Goal: Task Accomplishment & Management: Use online tool/utility

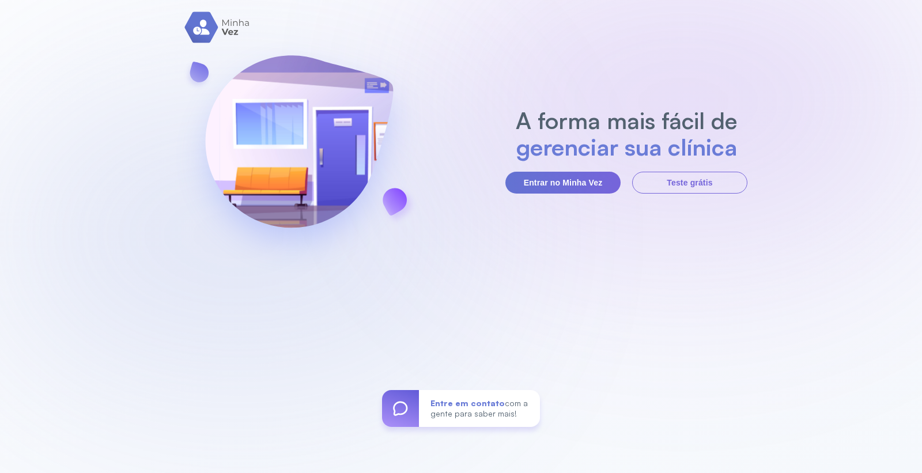
click at [577, 168] on section "A forma mais fácil de gerenciar sua clínica Entrar no Minha Vez Teste grátis" at bounding box center [626, 150] width 242 height 86
click at [575, 184] on button "Entrar no Minha Vez" at bounding box center [562, 183] width 115 height 22
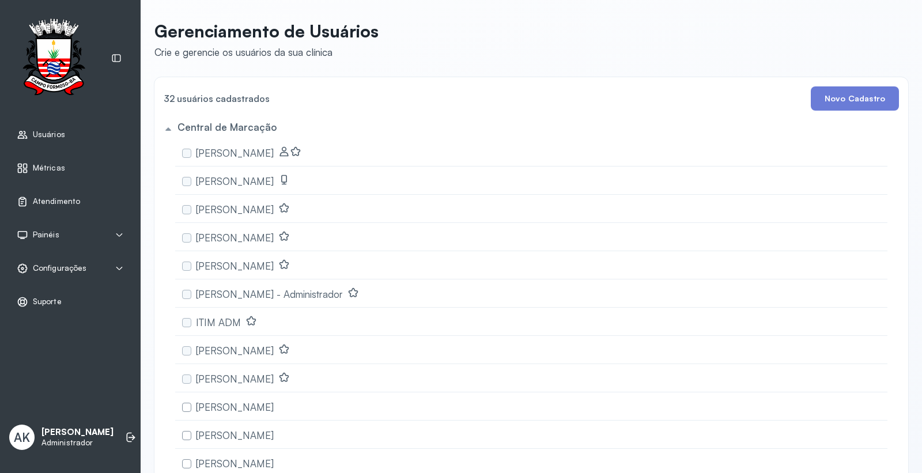
click at [67, 272] on span "Configurações" at bounding box center [60, 268] width 54 height 10
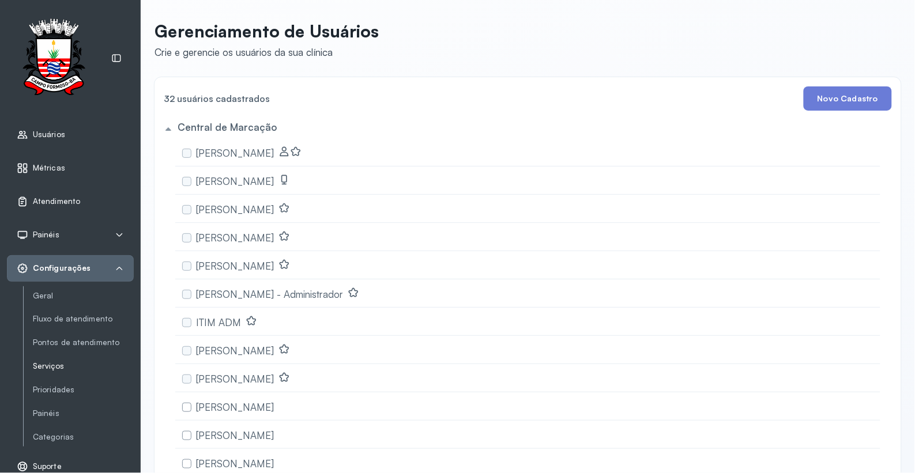
click at [50, 367] on link "Serviços" at bounding box center [83, 366] width 101 height 10
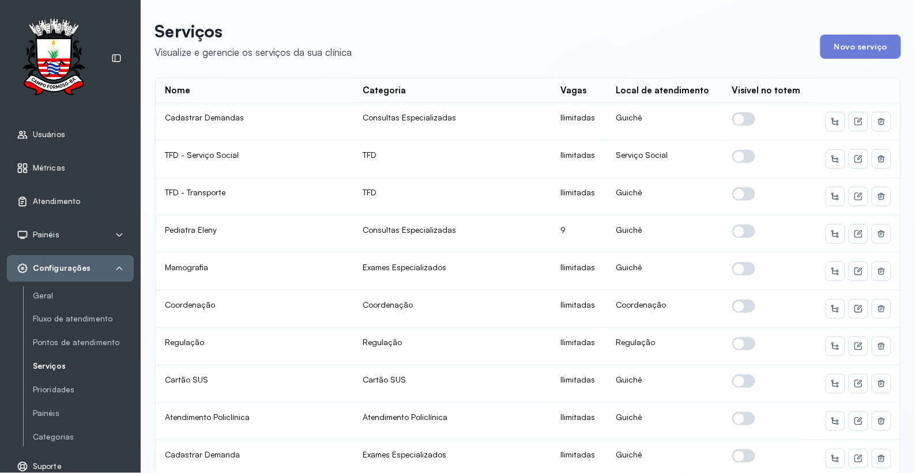
click at [64, 206] on div "Atendimento" at bounding box center [48, 202] width 63 height 12
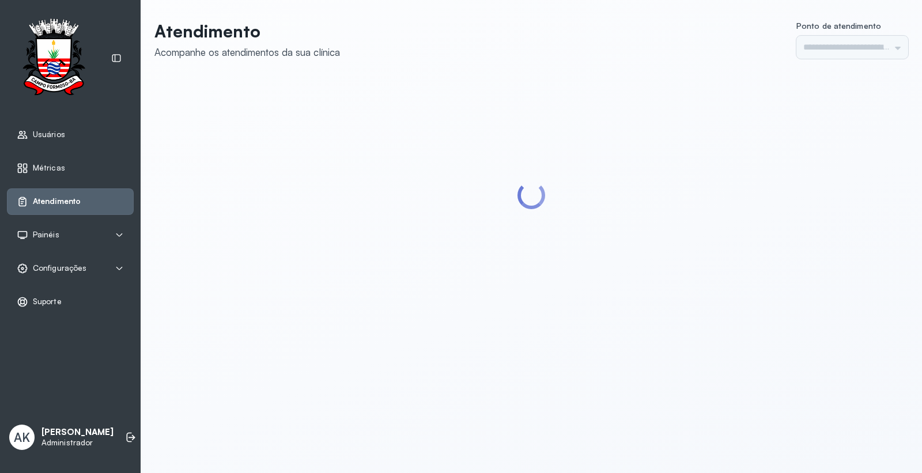
type input "*********"
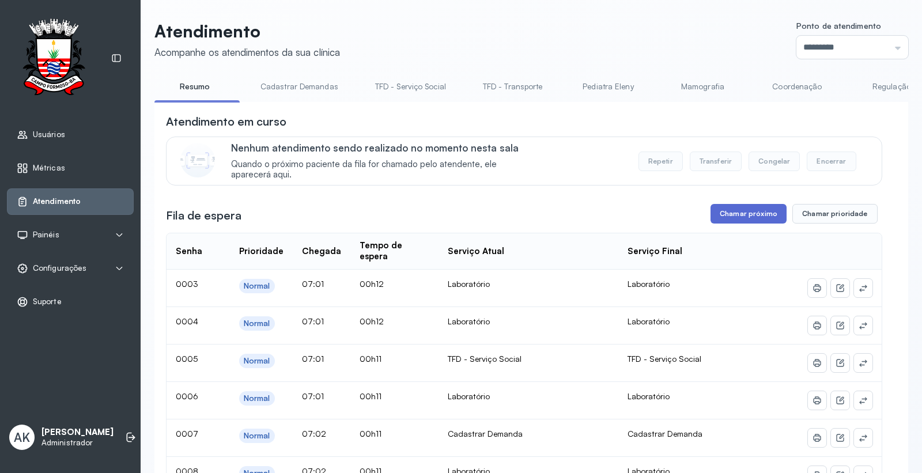
click at [754, 207] on button "Chamar próximo" at bounding box center [749, 214] width 76 height 20
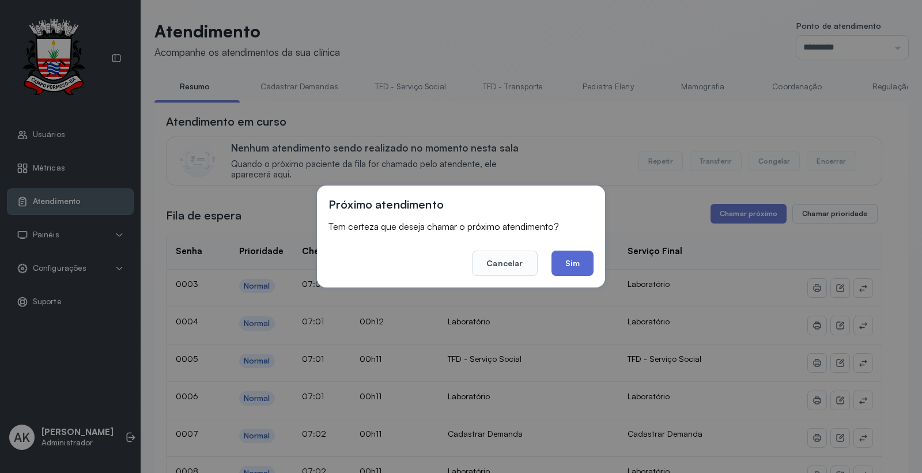
click at [571, 251] on button "Sim" at bounding box center [573, 263] width 42 height 25
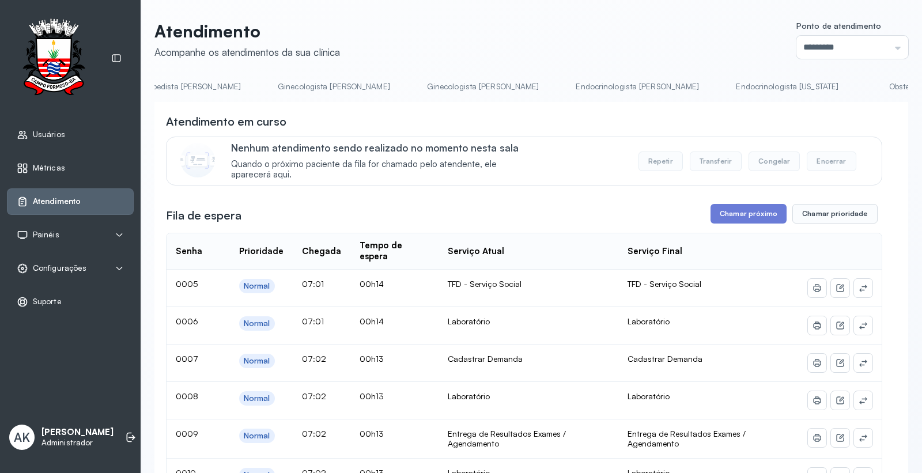
scroll to position [0, 2027]
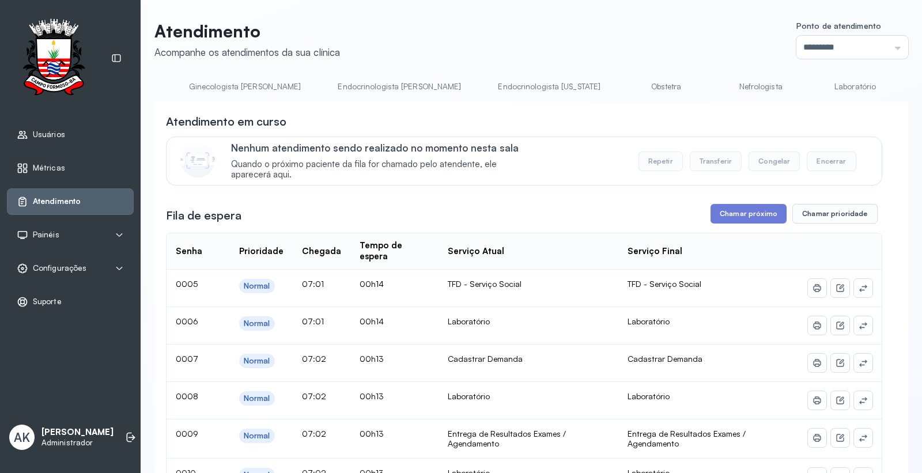
click at [815, 88] on link "Laboratório" at bounding box center [855, 86] width 81 height 19
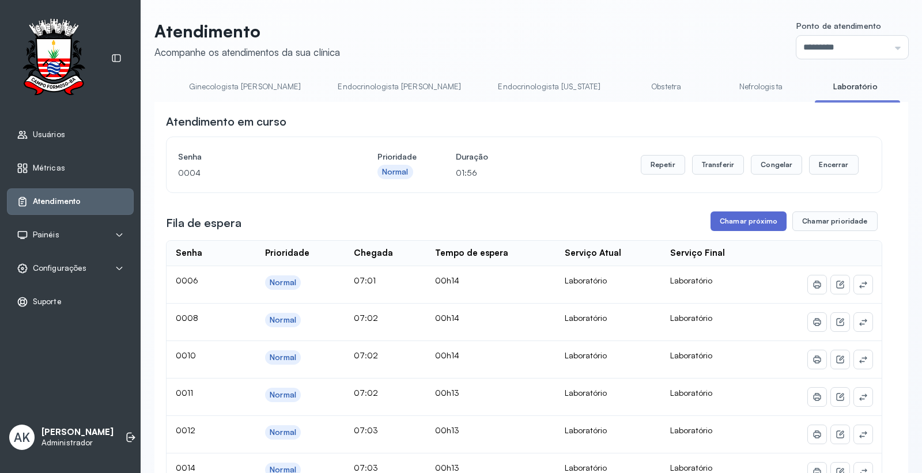
click at [751, 231] on button "Chamar próximo" at bounding box center [749, 221] width 76 height 20
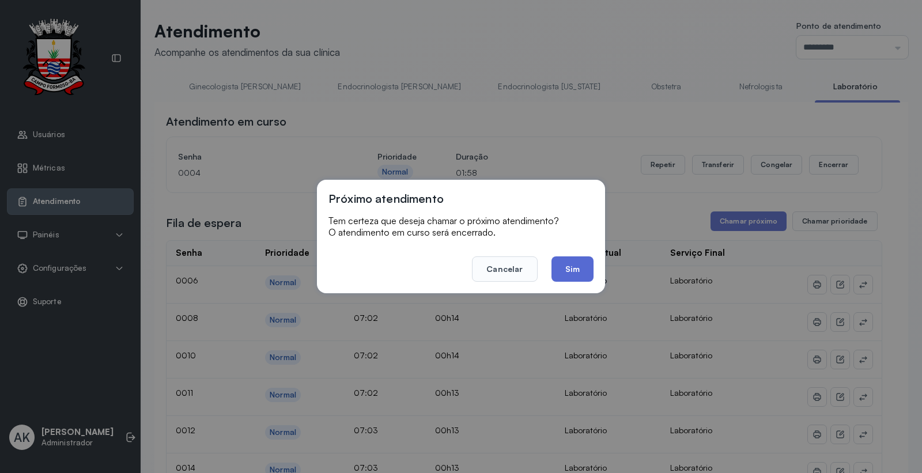
click at [575, 269] on button "Sim" at bounding box center [573, 268] width 42 height 25
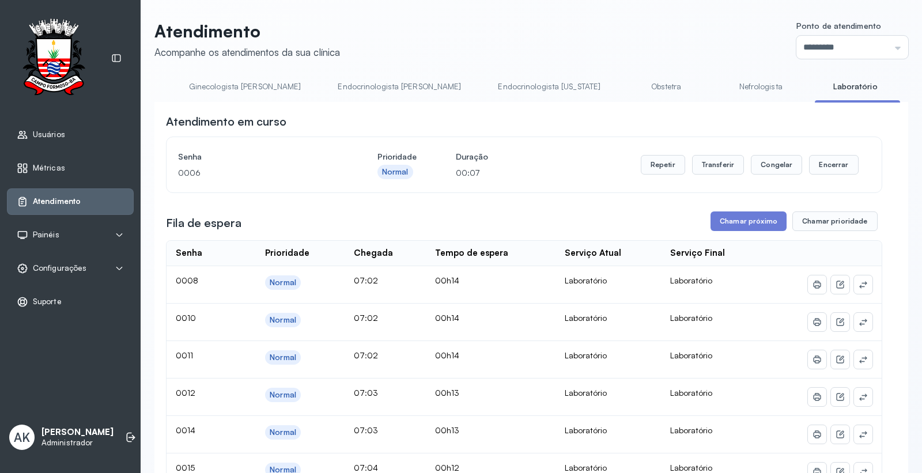
drag, startPoint x: 753, startPoint y: 106, endPoint x: 307, endPoint y: 108, distance: 445.5
drag, startPoint x: 814, startPoint y: 101, endPoint x: 235, endPoint y: 122, distance: 579.5
click at [794, 124] on div "Atendimento em curso" at bounding box center [524, 122] width 716 height 16
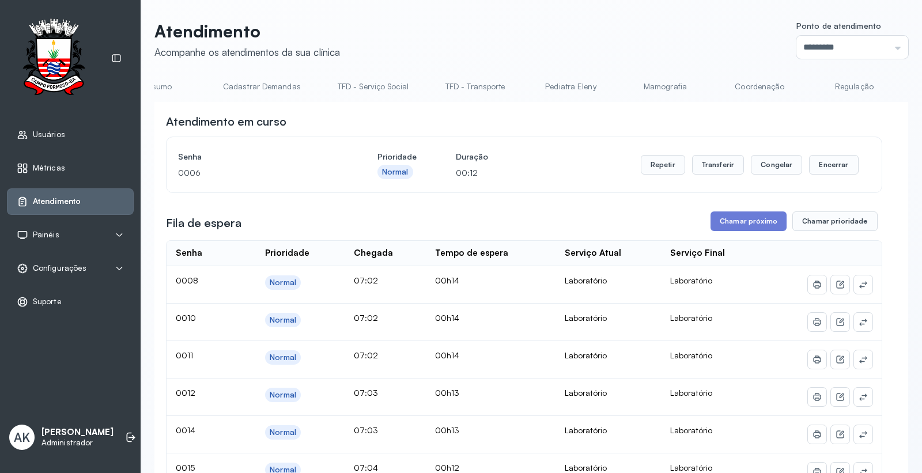
scroll to position [0, 0]
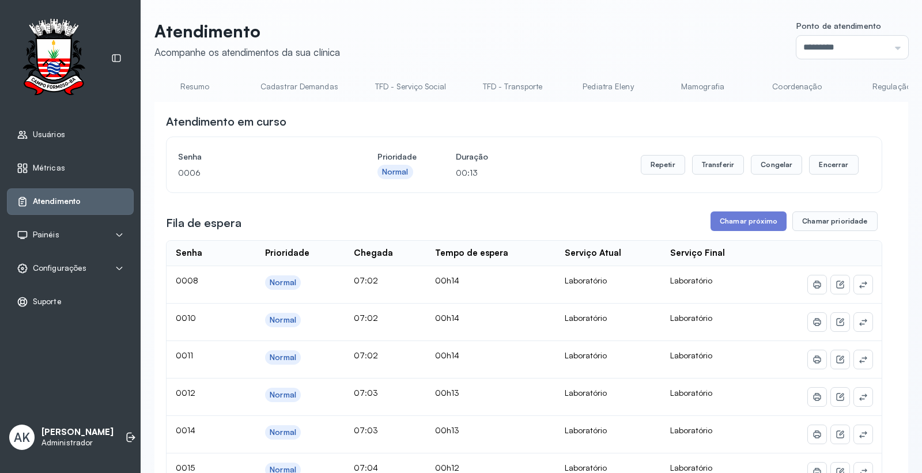
drag, startPoint x: 200, startPoint y: 89, endPoint x: 218, endPoint y: 107, distance: 25.3
click at [201, 90] on link "Resumo" at bounding box center [194, 86] width 81 height 19
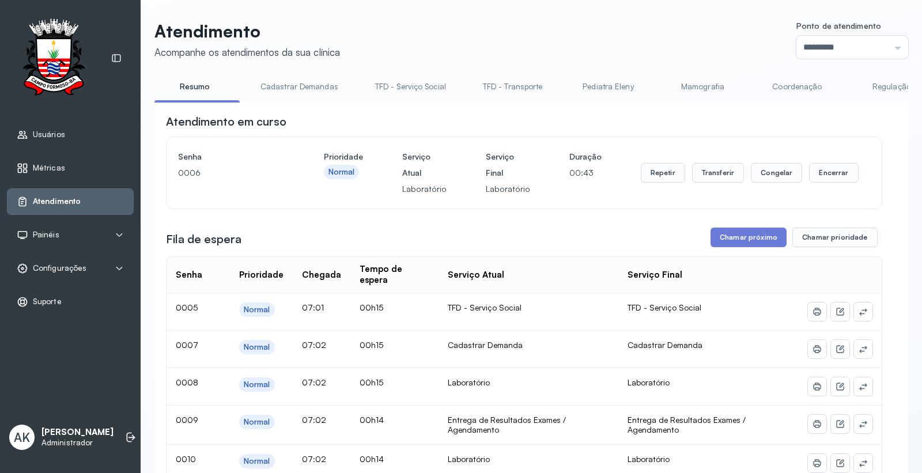
click at [316, 84] on link "Cadastrar Demandas" at bounding box center [299, 86] width 101 height 19
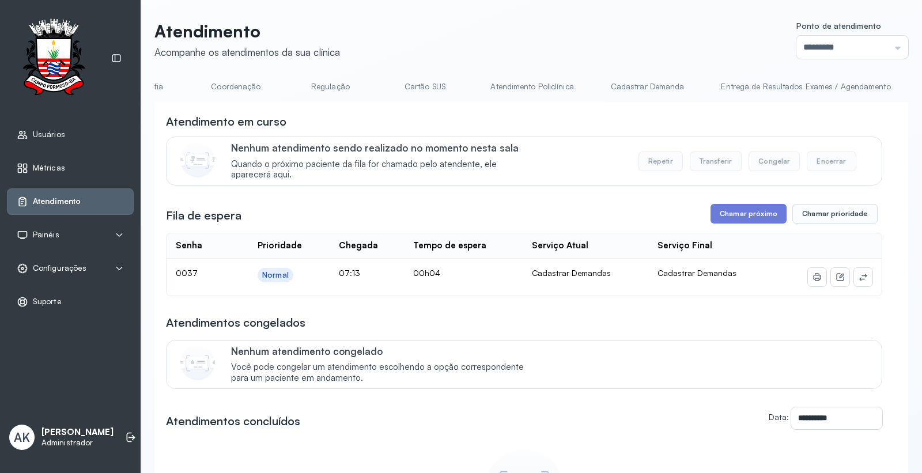
scroll to position [0, 606]
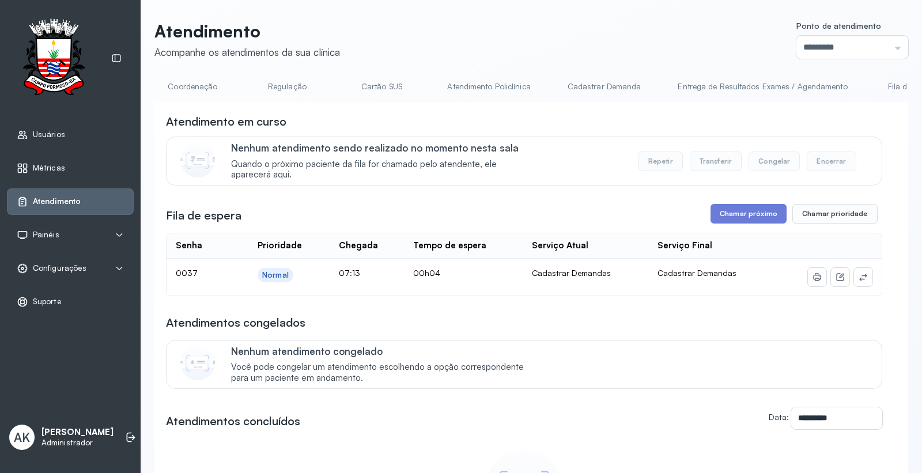
drag, startPoint x: 569, startPoint y: 84, endPoint x: 566, endPoint y: 75, distance: 9.1
click at [569, 84] on link "Cadastrar Demanda" at bounding box center [604, 86] width 97 height 19
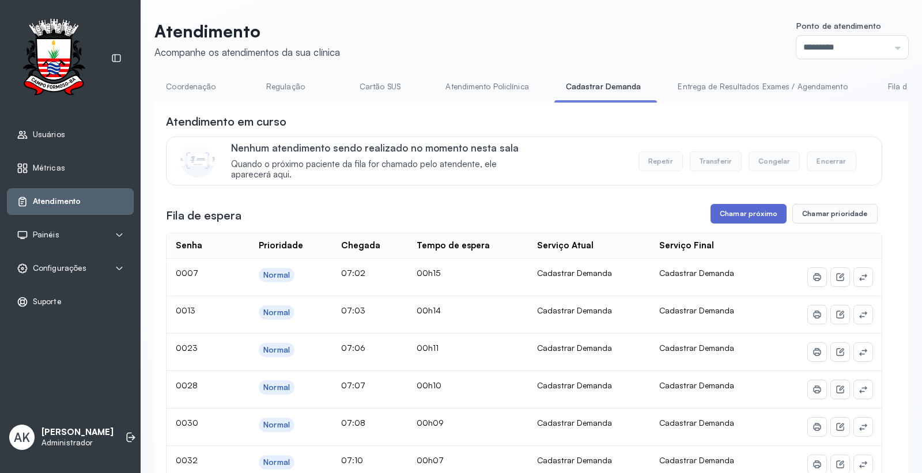
click at [753, 223] on button "Chamar próximo" at bounding box center [749, 214] width 76 height 20
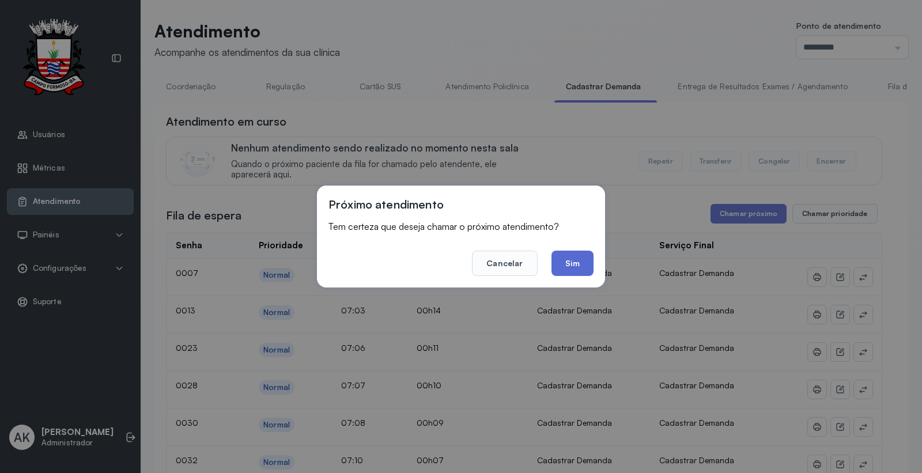
click at [575, 262] on button "Sim" at bounding box center [573, 263] width 42 height 25
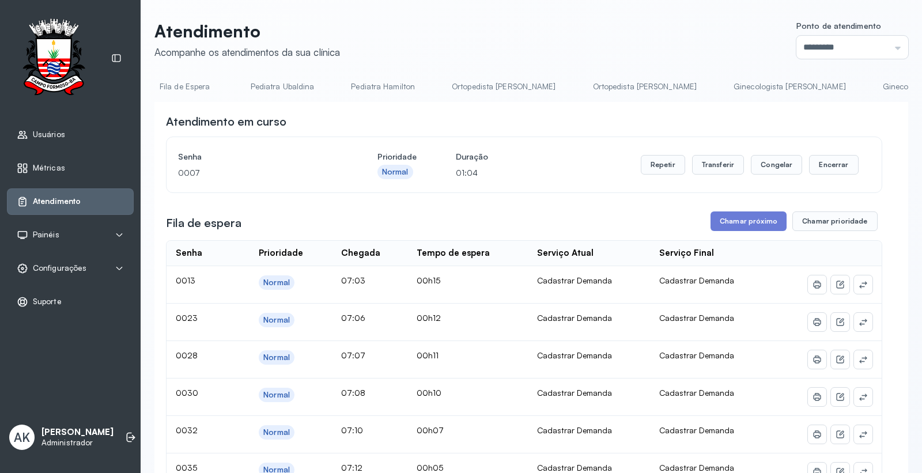
scroll to position [0, 2030]
click at [814, 82] on link "Laboratório" at bounding box center [854, 86] width 81 height 19
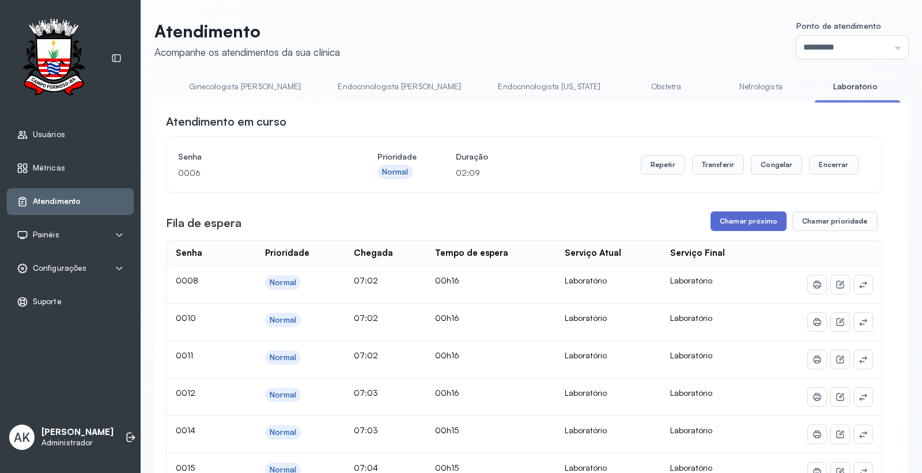
click at [757, 221] on button "Chamar próximo" at bounding box center [749, 221] width 76 height 20
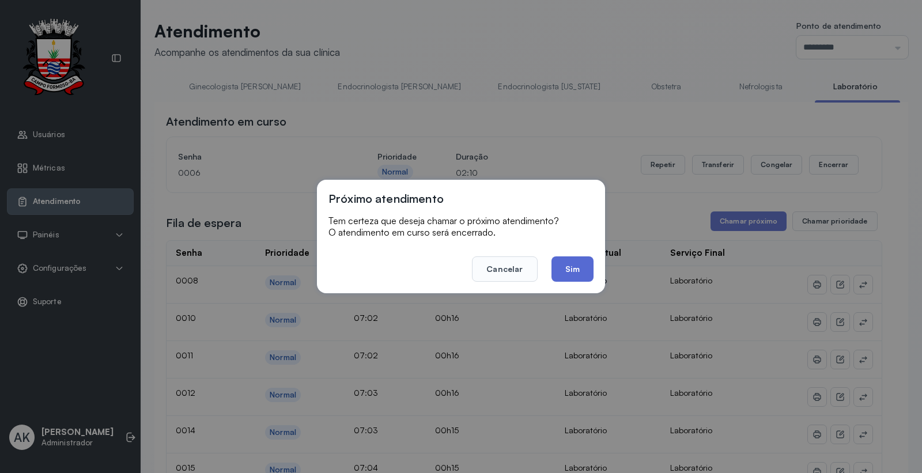
click at [581, 269] on button "Sim" at bounding box center [573, 268] width 42 height 25
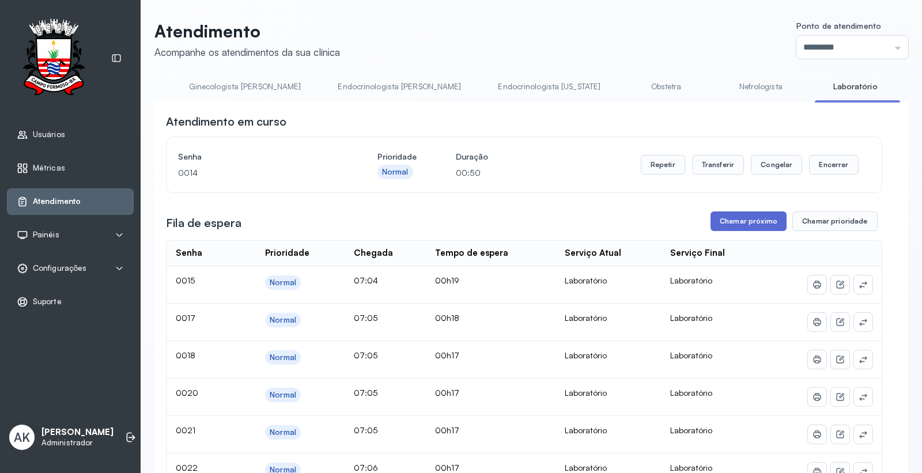
click at [751, 220] on button "Chamar próximo" at bounding box center [749, 221] width 76 height 20
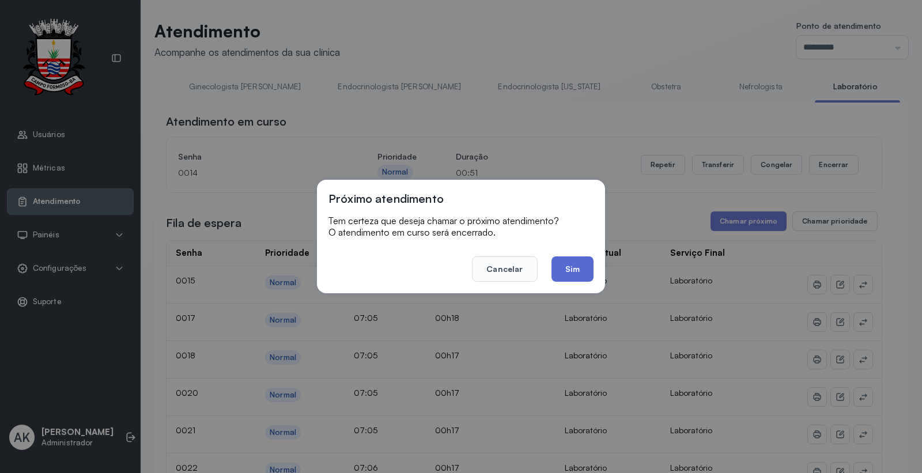
click at [582, 268] on button "Sim" at bounding box center [573, 268] width 42 height 25
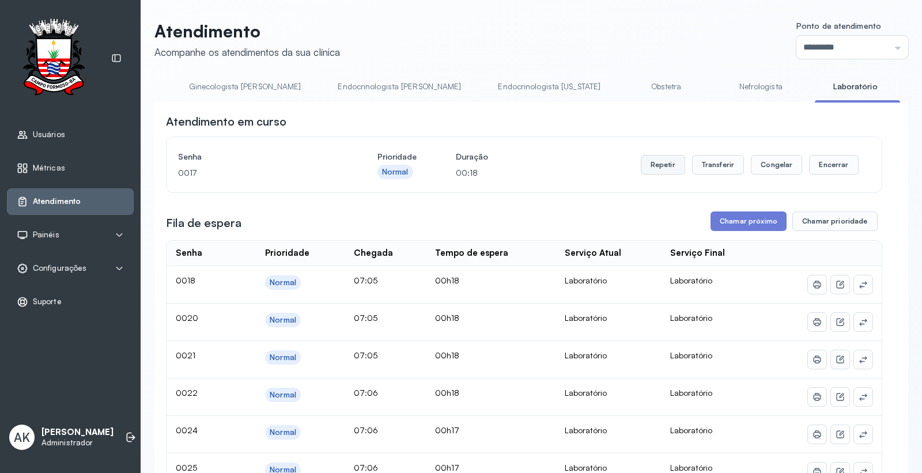
click at [663, 166] on button "Repetir" at bounding box center [663, 165] width 44 height 20
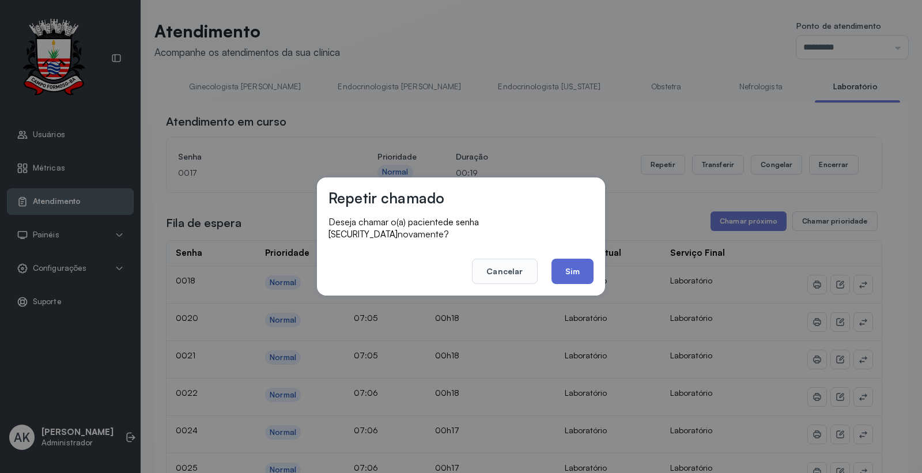
click at [560, 265] on button "Sim" at bounding box center [573, 271] width 42 height 25
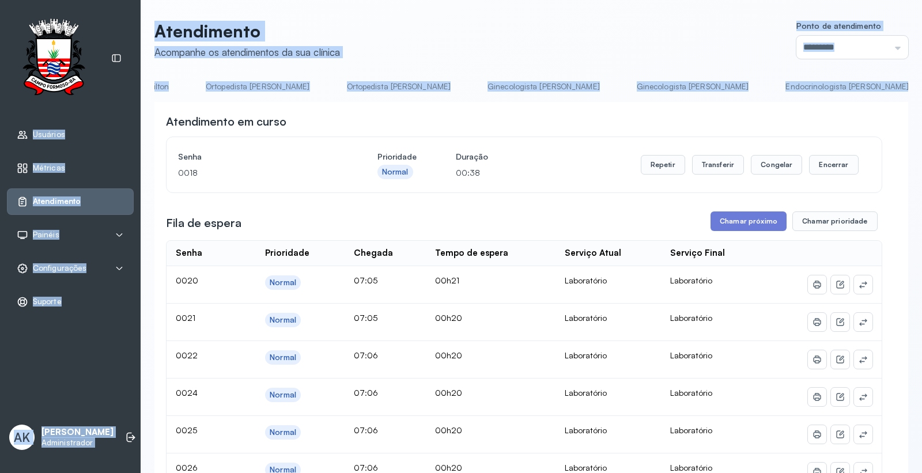
scroll to position [0, 409]
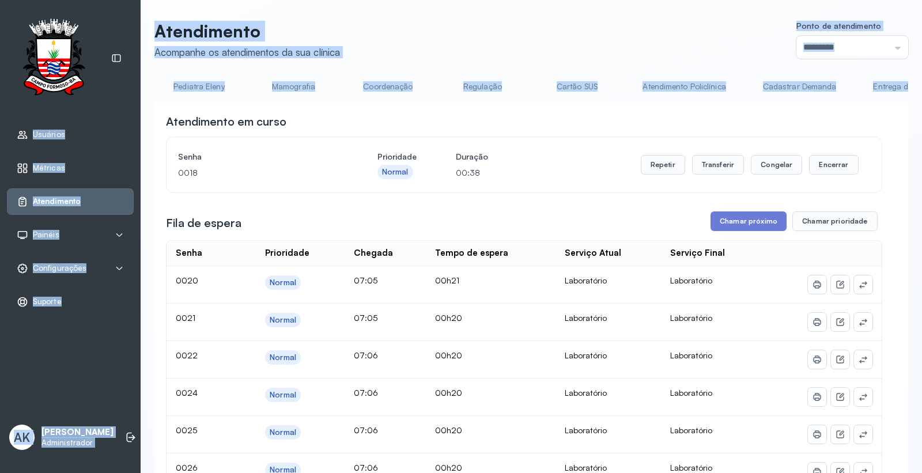
drag, startPoint x: 716, startPoint y: 101, endPoint x: 0, endPoint y: 111, distance: 716.4
click at [0, 111] on div "Usuários Métricas Atendimento Painéis Totem Tv Configurações Geral Fluxo de ate…" at bounding box center [461, 236] width 922 height 473
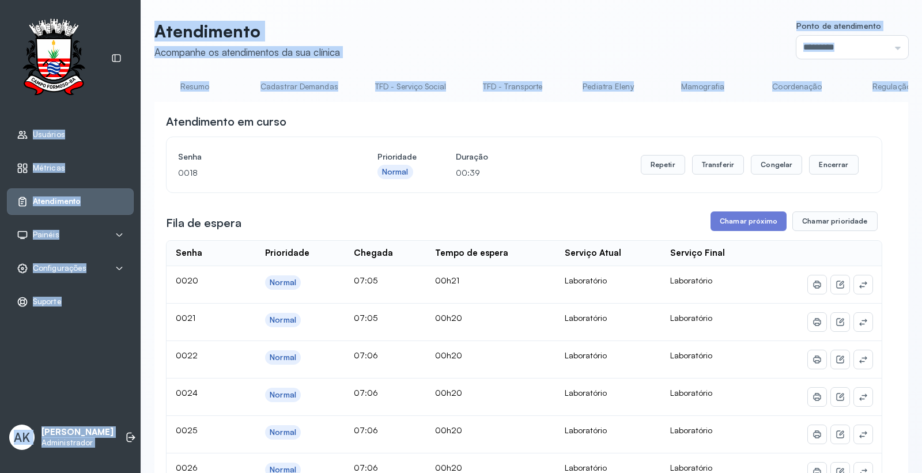
click at [490, 27] on header "Atendimento Acompanhe os atendimentos da sua clínica Ponto de atendimento *****…" at bounding box center [531, 40] width 754 height 38
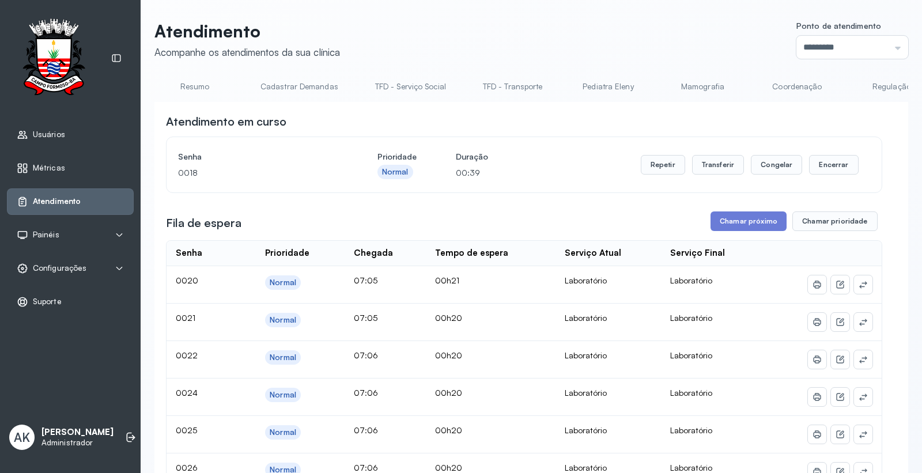
click at [202, 92] on link "Resumo" at bounding box center [194, 86] width 81 height 19
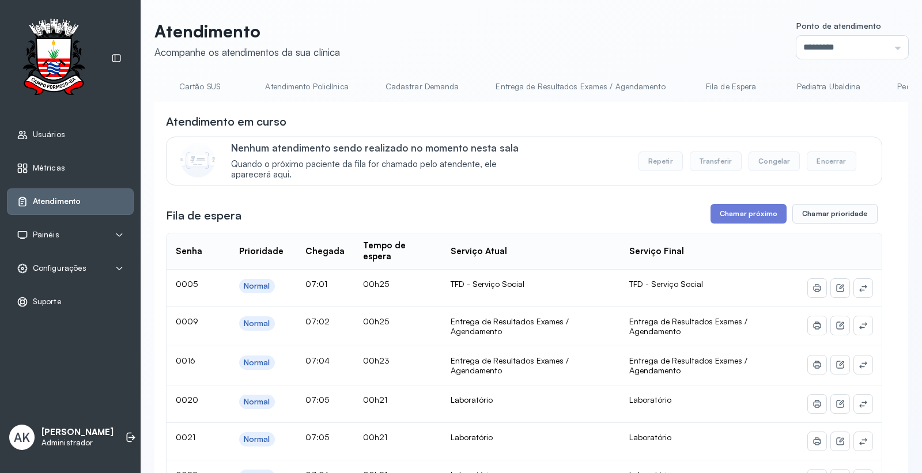
scroll to position [0, 2027]
click at [815, 85] on link "Laboratório" at bounding box center [855, 86] width 81 height 19
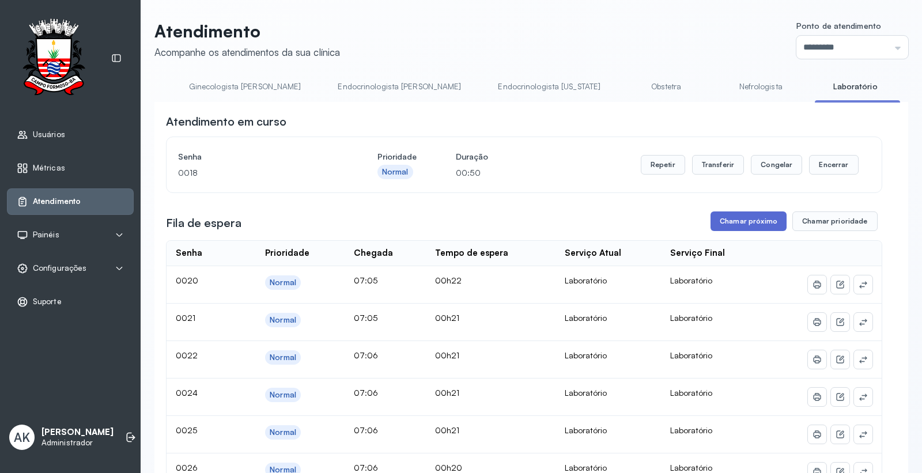
click at [744, 219] on button "Chamar próximo" at bounding box center [749, 221] width 76 height 20
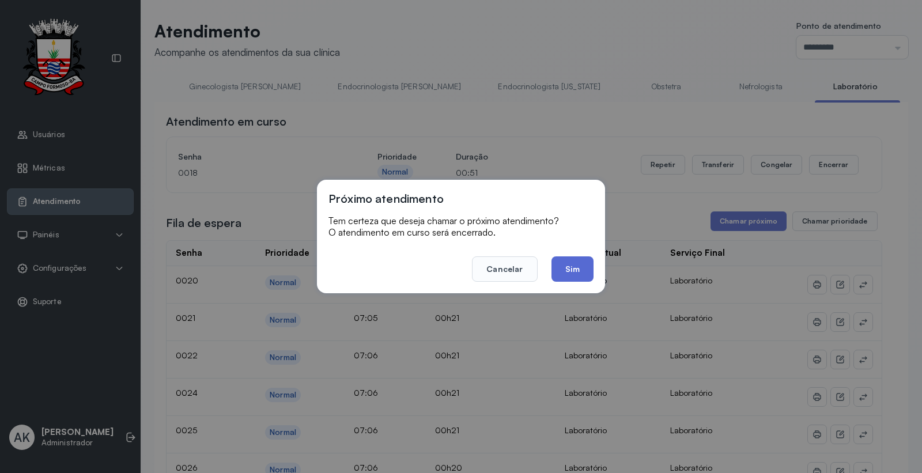
click at [574, 272] on button "Sim" at bounding box center [573, 268] width 42 height 25
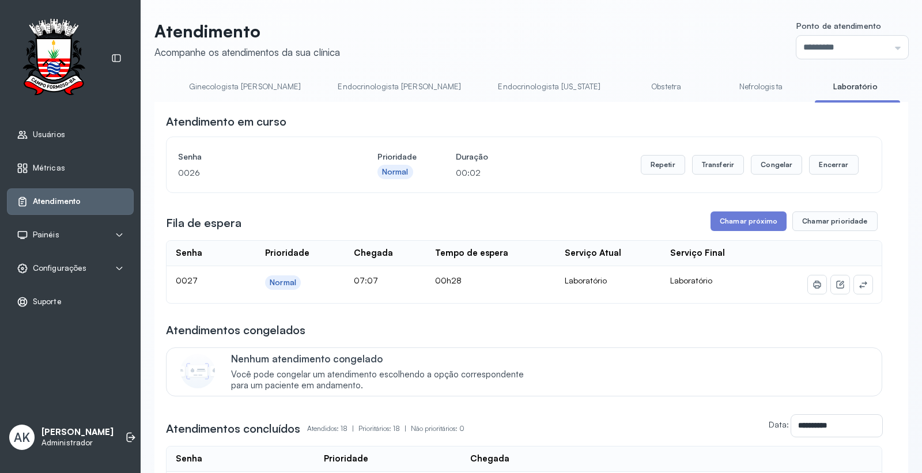
click at [740, 227] on button "Chamar próximo" at bounding box center [749, 221] width 76 height 20
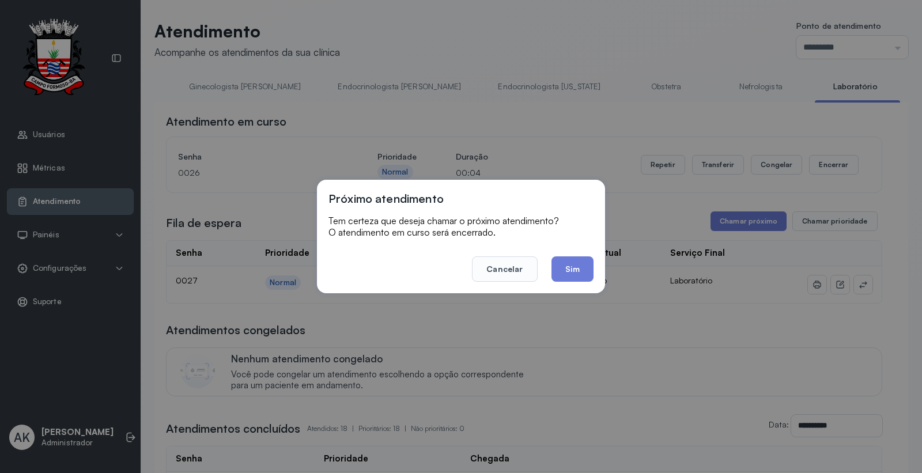
click at [569, 271] on button "Sim" at bounding box center [573, 268] width 42 height 25
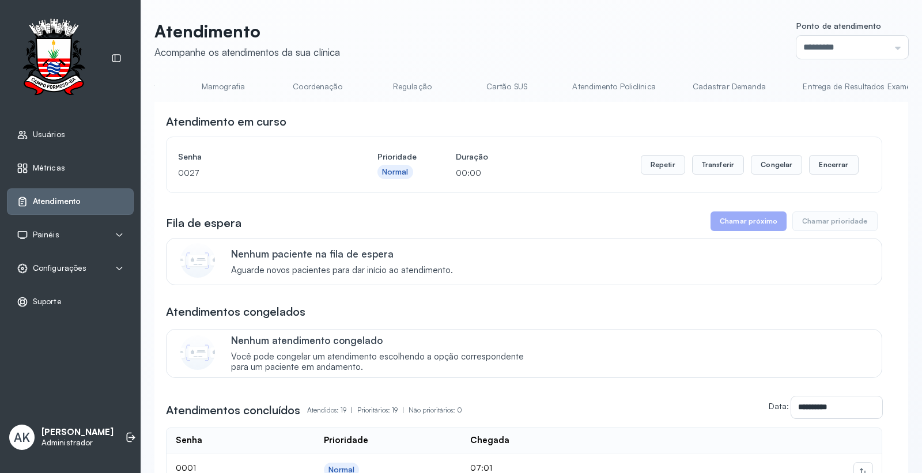
scroll to position [0, 0]
click at [183, 89] on link "Resumo" at bounding box center [194, 86] width 81 height 19
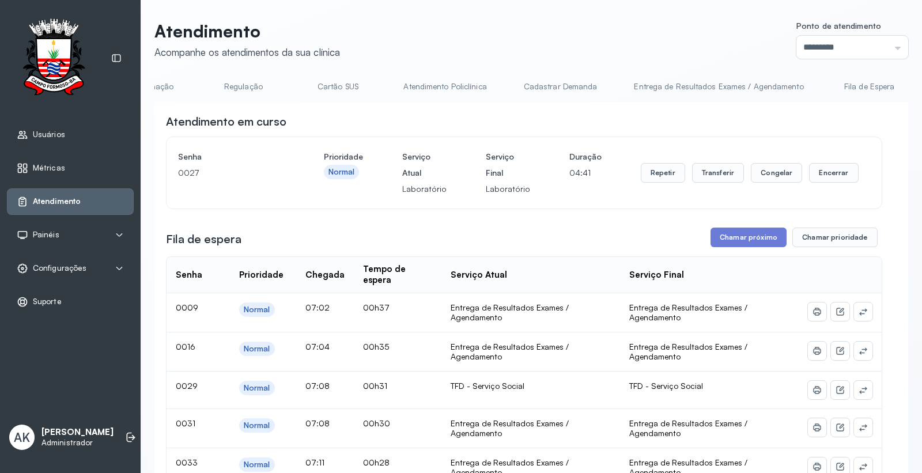
scroll to position [0, 663]
click at [426, 78] on link "Atendimento Policlínica" at bounding box center [430, 86] width 106 height 19
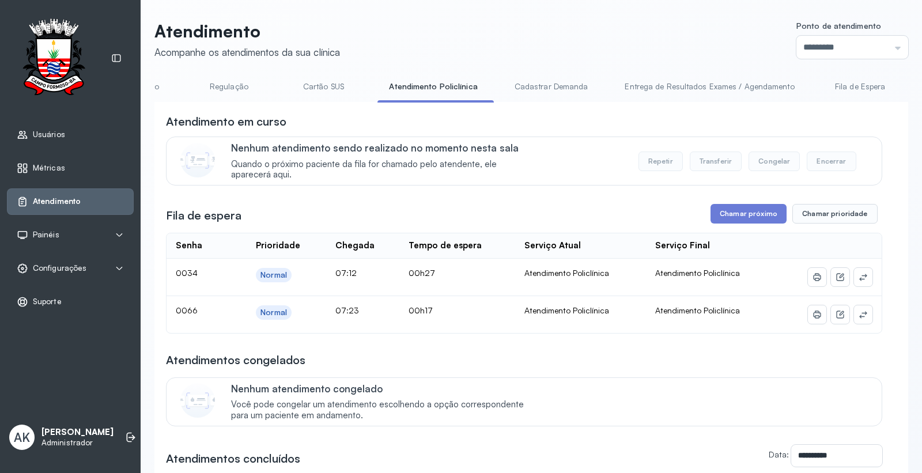
click at [734, 228] on div "**********" at bounding box center [524, 358] width 716 height 489
click at [742, 216] on button "Chamar próximo" at bounding box center [749, 214] width 76 height 20
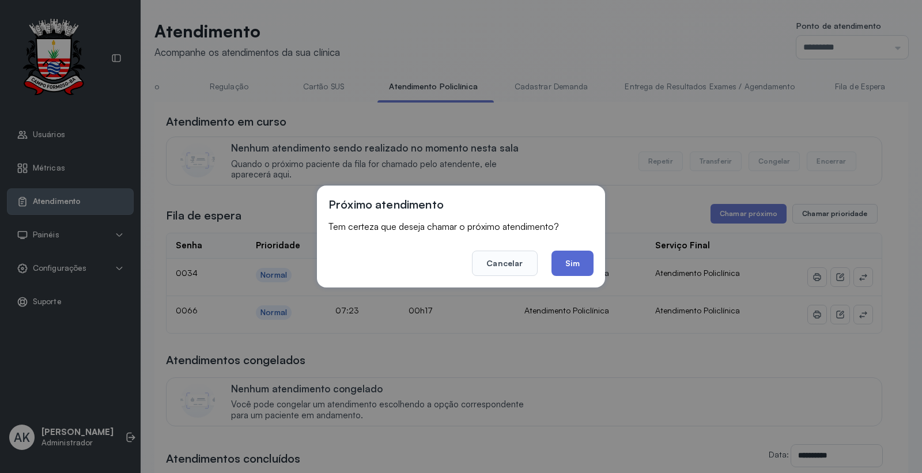
click at [583, 272] on button "Sim" at bounding box center [573, 263] width 42 height 25
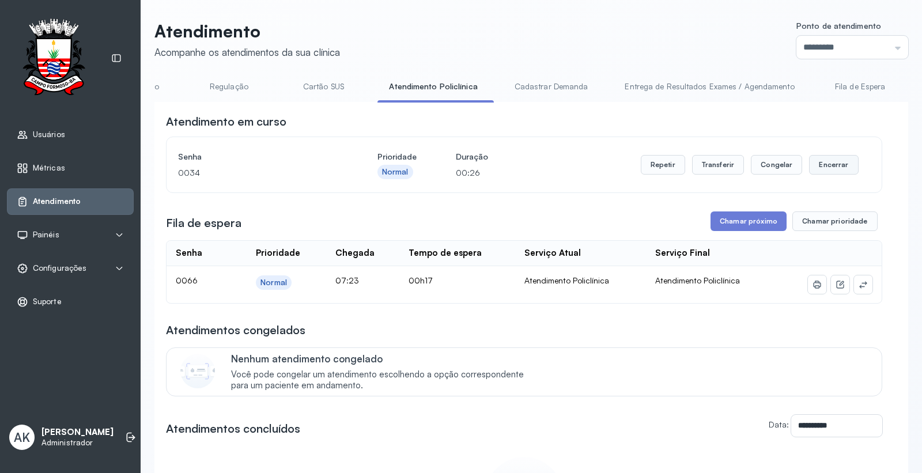
click at [836, 162] on button "Encerrar" at bounding box center [833, 165] width 49 height 20
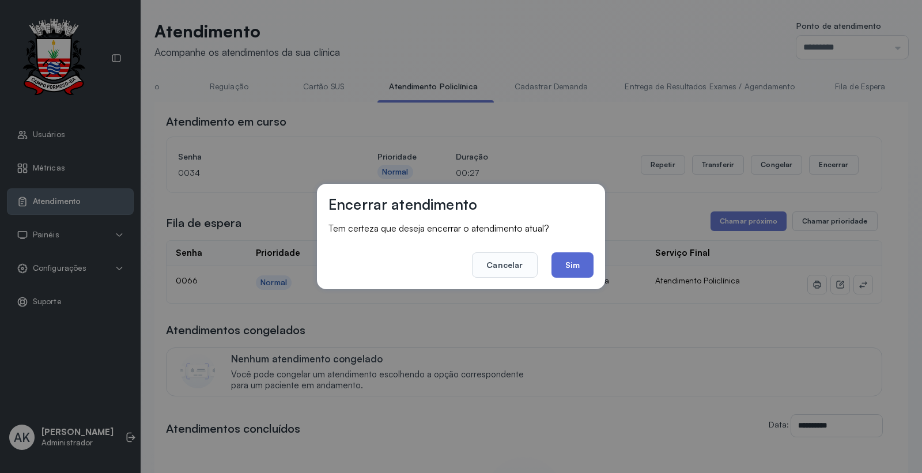
click at [568, 255] on button "Sim" at bounding box center [573, 264] width 42 height 25
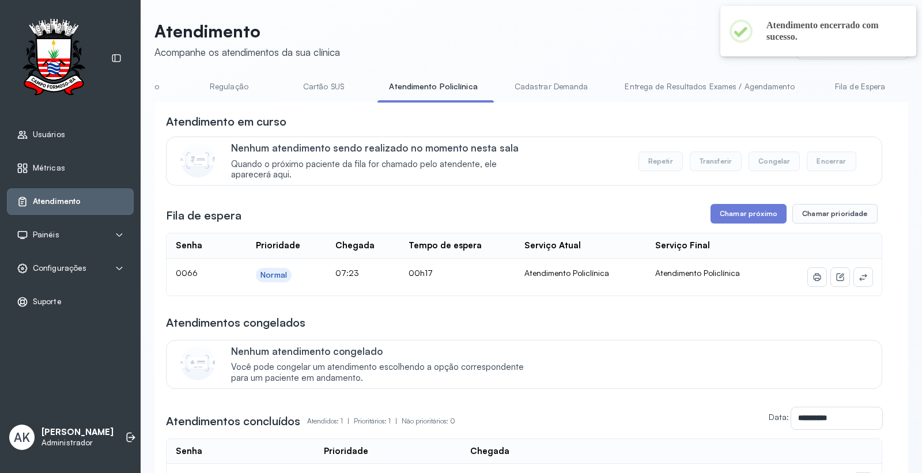
scroll to position [0, 0]
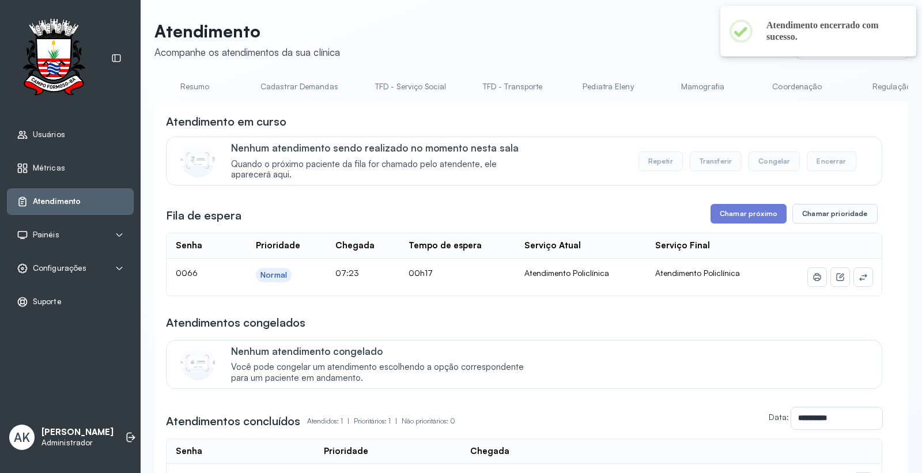
click at [191, 86] on link "Resumo" at bounding box center [194, 86] width 81 height 19
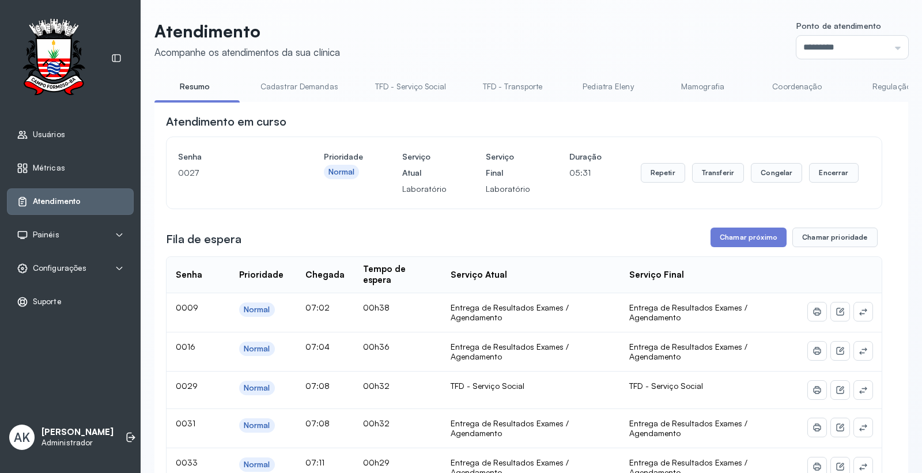
click at [134, 433] on div "Usuários Métricas Atendimento Painéis Totem Tv Configurações Geral Fluxo de ate…" at bounding box center [70, 236] width 141 height 473
click at [118, 430] on li at bounding box center [130, 437] width 25 height 25
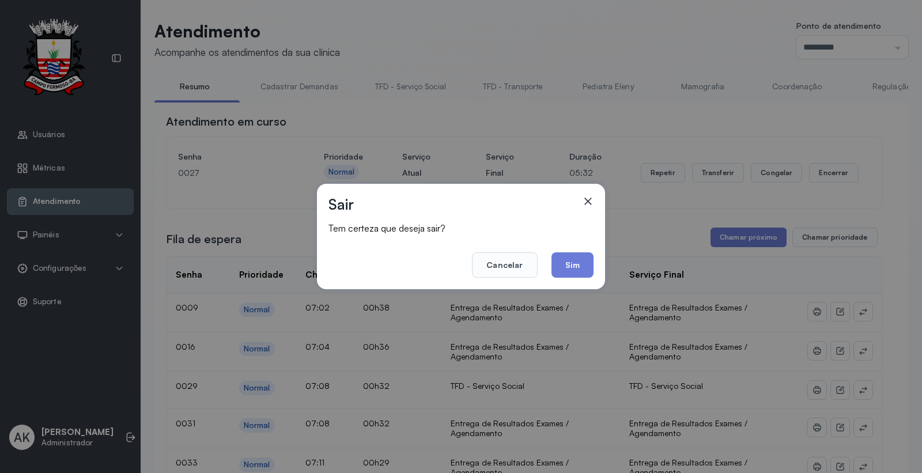
click at [574, 245] on footer "Cancelar Sim" at bounding box center [460, 256] width 265 height 41
click at [573, 257] on button "Sim" at bounding box center [573, 264] width 42 height 25
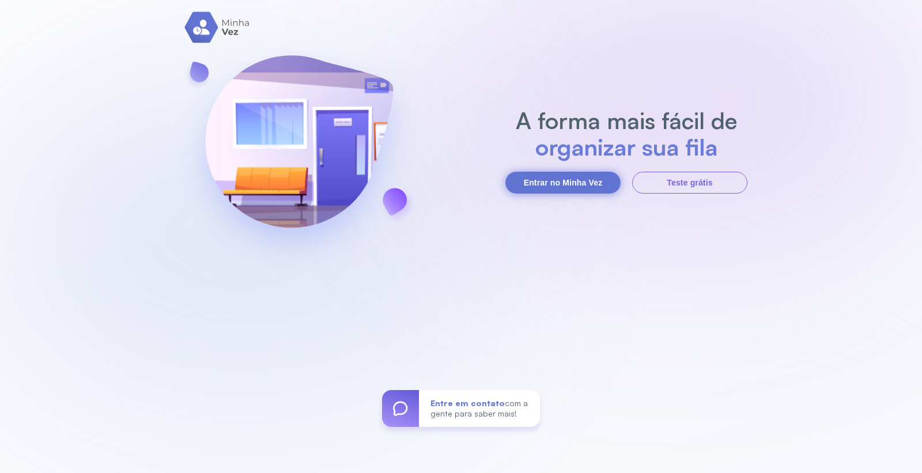
click at [584, 182] on button "Entrar no Minha Vez" at bounding box center [562, 183] width 115 height 22
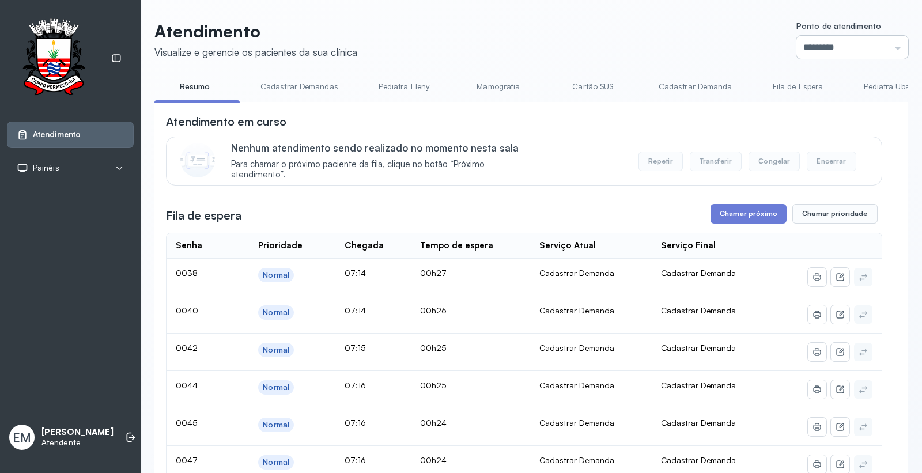
click at [820, 42] on input "*********" at bounding box center [852, 47] width 112 height 23
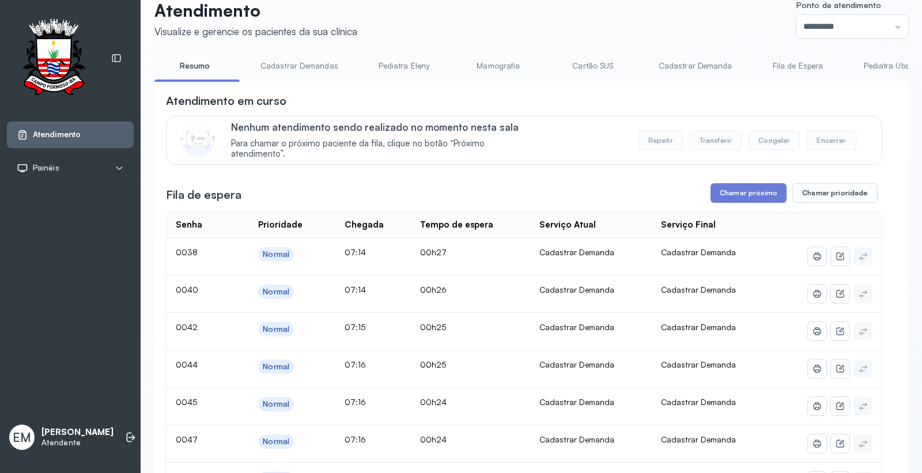
scroll to position [0, 0]
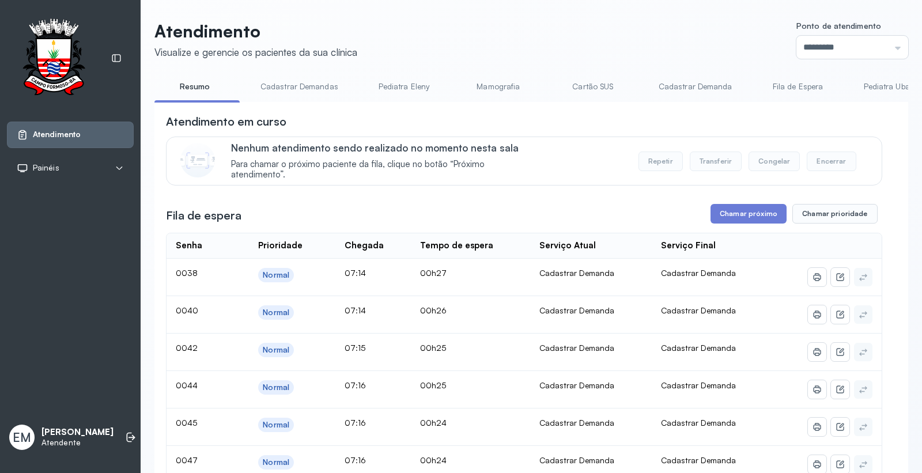
click at [603, 86] on link "Cartão SUS" at bounding box center [593, 86] width 81 height 19
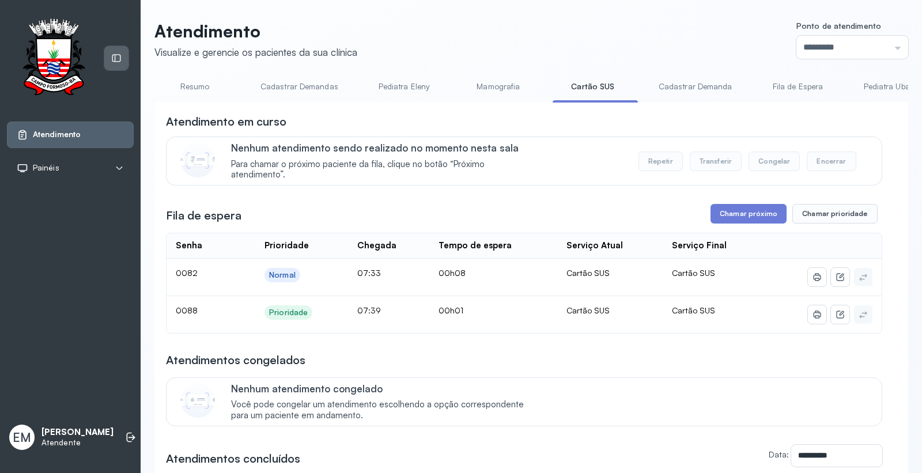
click at [122, 60] on div at bounding box center [116, 58] width 24 height 24
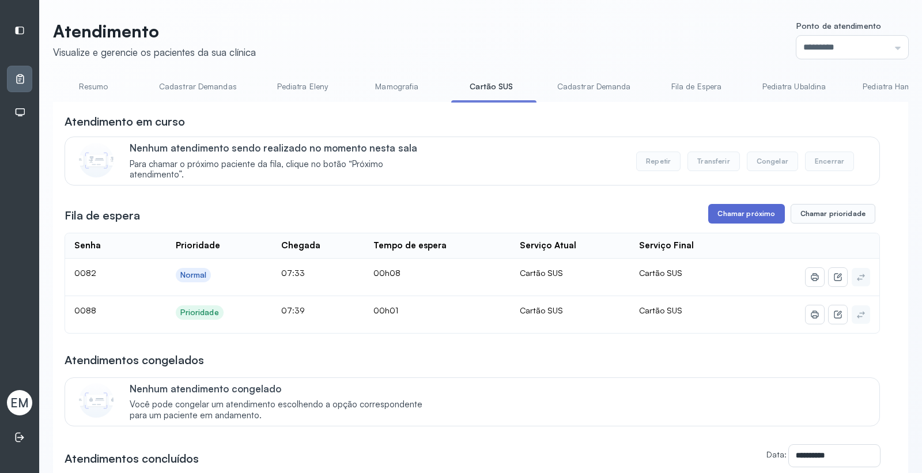
click at [717, 220] on button "Chamar próximo" at bounding box center [746, 214] width 76 height 20
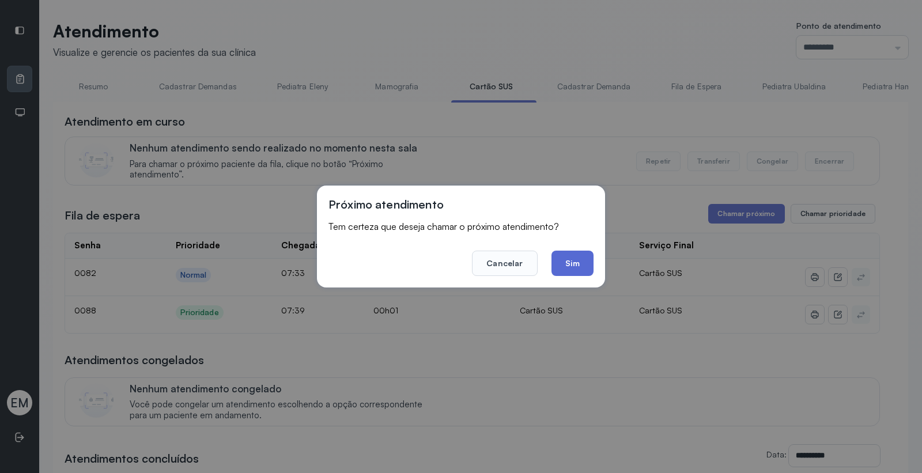
click at [583, 260] on button "Sim" at bounding box center [573, 263] width 42 height 25
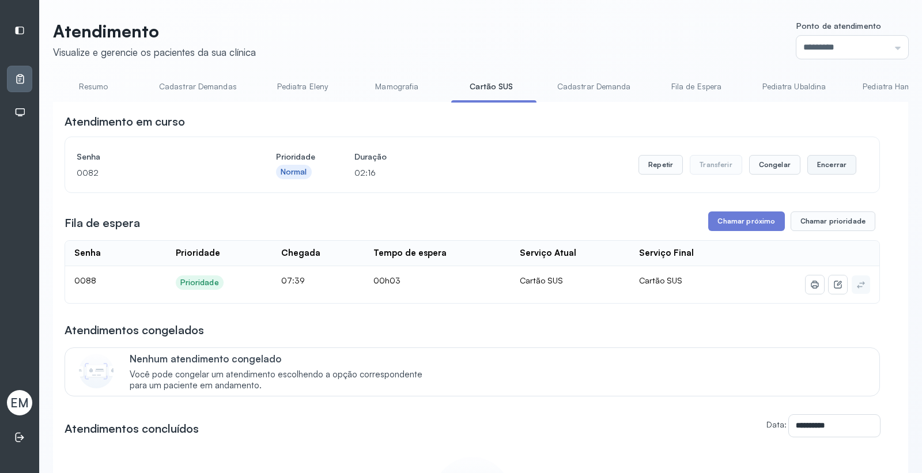
click at [829, 168] on button "Encerrar" at bounding box center [831, 165] width 49 height 20
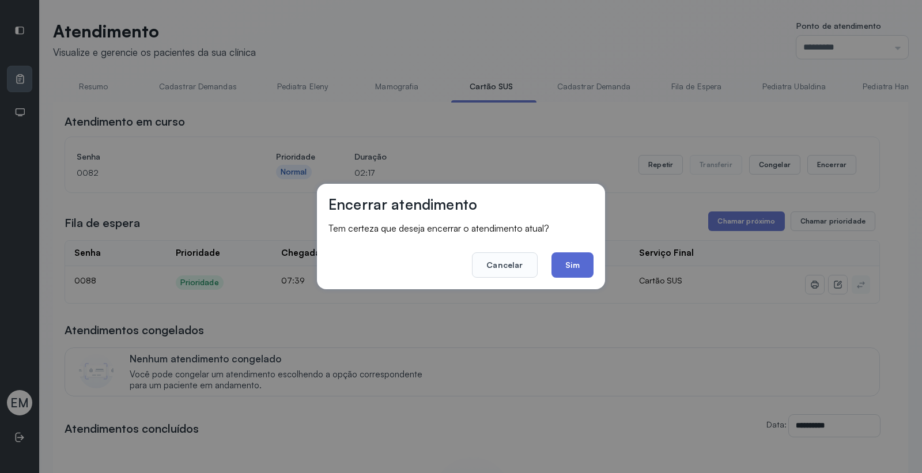
click at [581, 263] on button "Sim" at bounding box center [573, 264] width 42 height 25
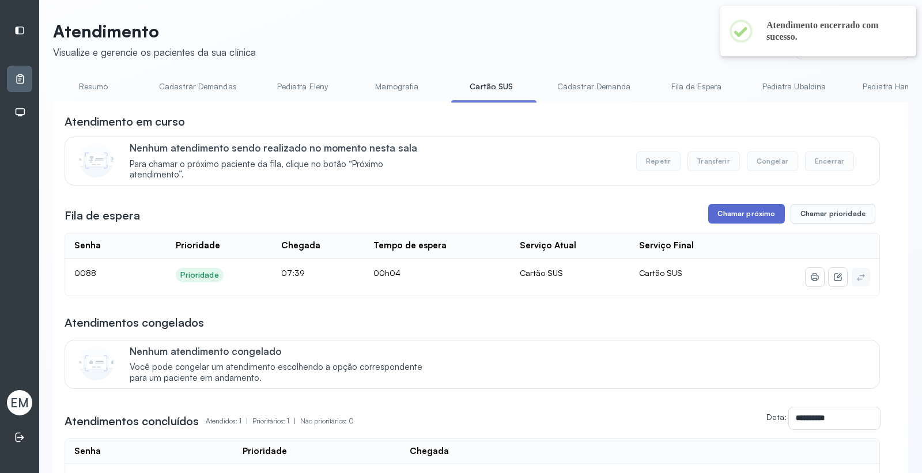
click at [723, 216] on button "Chamar próximo" at bounding box center [746, 214] width 76 height 20
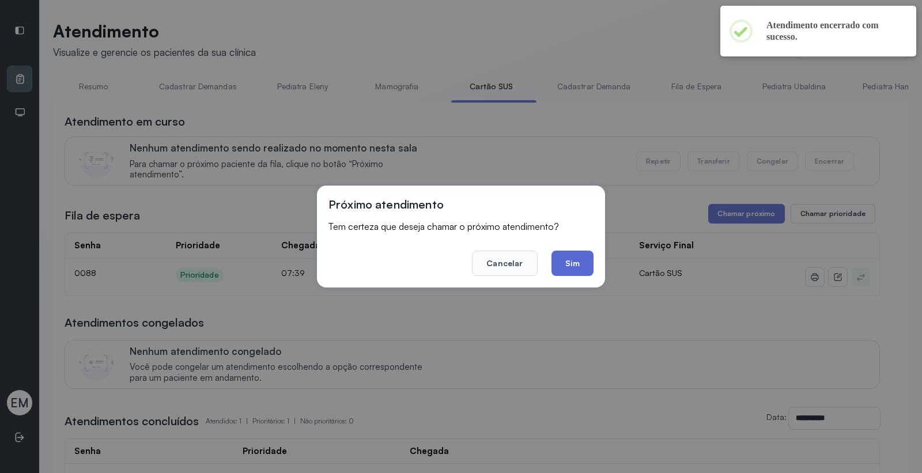
click at [583, 263] on button "Sim" at bounding box center [573, 263] width 42 height 25
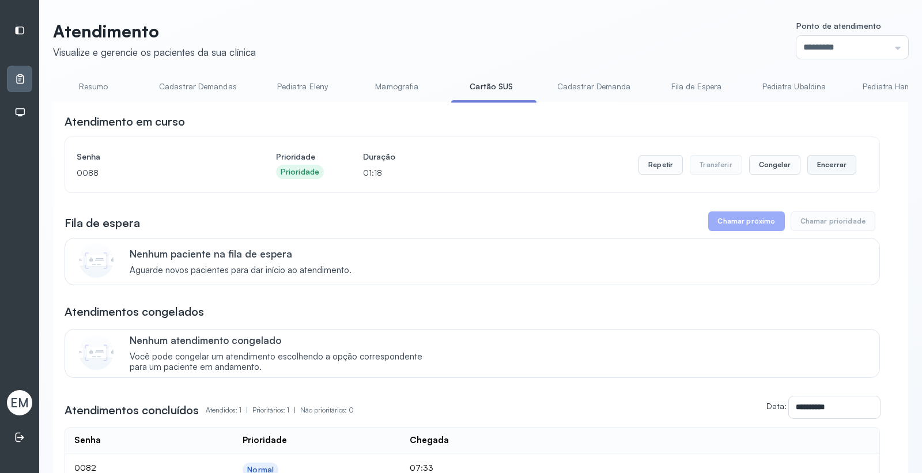
click at [817, 164] on button "Encerrar" at bounding box center [831, 165] width 49 height 20
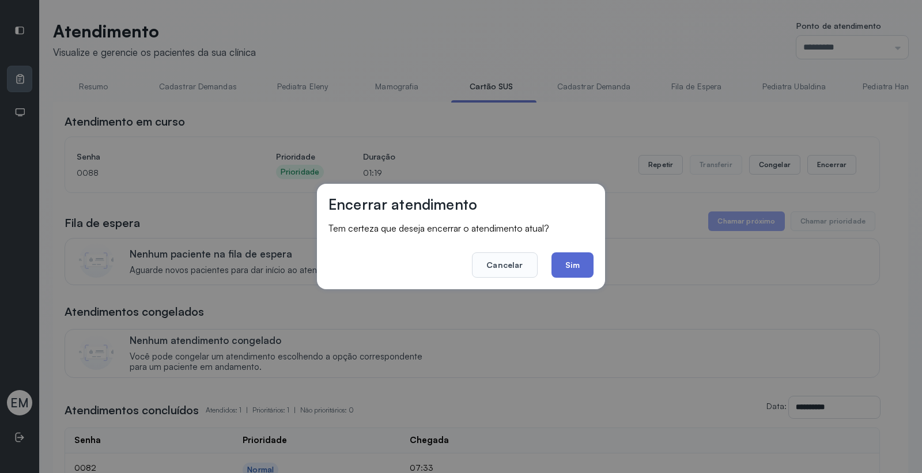
click at [566, 267] on button "Sim" at bounding box center [573, 264] width 42 height 25
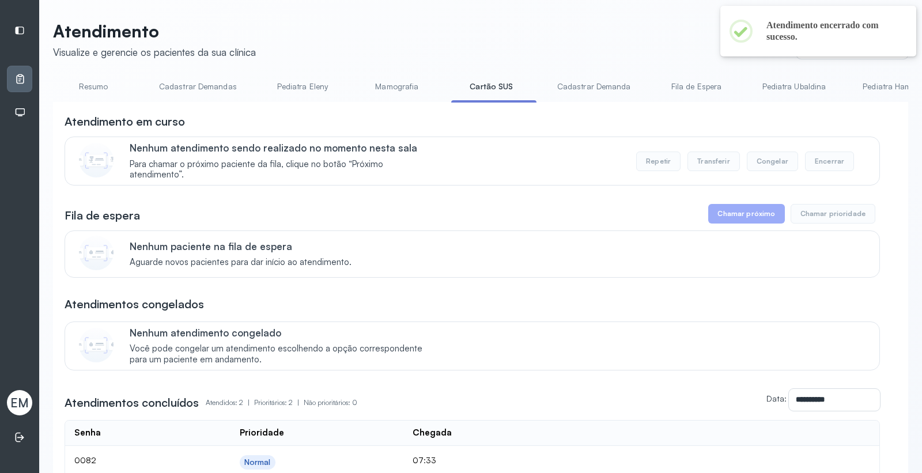
click at [79, 82] on link "Resumo" at bounding box center [93, 86] width 81 height 19
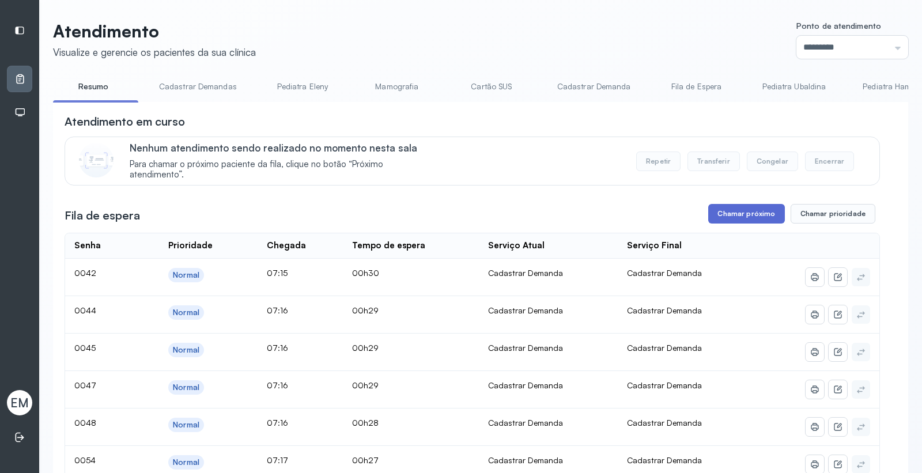
click at [727, 211] on button "Chamar próximo" at bounding box center [746, 214] width 76 height 20
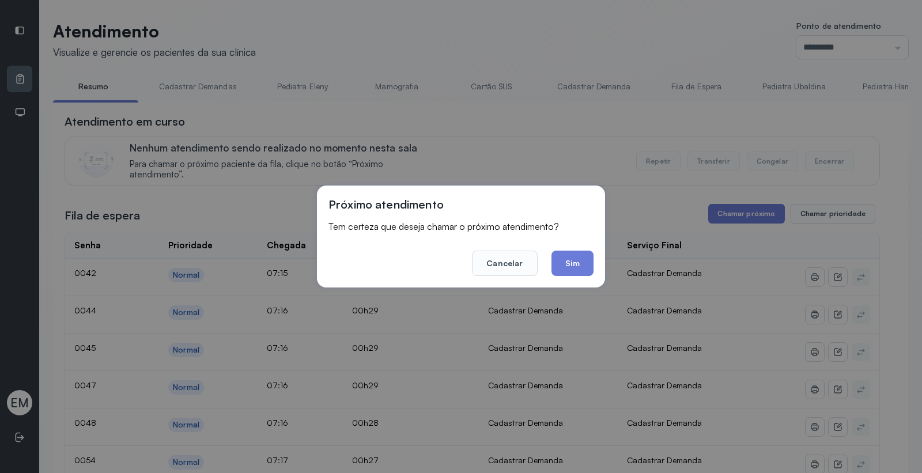
click at [590, 264] on button "Sim" at bounding box center [573, 263] width 42 height 25
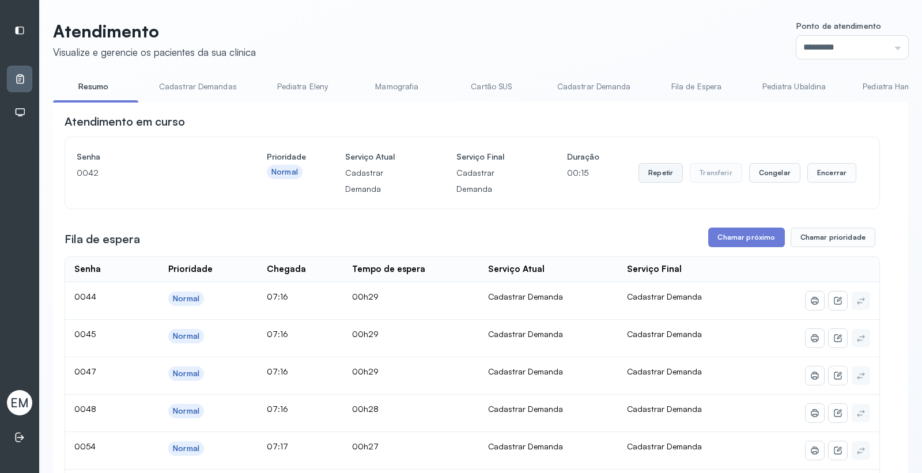
click at [654, 171] on button "Repetir" at bounding box center [661, 173] width 44 height 20
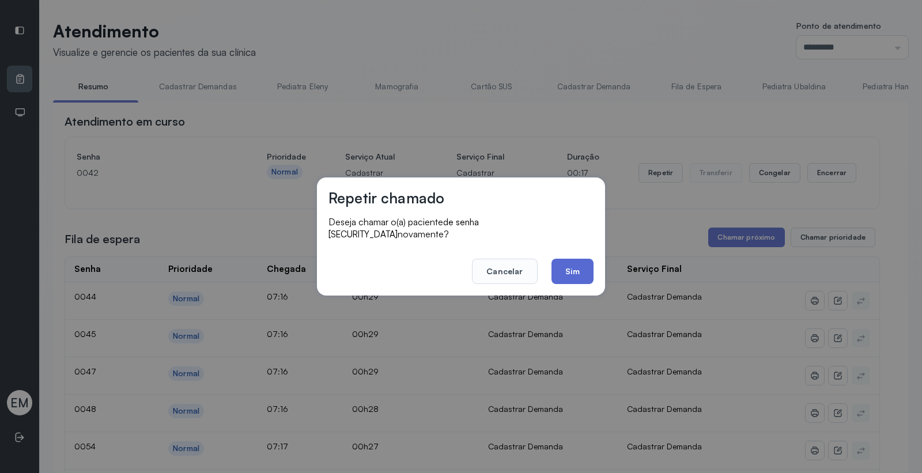
click at [558, 259] on button "Sim" at bounding box center [573, 271] width 42 height 25
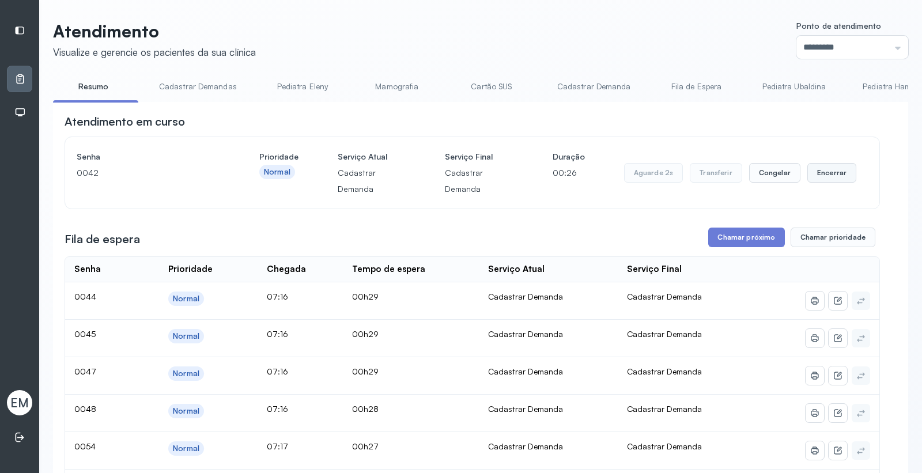
click at [828, 168] on button "Encerrar" at bounding box center [831, 173] width 49 height 20
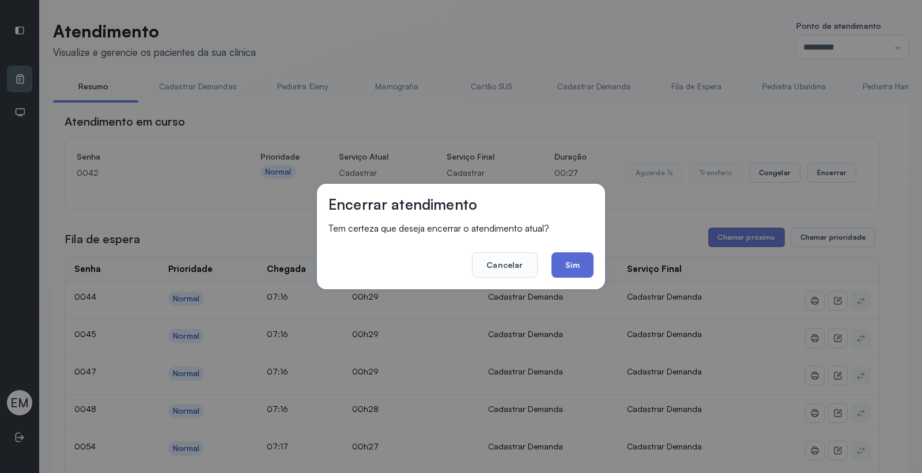
click at [580, 258] on button "Sim" at bounding box center [573, 264] width 42 height 25
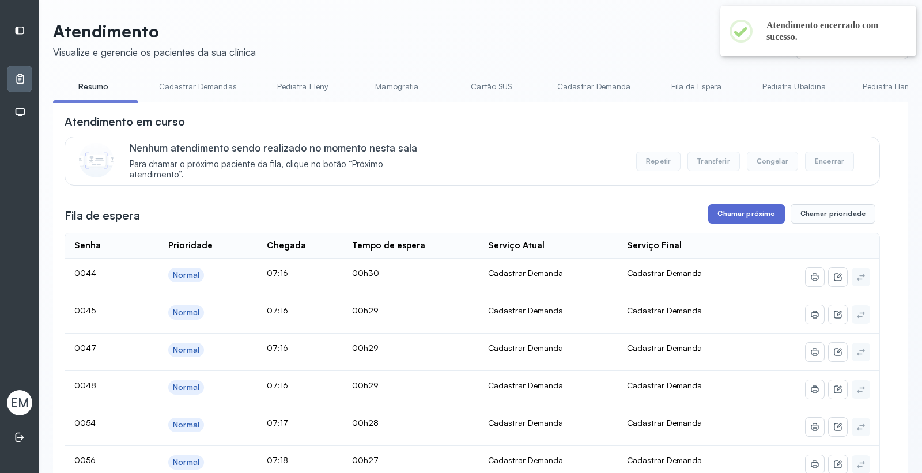
click at [745, 210] on button "Chamar próximo" at bounding box center [746, 214] width 76 height 20
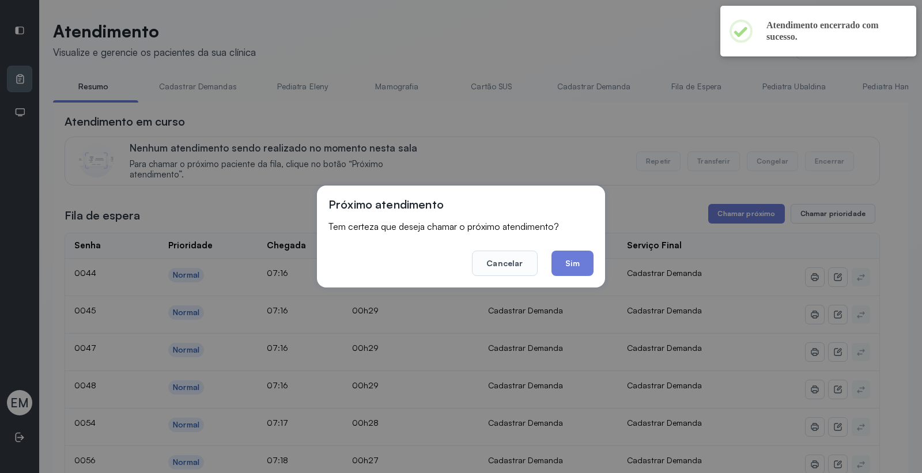
click at [567, 264] on button "Sim" at bounding box center [573, 263] width 42 height 25
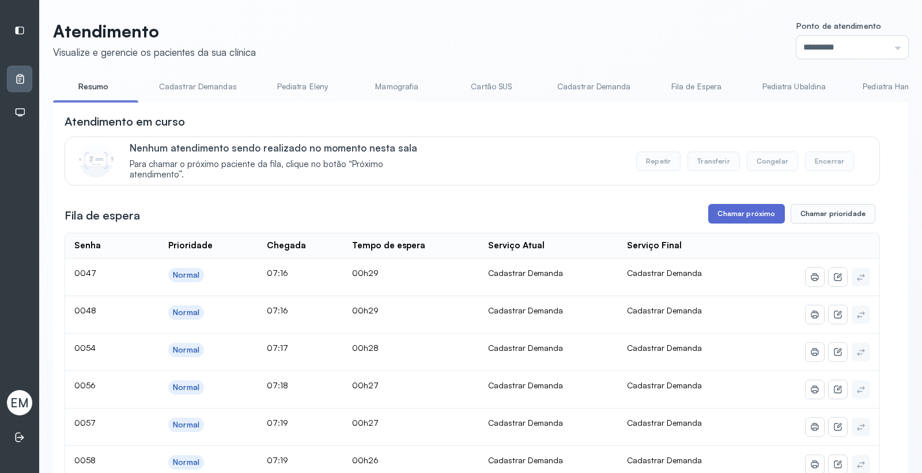
click at [725, 211] on button "Chamar próximo" at bounding box center [746, 214] width 76 height 20
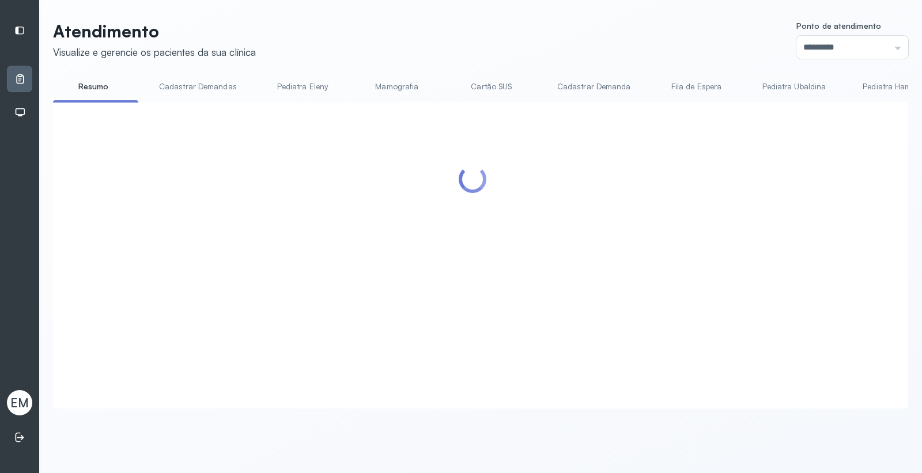
click at [578, 263] on div at bounding box center [472, 241] width 815 height 255
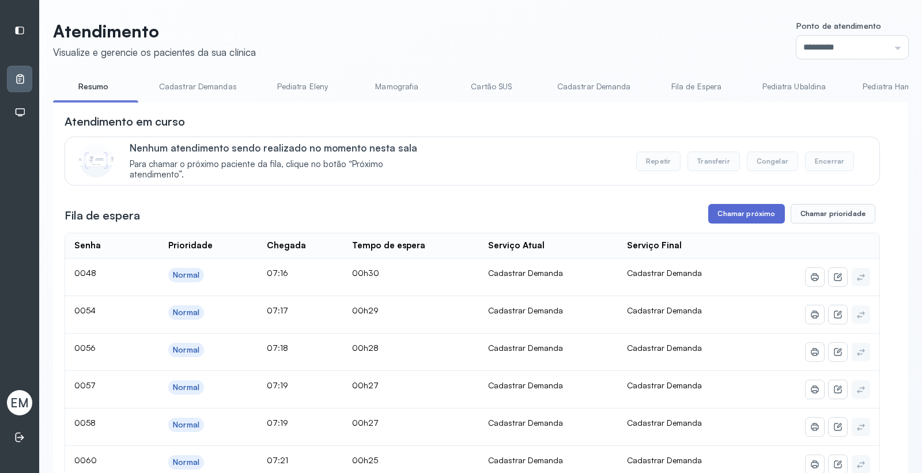
click at [740, 216] on button "Chamar próximo" at bounding box center [746, 214] width 76 height 20
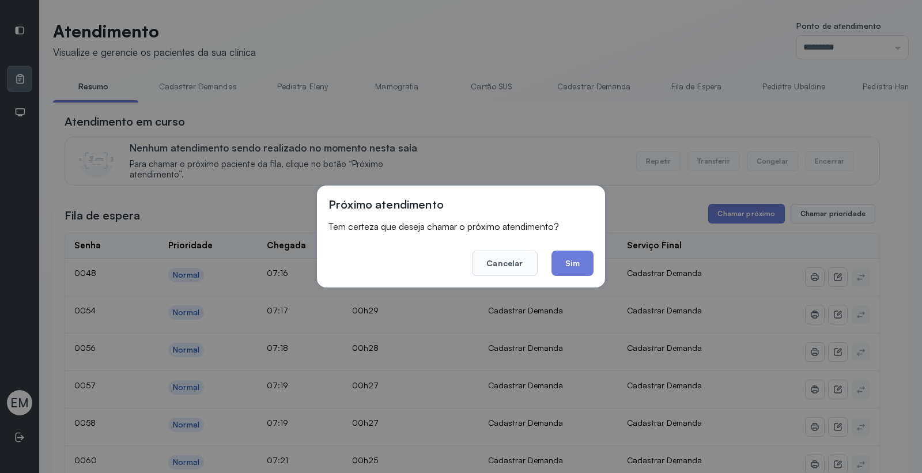
click at [563, 260] on button "Sim" at bounding box center [573, 263] width 42 height 25
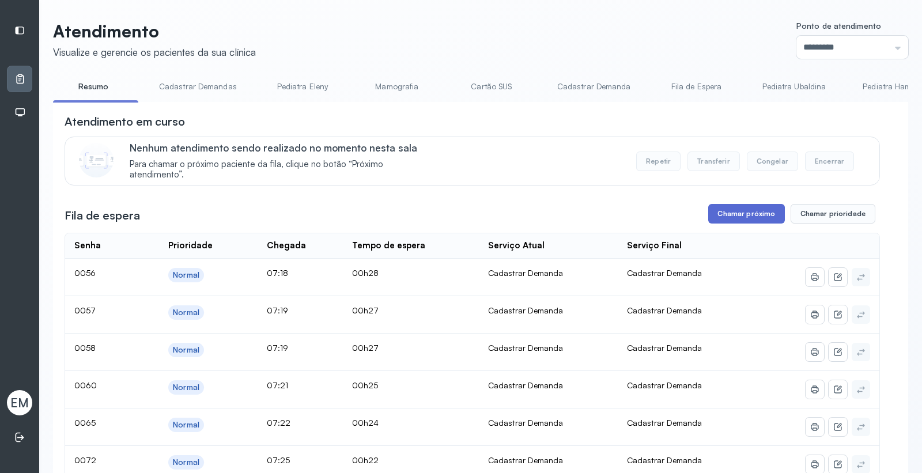
click at [724, 217] on button "Chamar próximo" at bounding box center [746, 214] width 76 height 20
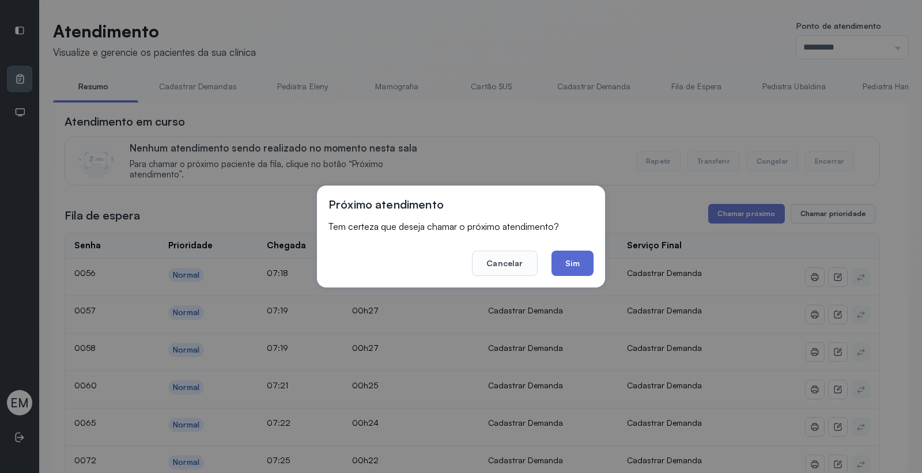
click at [567, 267] on button "Sim" at bounding box center [573, 263] width 42 height 25
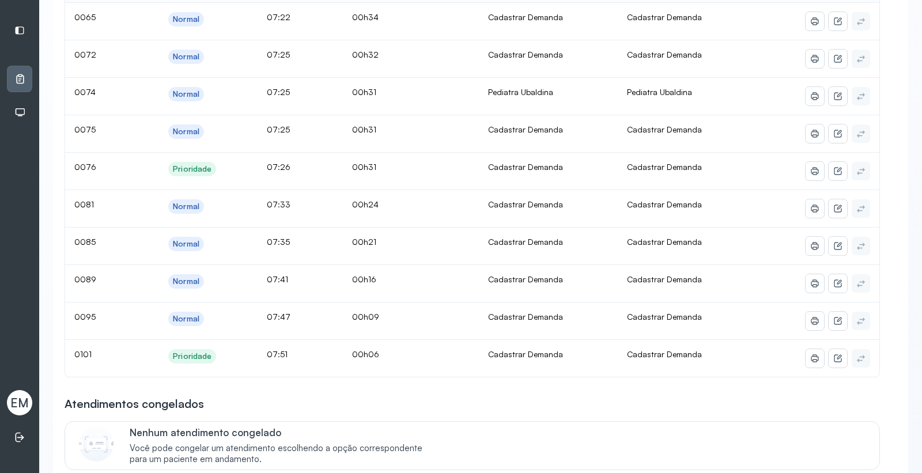
scroll to position [64, 0]
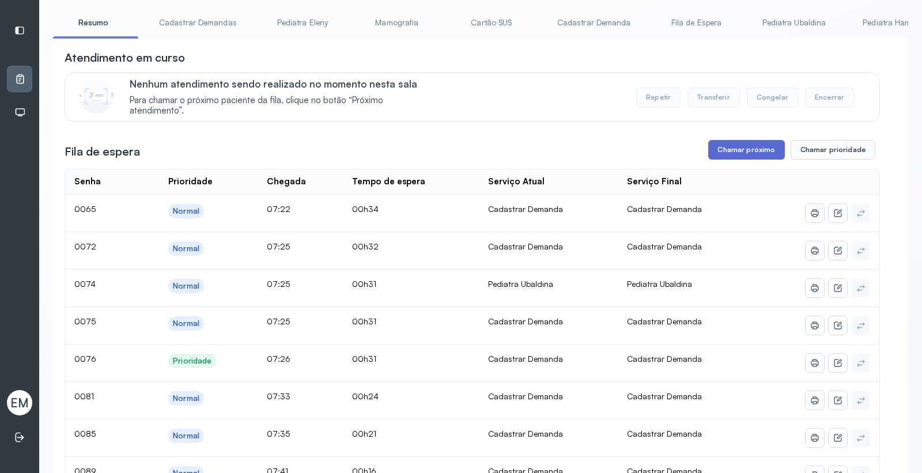
click at [733, 146] on button "Chamar próximo" at bounding box center [746, 150] width 76 height 20
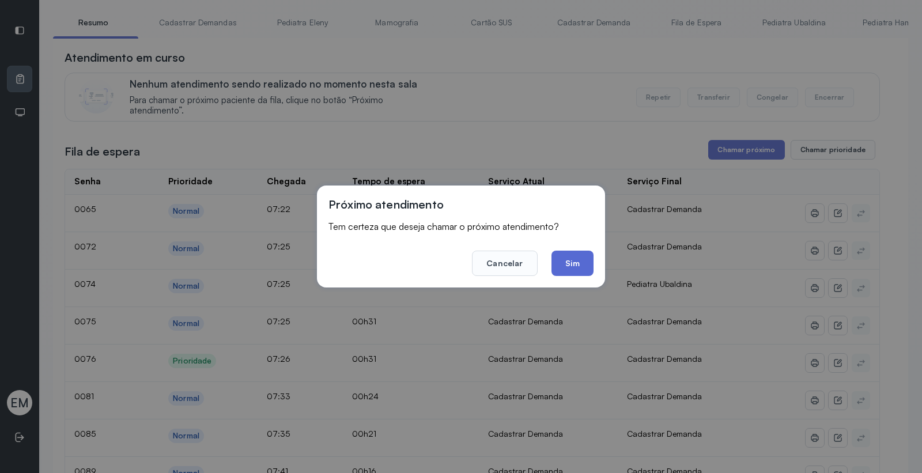
click at [573, 263] on button "Sim" at bounding box center [573, 263] width 42 height 25
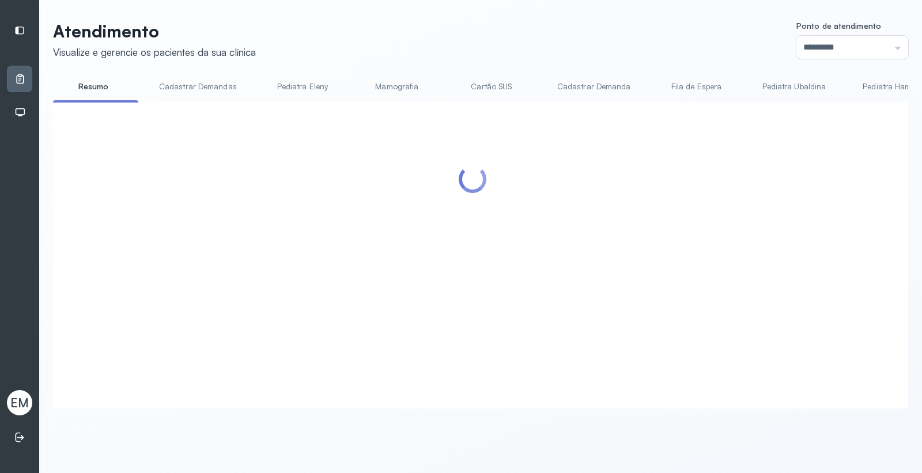
scroll to position [0, 0]
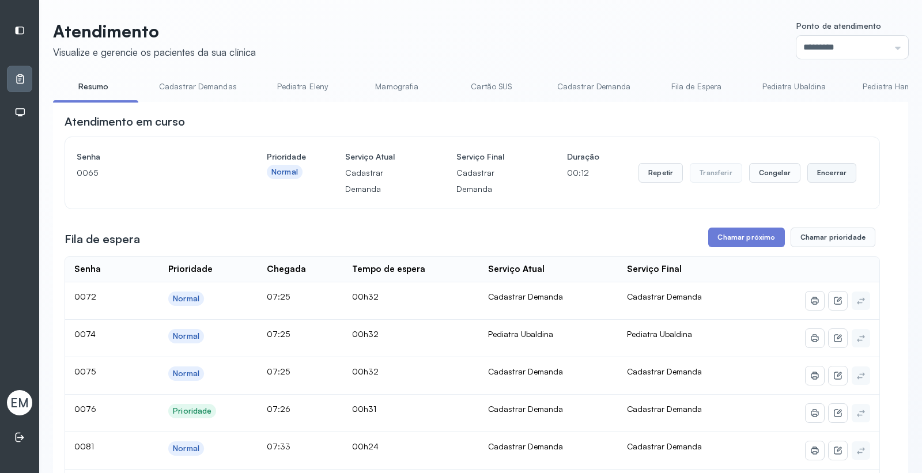
click at [808, 171] on button "Encerrar" at bounding box center [831, 173] width 49 height 20
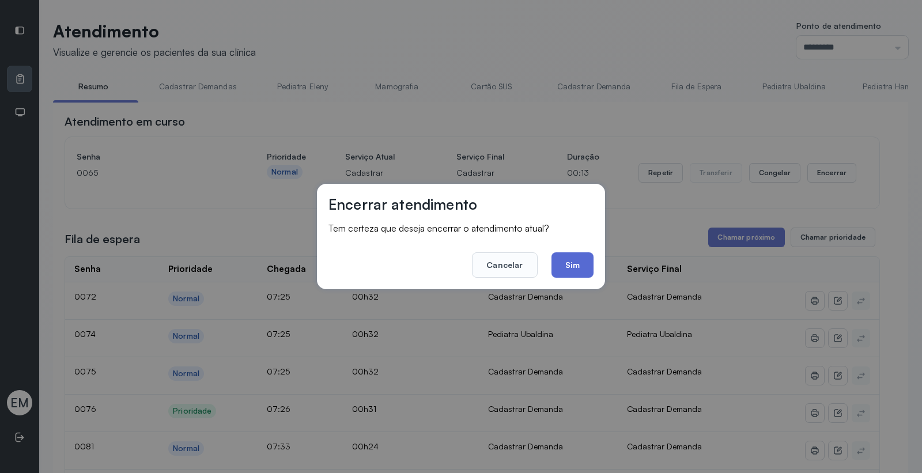
click at [580, 274] on button "Sim" at bounding box center [573, 264] width 42 height 25
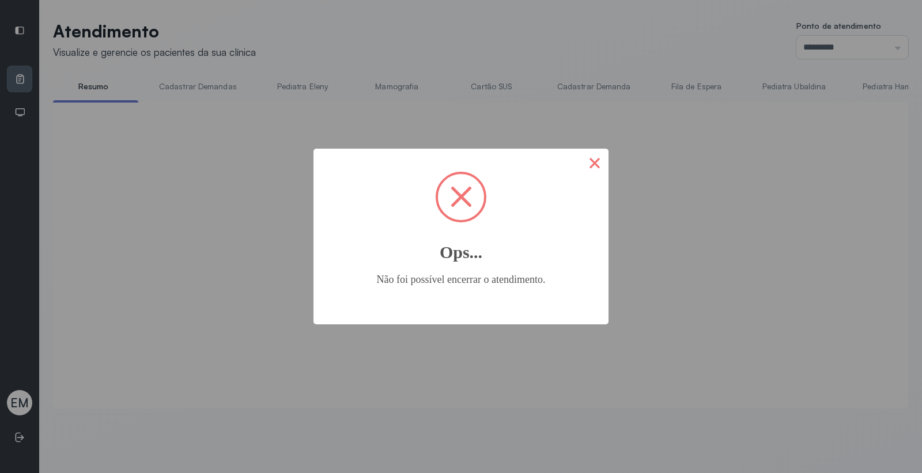
click at [587, 160] on button "×" at bounding box center [595, 163] width 28 height 28
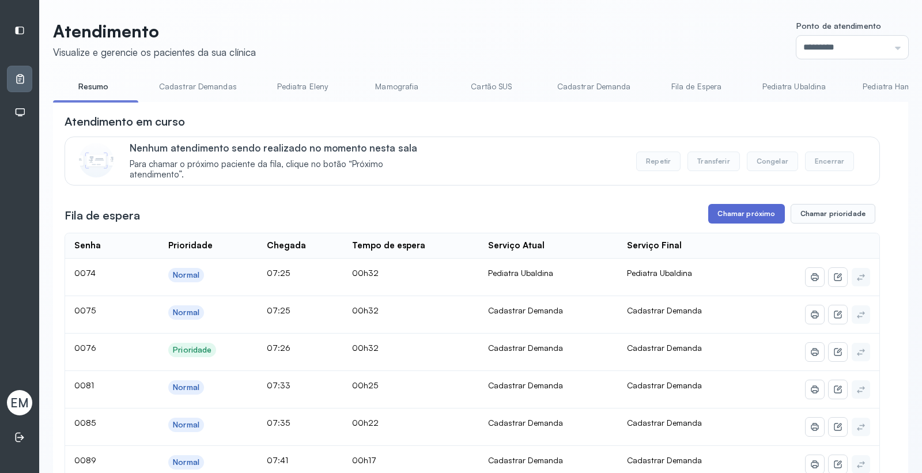
click at [741, 222] on button "Chamar próximo" at bounding box center [746, 214] width 76 height 20
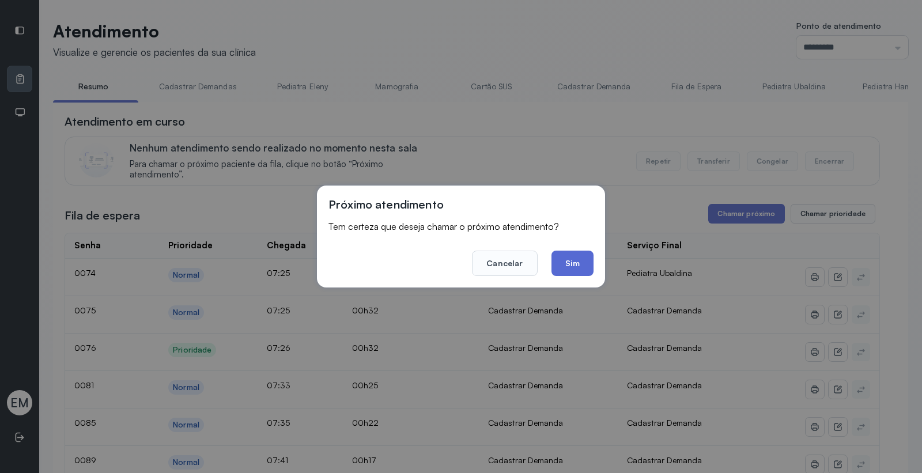
drag, startPoint x: 549, startPoint y: 261, endPoint x: 556, endPoint y: 258, distance: 8.0
click at [551, 260] on footer "Cancelar Sim" at bounding box center [460, 255] width 265 height 41
click at [557, 258] on button "Sim" at bounding box center [573, 263] width 42 height 25
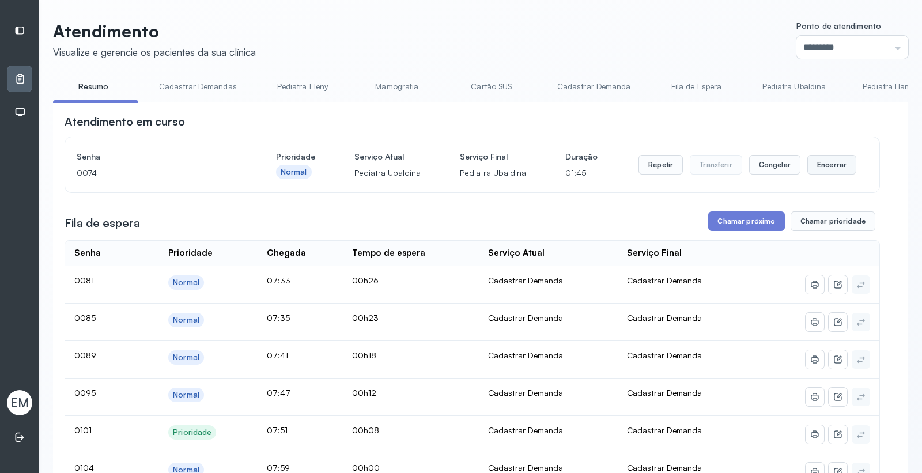
click at [811, 163] on button "Encerrar" at bounding box center [831, 165] width 49 height 20
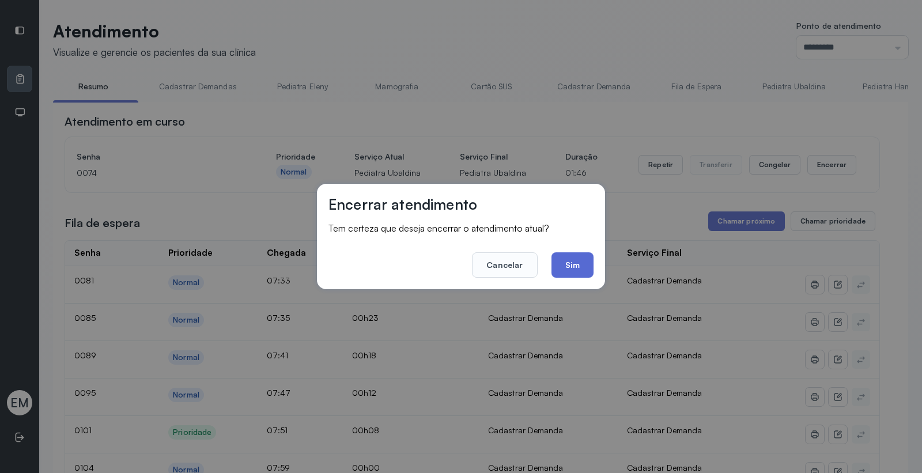
click at [584, 260] on button "Sim" at bounding box center [573, 264] width 42 height 25
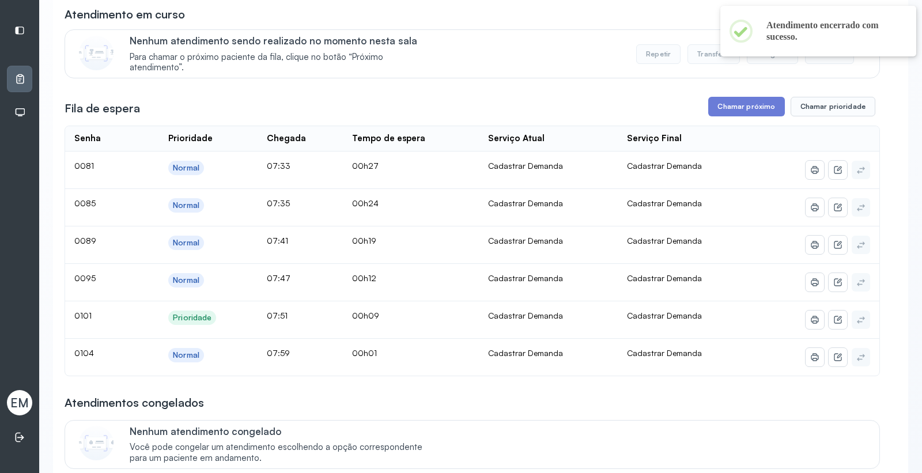
scroll to position [128, 0]
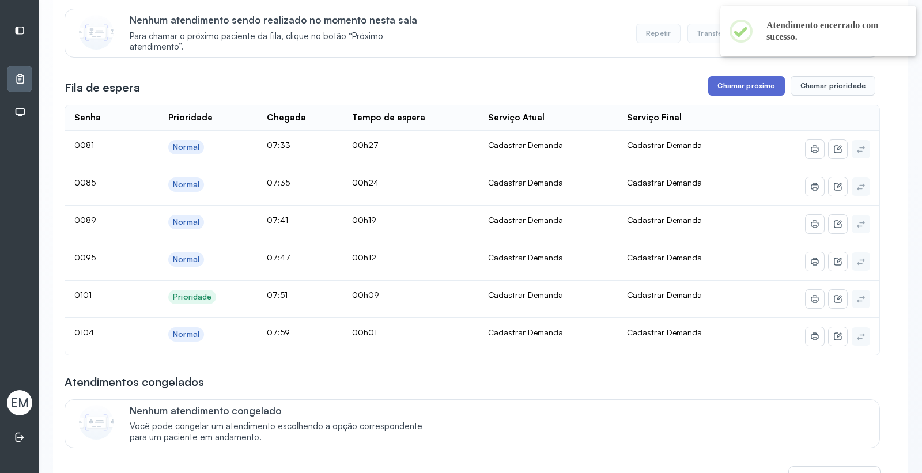
click at [739, 89] on button "Chamar próximo" at bounding box center [746, 86] width 76 height 20
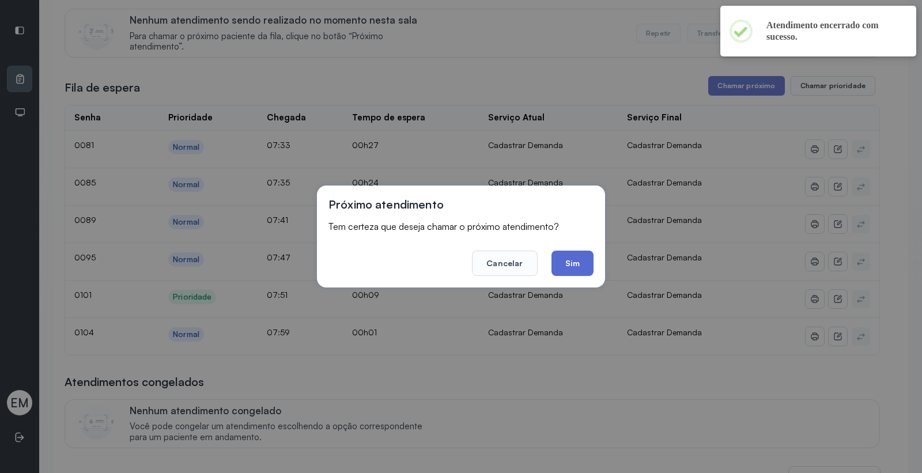
click at [575, 264] on button "Sim" at bounding box center [573, 263] width 42 height 25
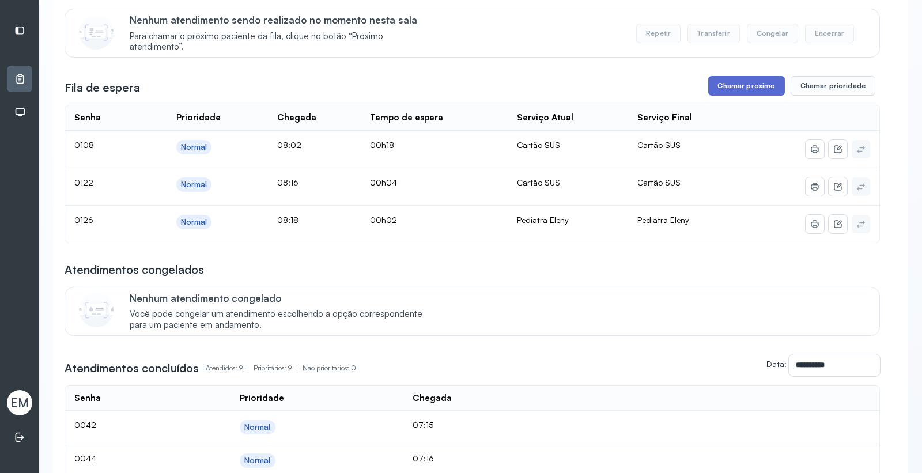
click at [717, 84] on button "Chamar próximo" at bounding box center [746, 86] width 76 height 20
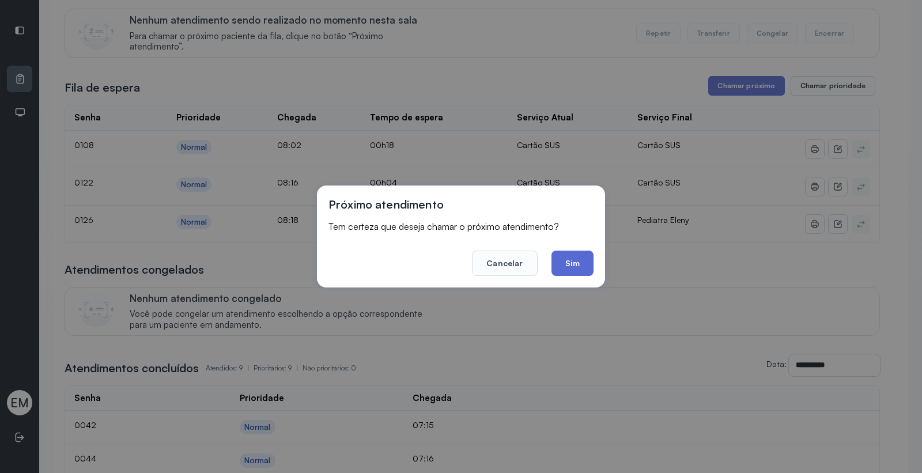
click at [579, 261] on button "Sim" at bounding box center [573, 263] width 42 height 25
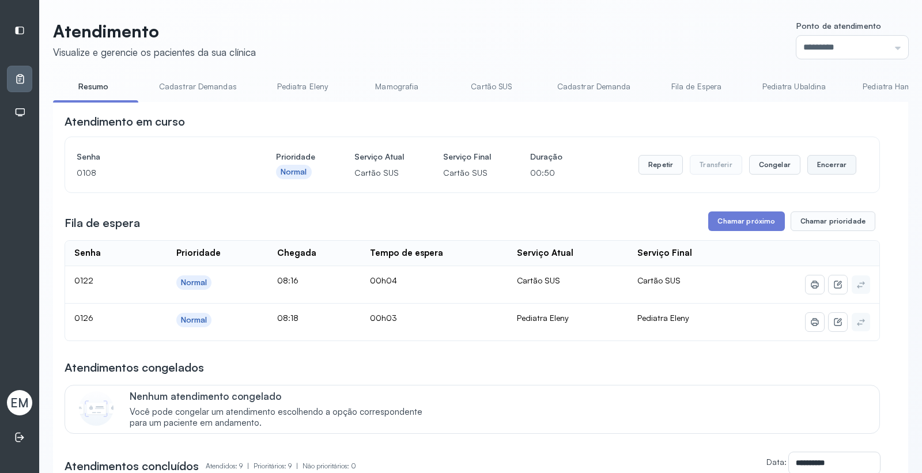
click at [807, 168] on button "Encerrar" at bounding box center [831, 165] width 49 height 20
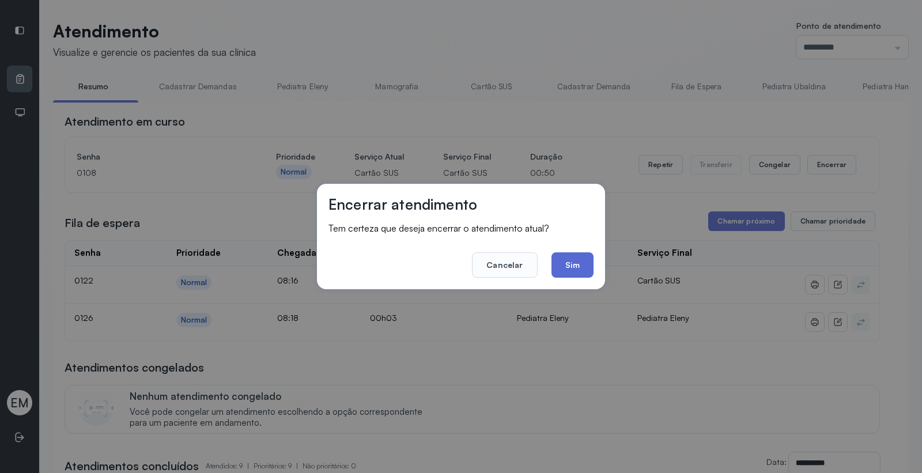
click at [580, 268] on button "Sim" at bounding box center [573, 264] width 42 height 25
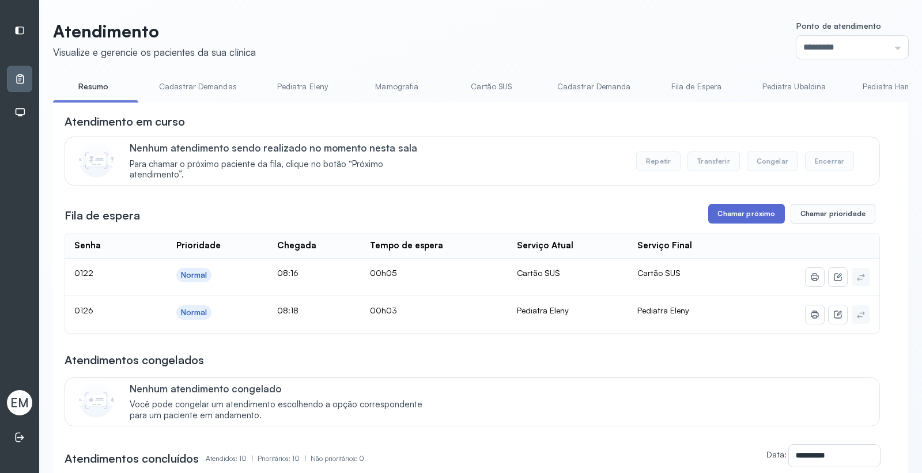
click at [735, 217] on button "Chamar próximo" at bounding box center [746, 214] width 76 height 20
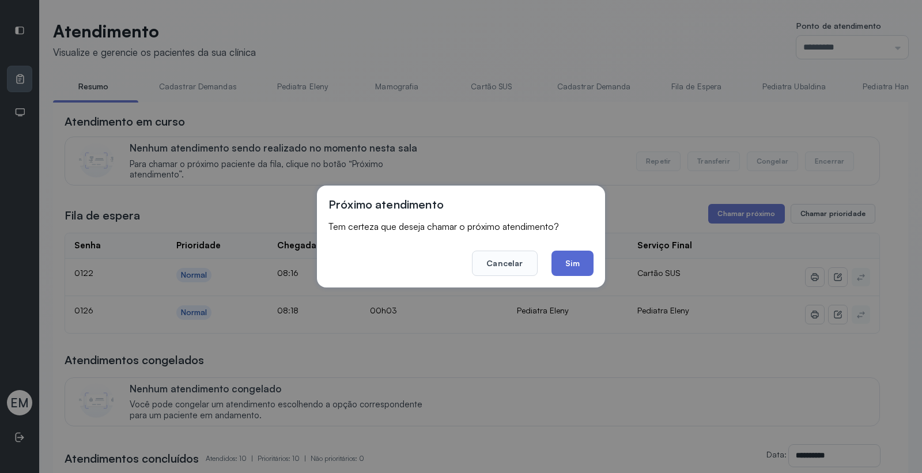
click at [572, 255] on button "Sim" at bounding box center [573, 263] width 42 height 25
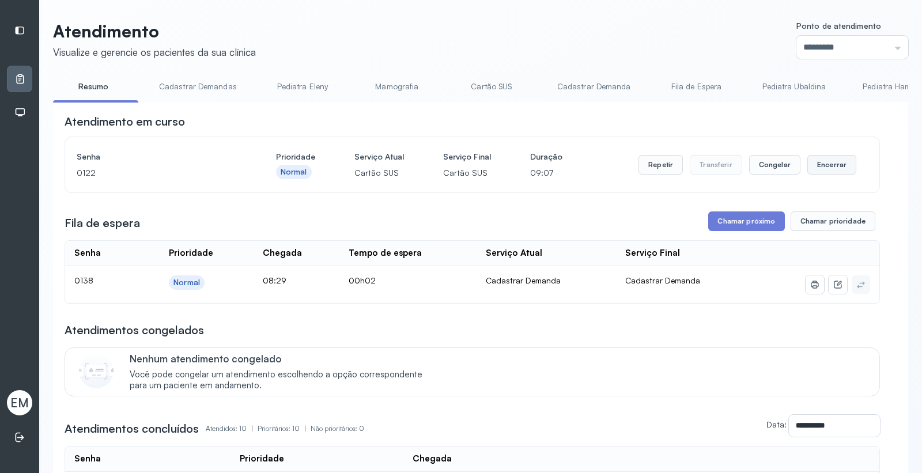
click at [825, 167] on button "Encerrar" at bounding box center [831, 165] width 49 height 20
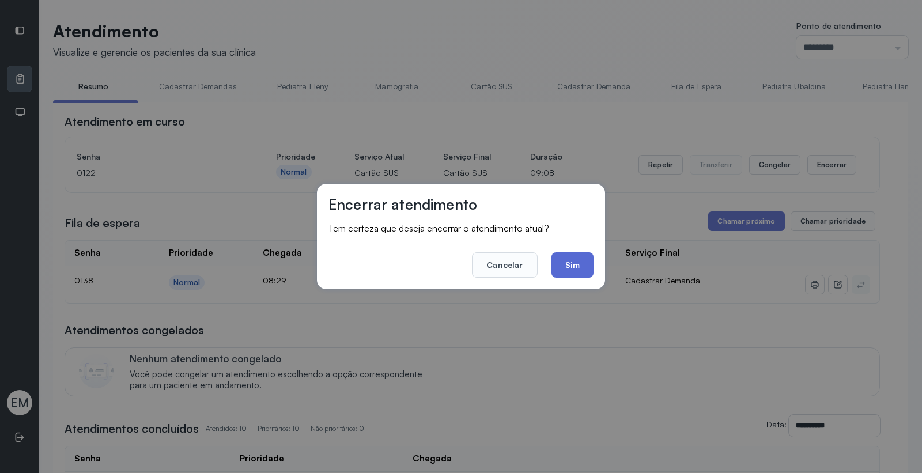
click at [560, 263] on button "Sim" at bounding box center [573, 264] width 42 height 25
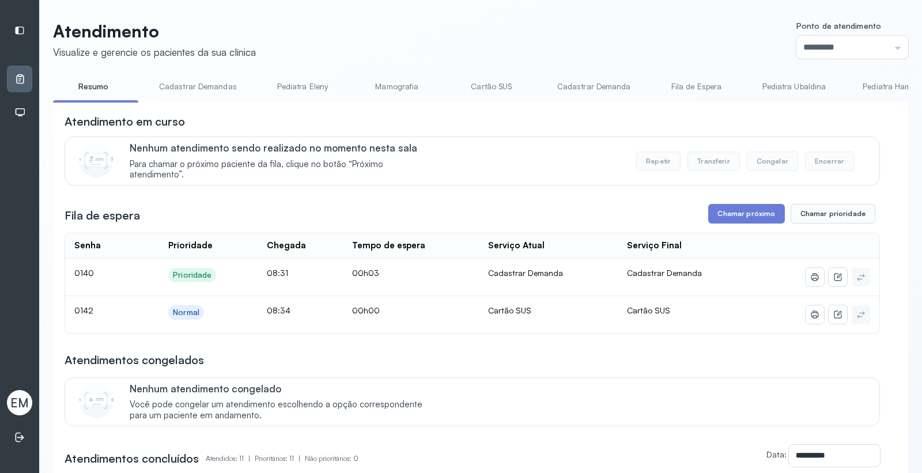
click at [503, 89] on link "Cartão SUS" at bounding box center [491, 86] width 81 height 19
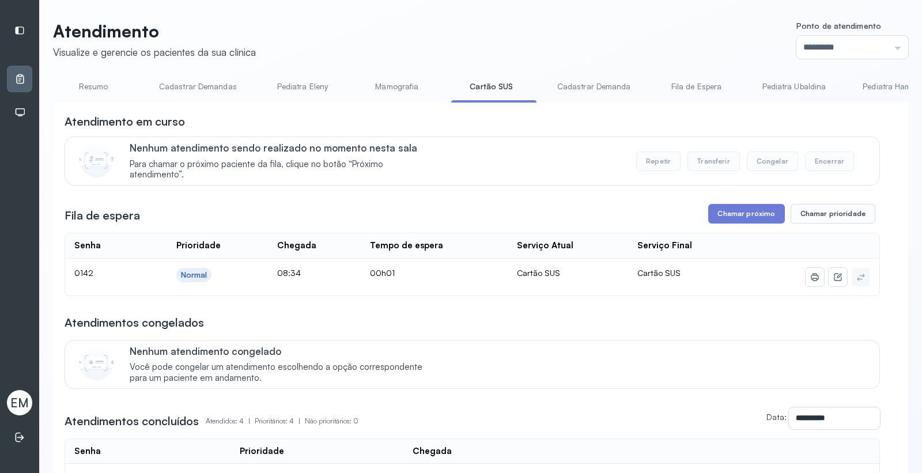
click at [741, 205] on div "**********" at bounding box center [472, 356] width 815 height 484
click at [736, 216] on button "Chamar próximo" at bounding box center [746, 214] width 76 height 20
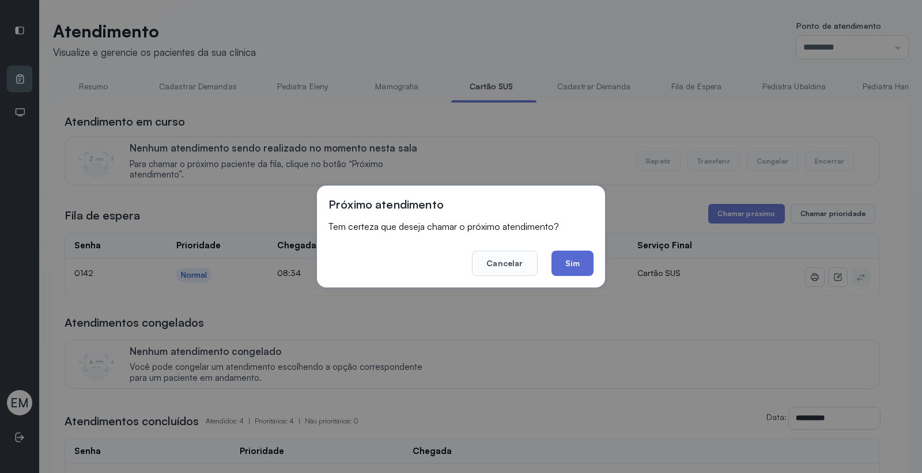
click at [577, 266] on button "Sim" at bounding box center [573, 263] width 42 height 25
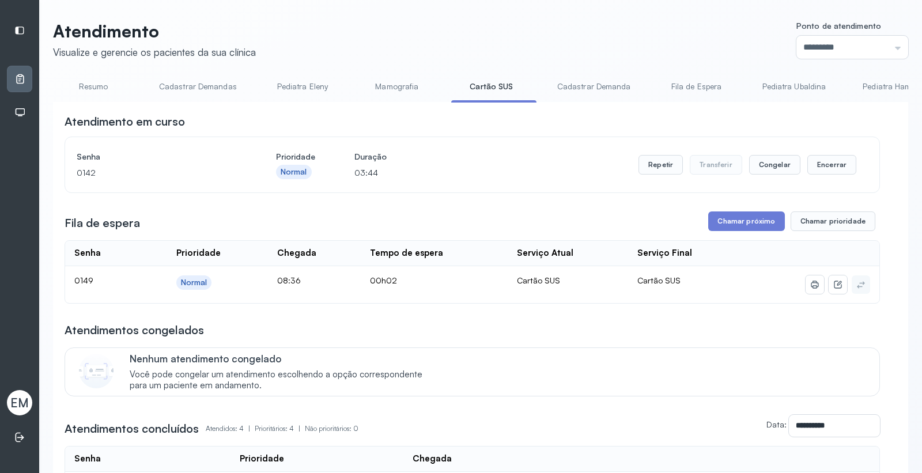
click at [829, 151] on div "Senha 0142 Prioridade Normal Duração 03:44 Repetir Transferir Congelar Encerrar" at bounding box center [472, 164] width 814 height 55
click at [808, 164] on button "Encerrar" at bounding box center [831, 165] width 49 height 20
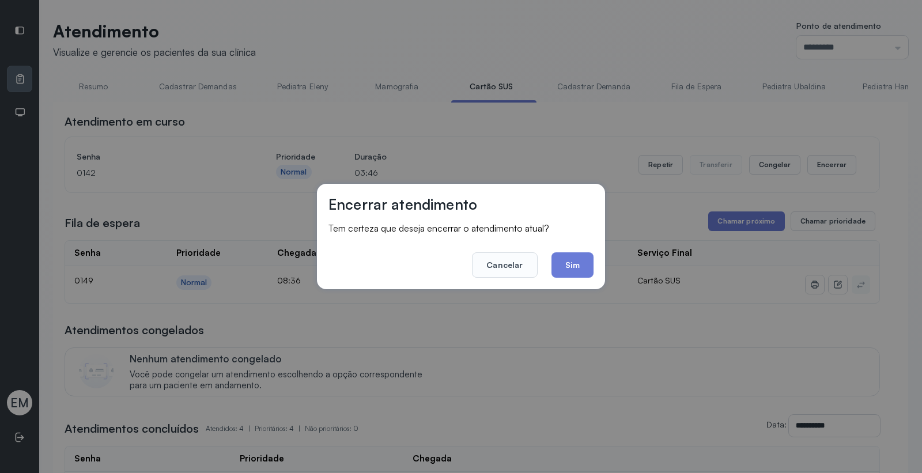
click at [575, 267] on button "Sim" at bounding box center [573, 264] width 42 height 25
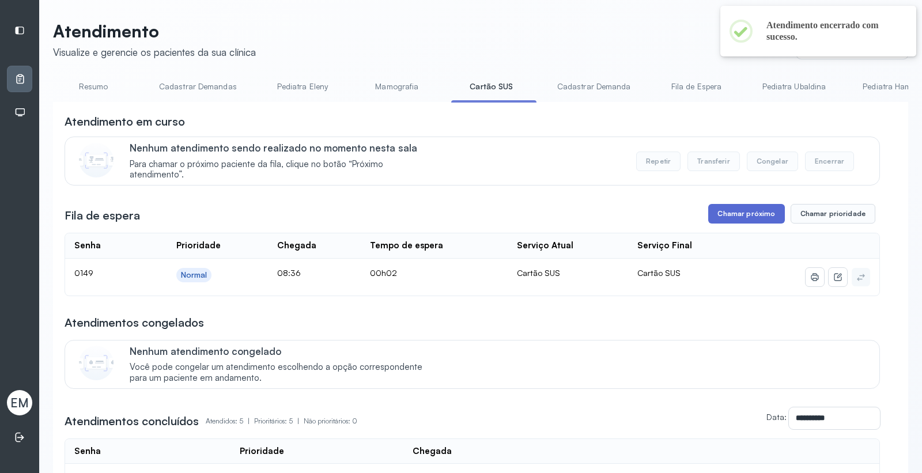
click at [732, 220] on button "Chamar próximo" at bounding box center [746, 214] width 76 height 20
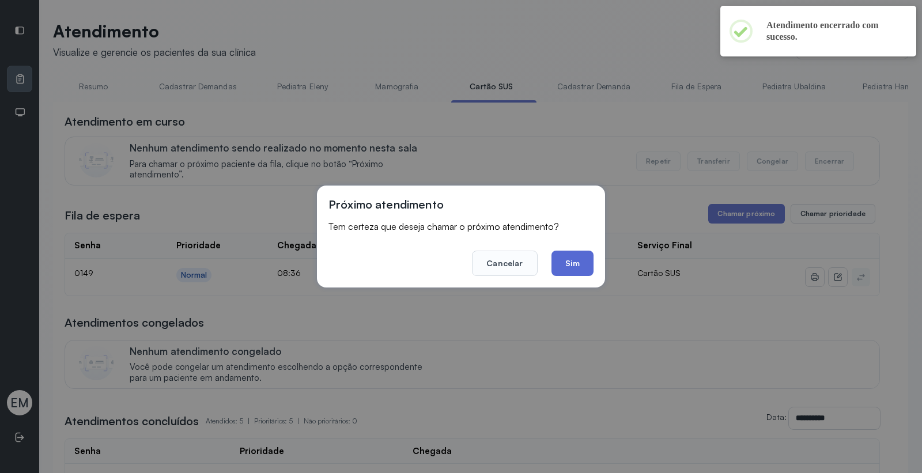
click at [575, 266] on button "Sim" at bounding box center [573, 263] width 42 height 25
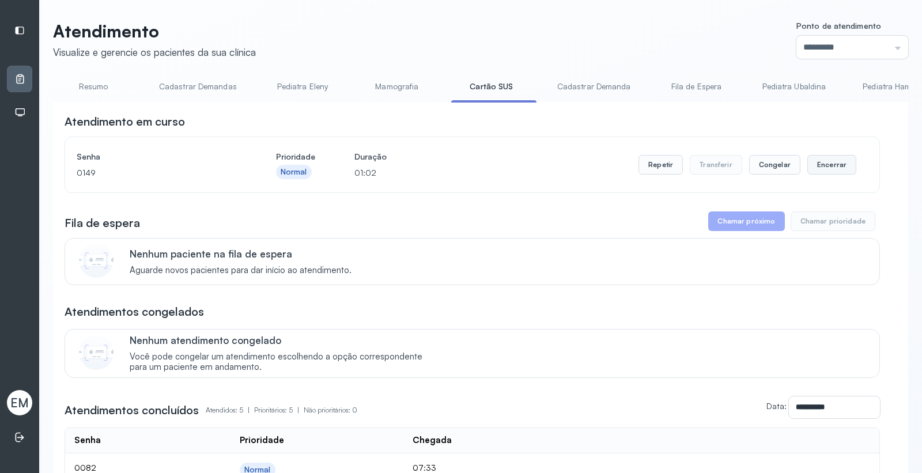
click at [826, 169] on button "Encerrar" at bounding box center [831, 165] width 49 height 20
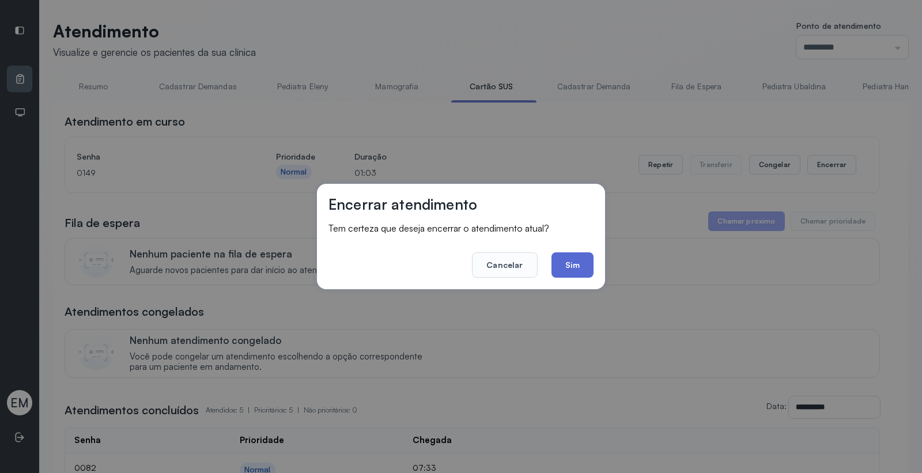
click at [586, 260] on button "Sim" at bounding box center [573, 264] width 42 height 25
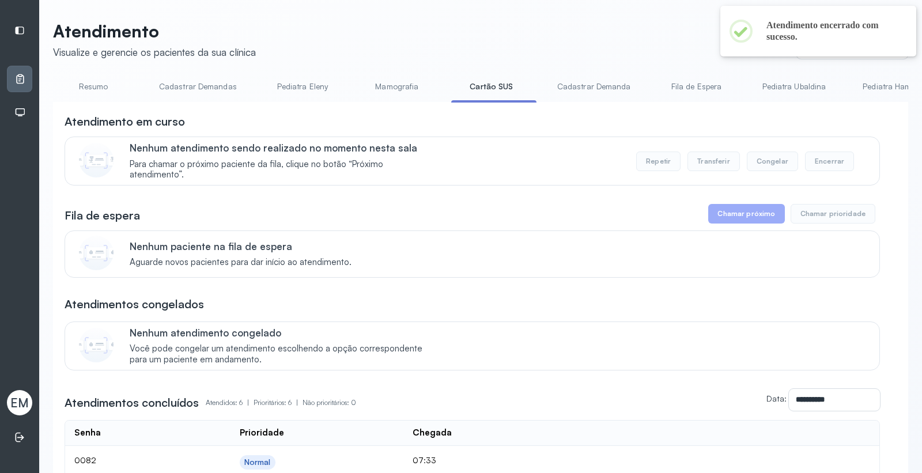
click at [78, 88] on link "Resumo" at bounding box center [93, 86] width 81 height 19
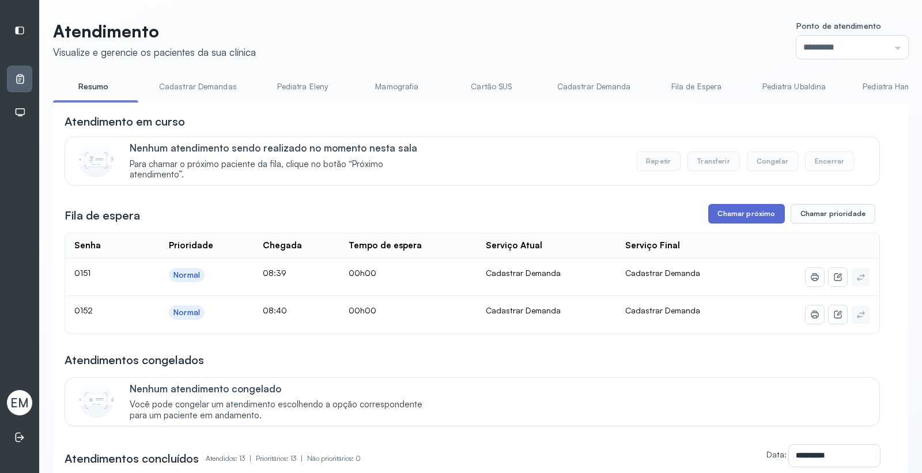
click at [746, 211] on button "Chamar próximo" at bounding box center [746, 214] width 76 height 20
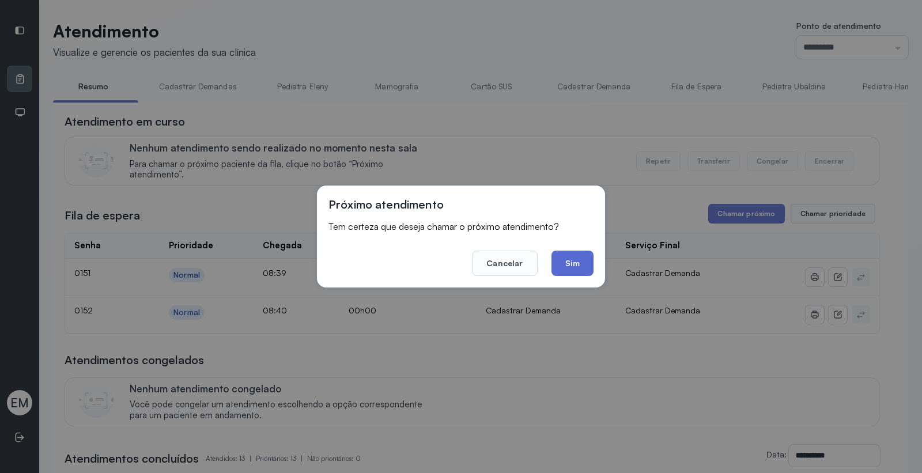
click at [571, 260] on button "Sim" at bounding box center [573, 263] width 42 height 25
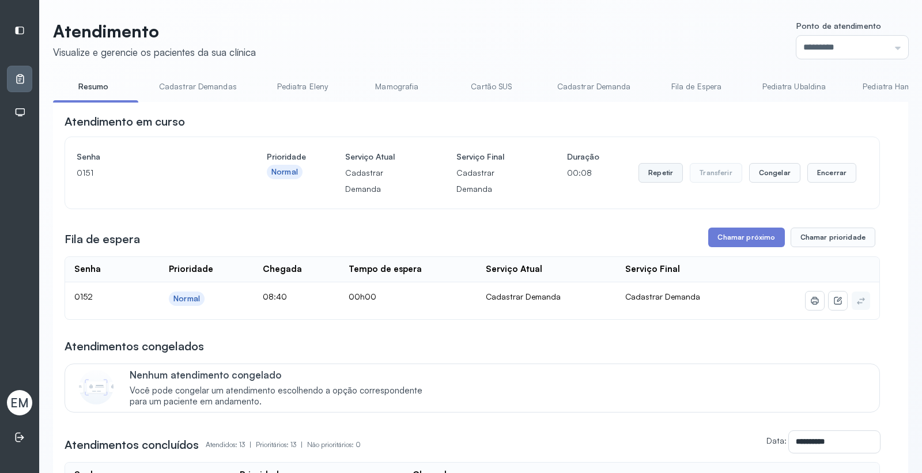
click at [659, 180] on button "Repetir" at bounding box center [661, 173] width 44 height 20
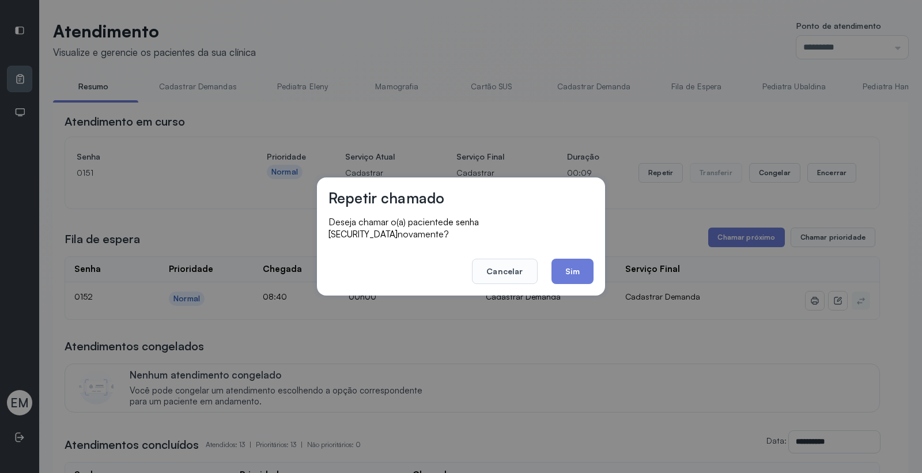
click at [546, 264] on footer "Cancelar Sim" at bounding box center [460, 263] width 265 height 41
click at [577, 269] on button "Sim" at bounding box center [573, 271] width 42 height 25
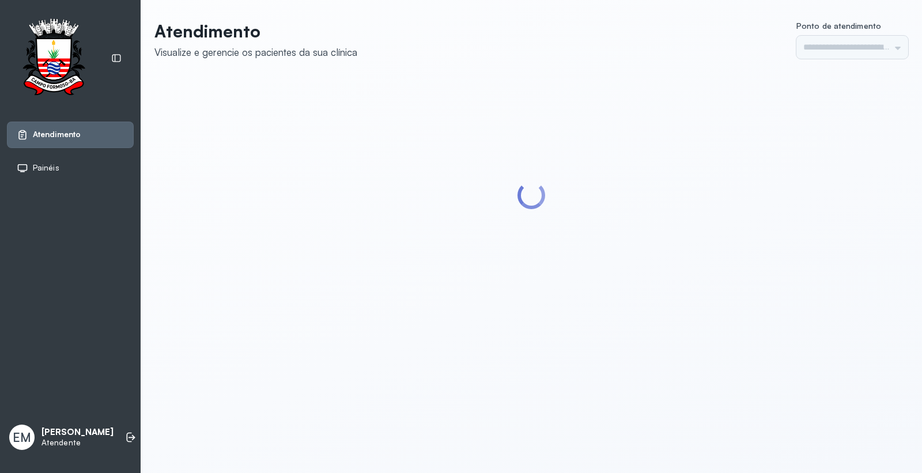
type input "*********"
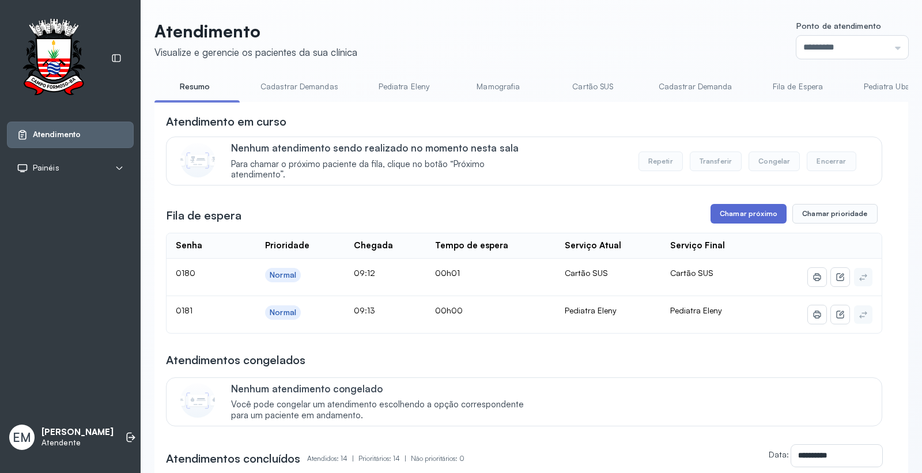
click at [773, 224] on button "Chamar próximo" at bounding box center [749, 214] width 76 height 20
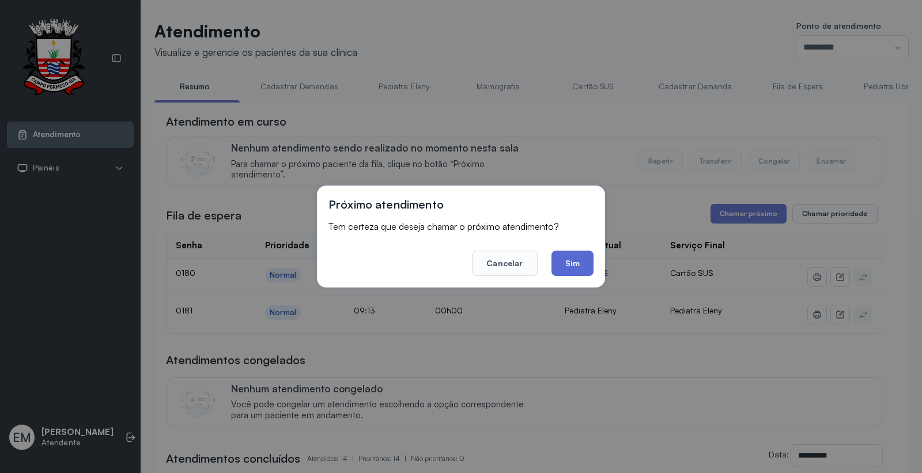
click at [562, 259] on button "Sim" at bounding box center [573, 263] width 42 height 25
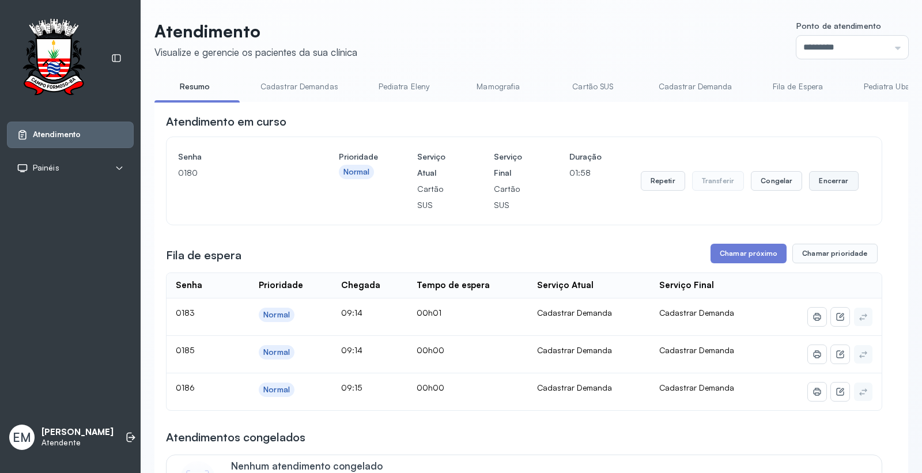
click at [820, 183] on button "Encerrar" at bounding box center [833, 181] width 49 height 20
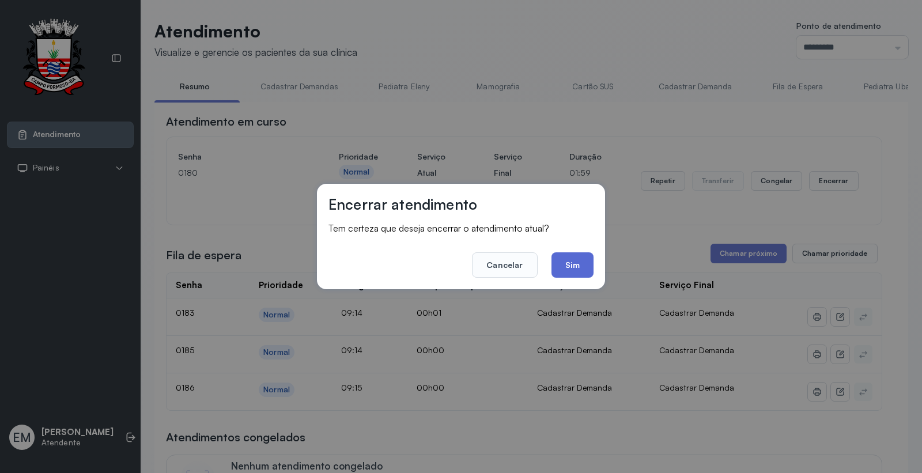
click at [590, 273] on button "Sim" at bounding box center [573, 264] width 42 height 25
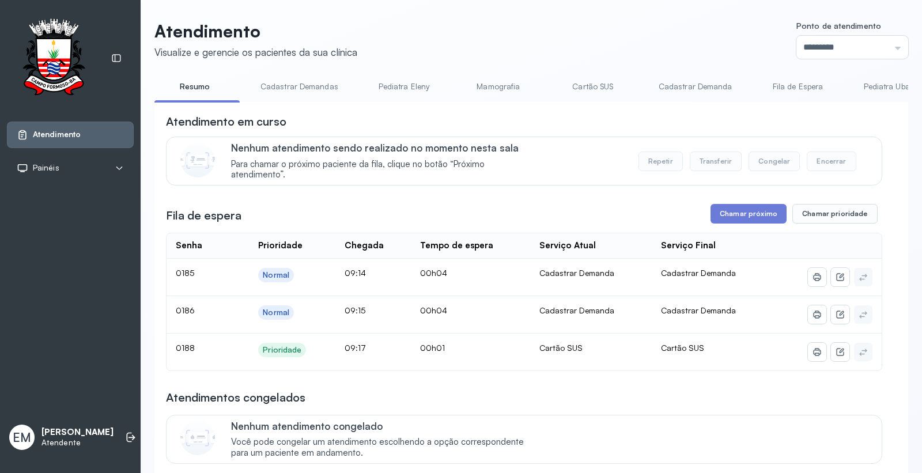
click at [591, 82] on link "Cartão SUS" at bounding box center [593, 86] width 81 height 19
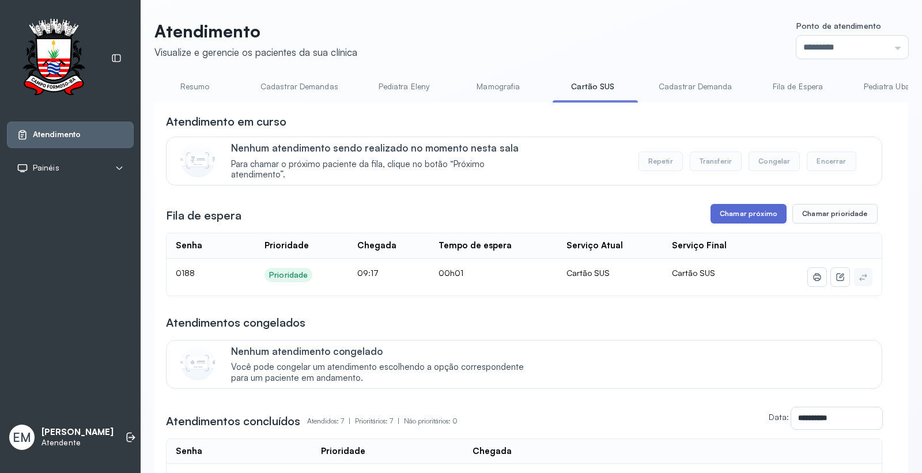
click at [743, 222] on button "Chamar próximo" at bounding box center [749, 214] width 76 height 20
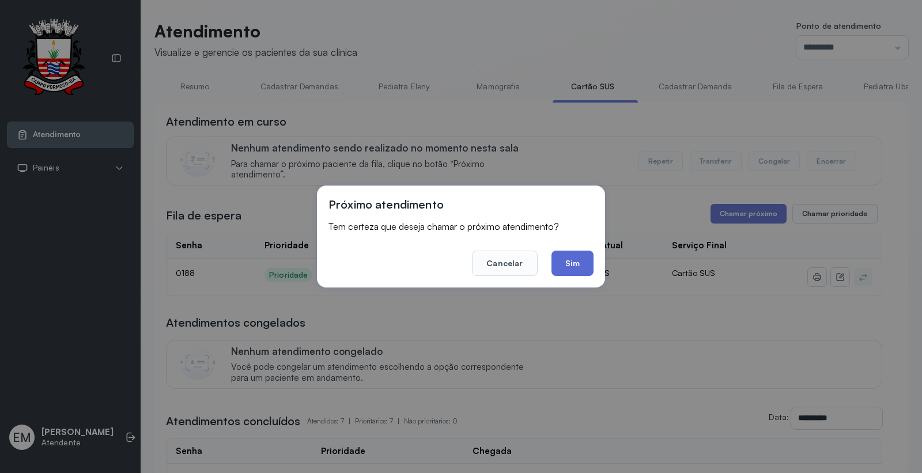
click at [560, 269] on button "Sim" at bounding box center [573, 263] width 42 height 25
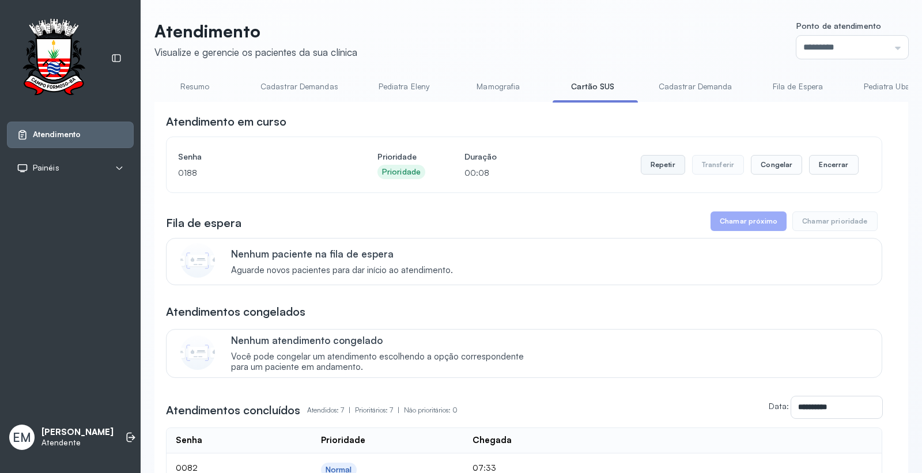
click at [655, 163] on button "Repetir" at bounding box center [663, 165] width 44 height 20
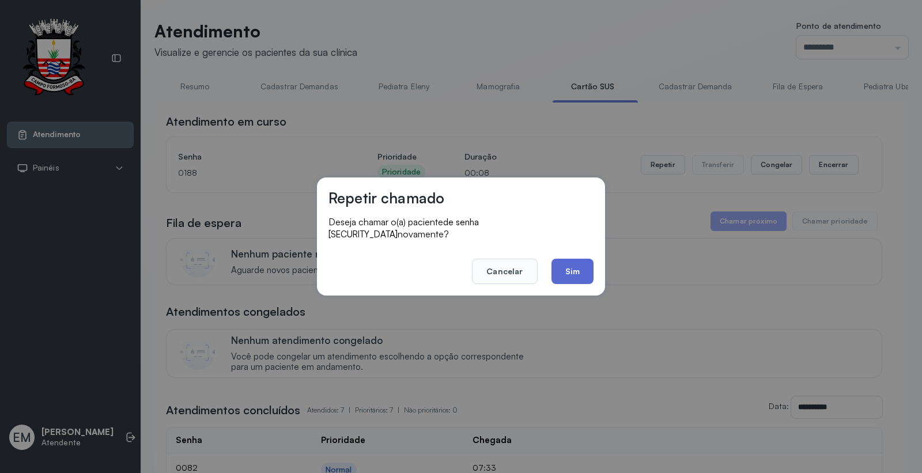
click at [565, 260] on button "Sim" at bounding box center [573, 271] width 42 height 25
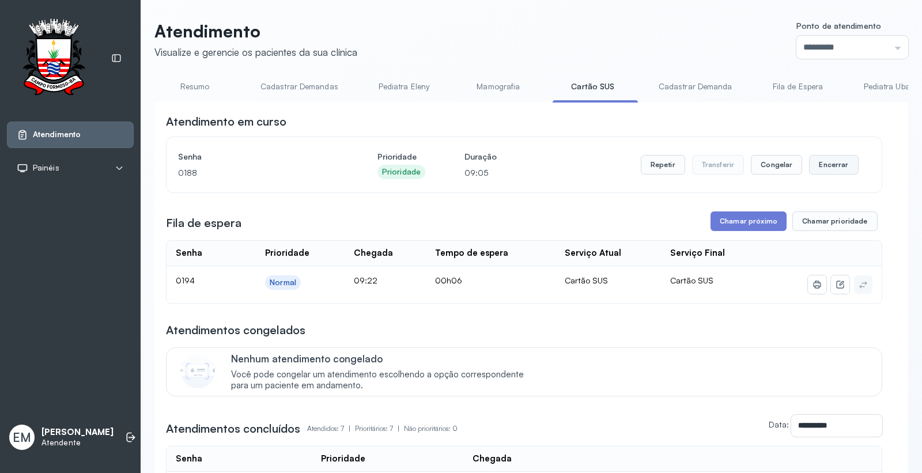
click at [819, 165] on button "Encerrar" at bounding box center [833, 165] width 49 height 20
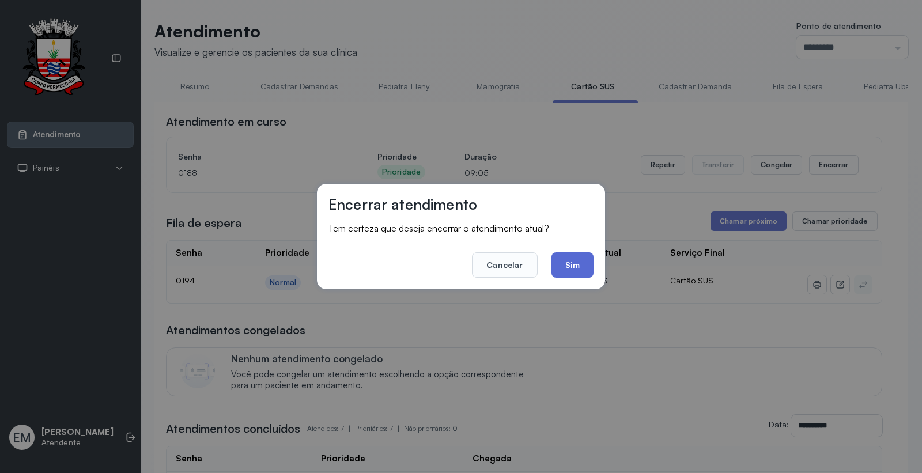
click at [582, 268] on button "Sim" at bounding box center [573, 264] width 42 height 25
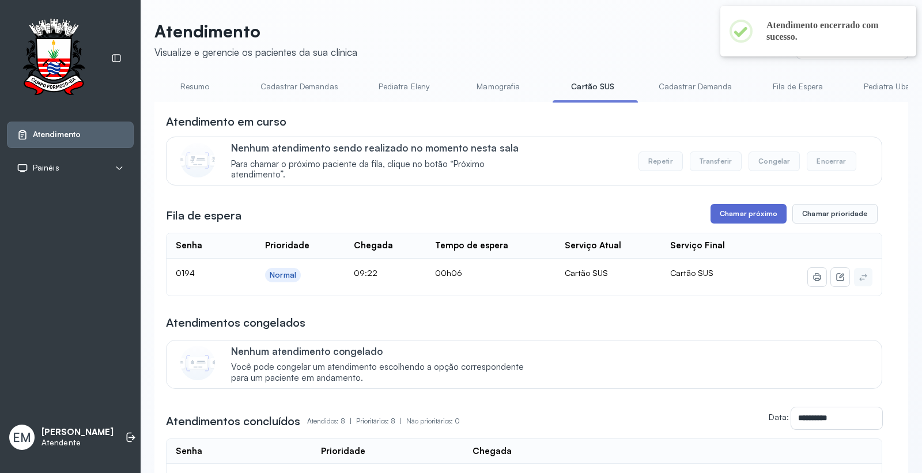
click at [750, 221] on button "Chamar próximo" at bounding box center [749, 214] width 76 height 20
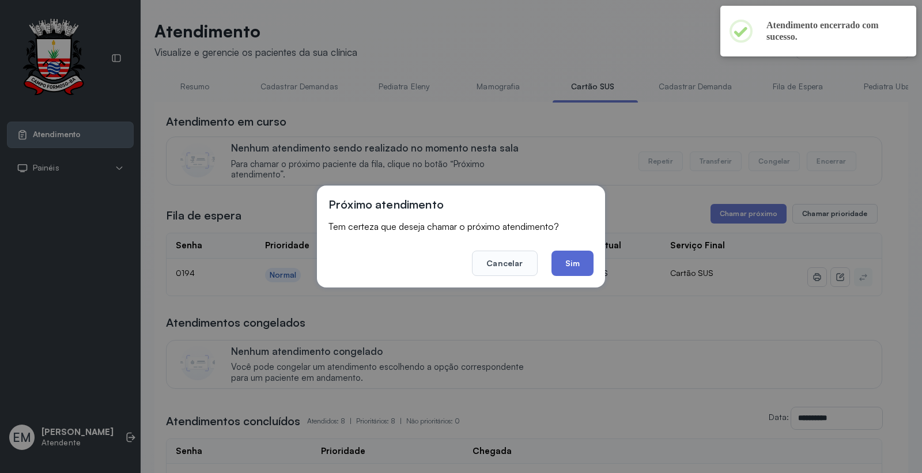
click at [571, 266] on button "Sim" at bounding box center [573, 263] width 42 height 25
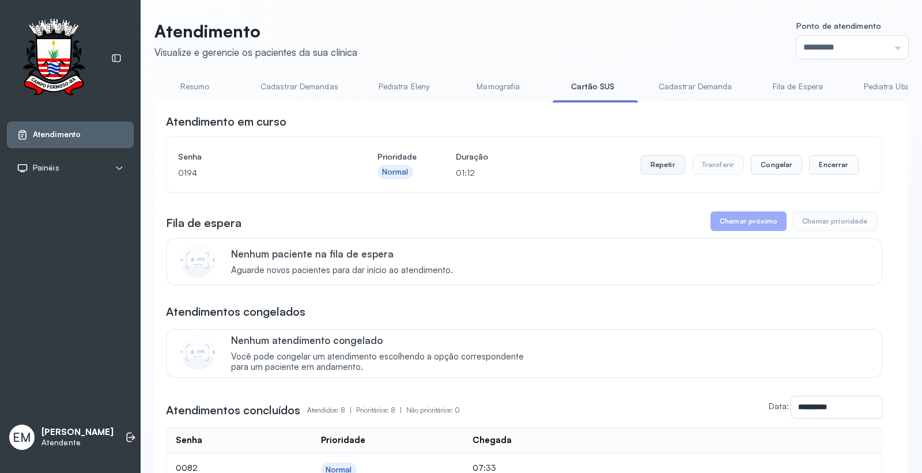
click at [649, 165] on button "Repetir" at bounding box center [663, 165] width 44 height 20
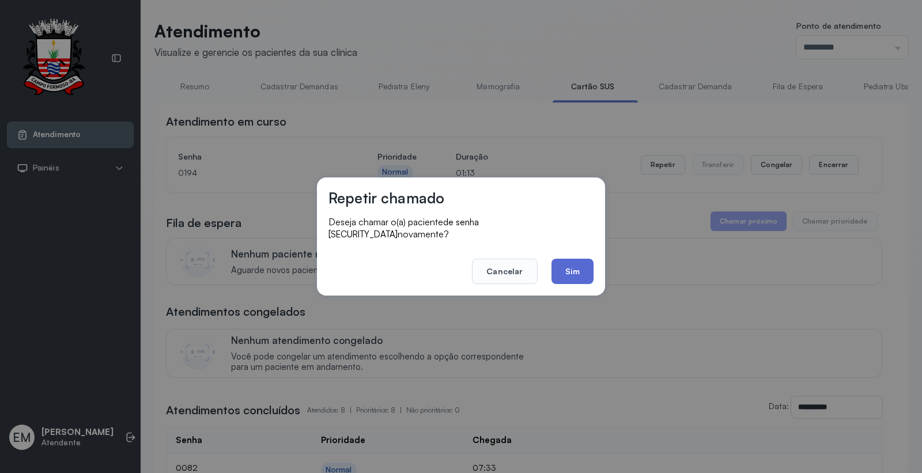
click at [557, 259] on button "Sim" at bounding box center [573, 271] width 42 height 25
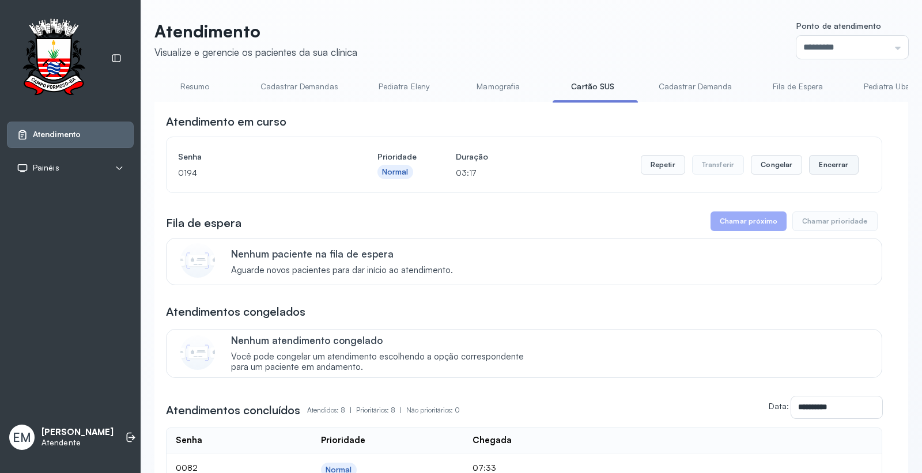
drag, startPoint x: 830, startPoint y: 163, endPoint x: 823, endPoint y: 166, distance: 8.3
click at [823, 166] on button "Encerrar" at bounding box center [833, 165] width 49 height 20
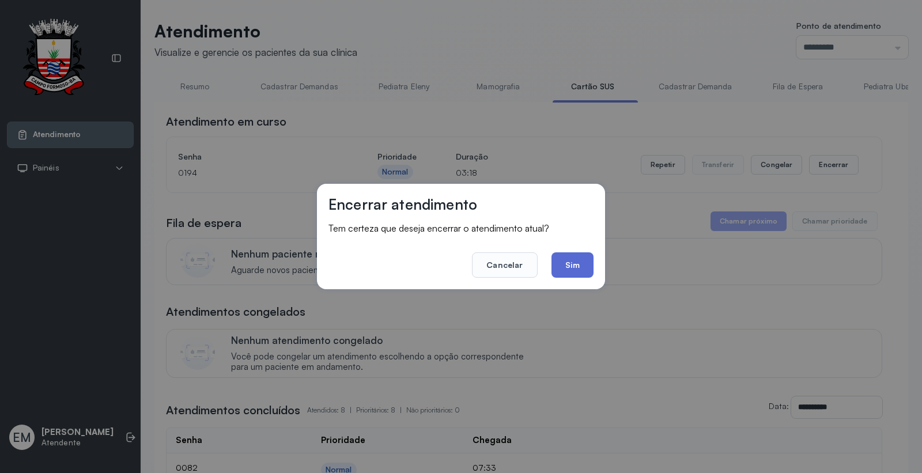
click at [573, 272] on button "Sim" at bounding box center [573, 264] width 42 height 25
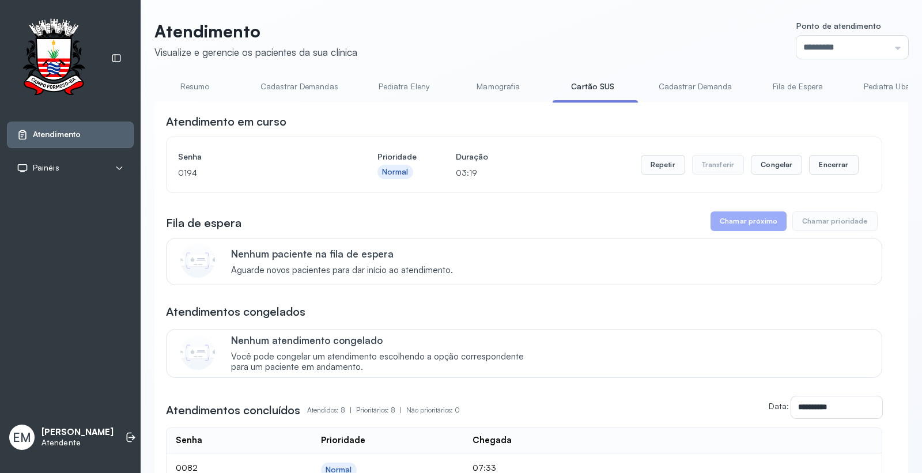
click at [174, 90] on link "Resumo" at bounding box center [194, 86] width 81 height 19
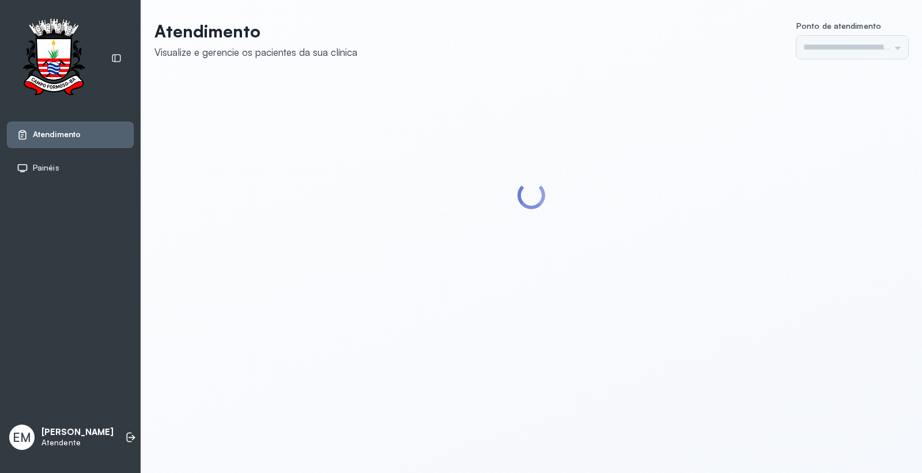
type input "*********"
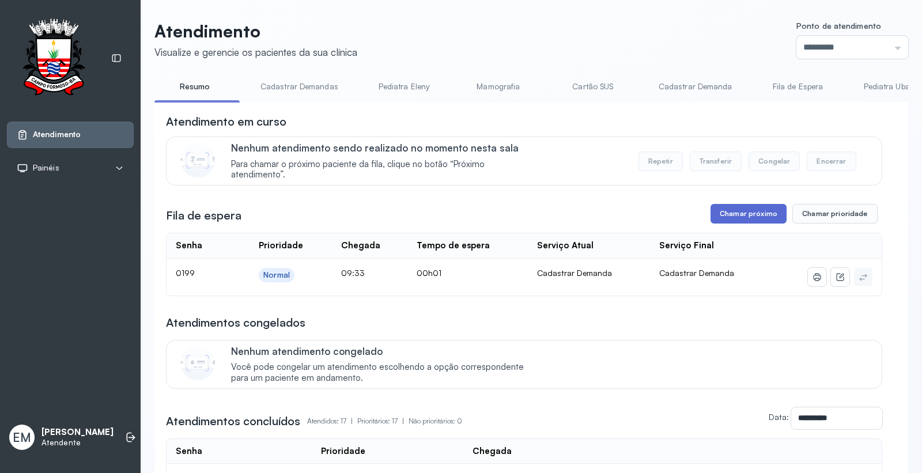
click at [732, 210] on button "Chamar próximo" at bounding box center [749, 214] width 76 height 20
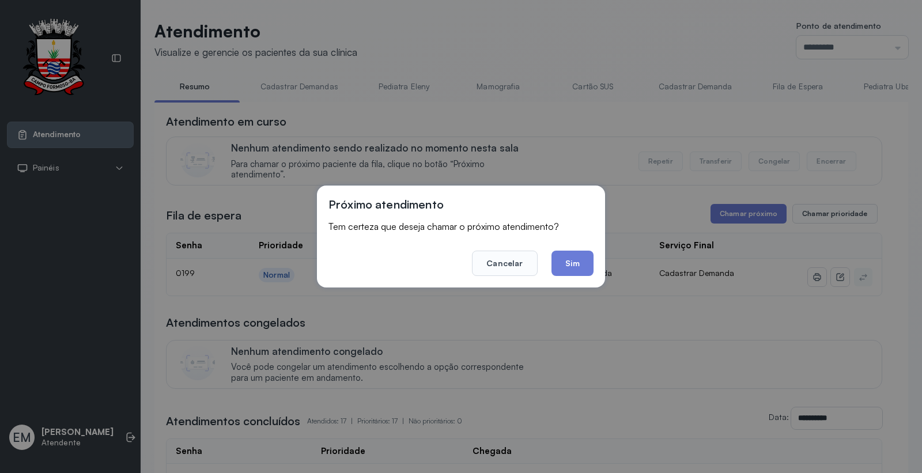
click at [583, 266] on button "Sim" at bounding box center [573, 263] width 42 height 25
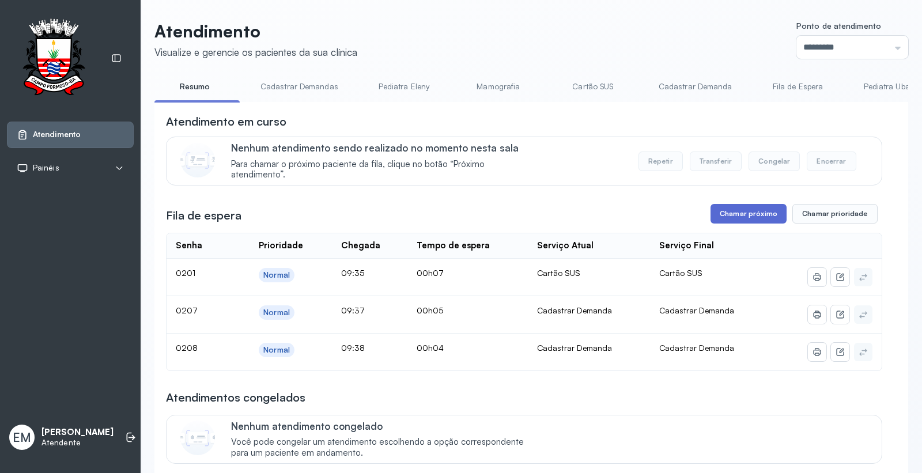
click at [741, 206] on button "Chamar próximo" at bounding box center [749, 214] width 76 height 20
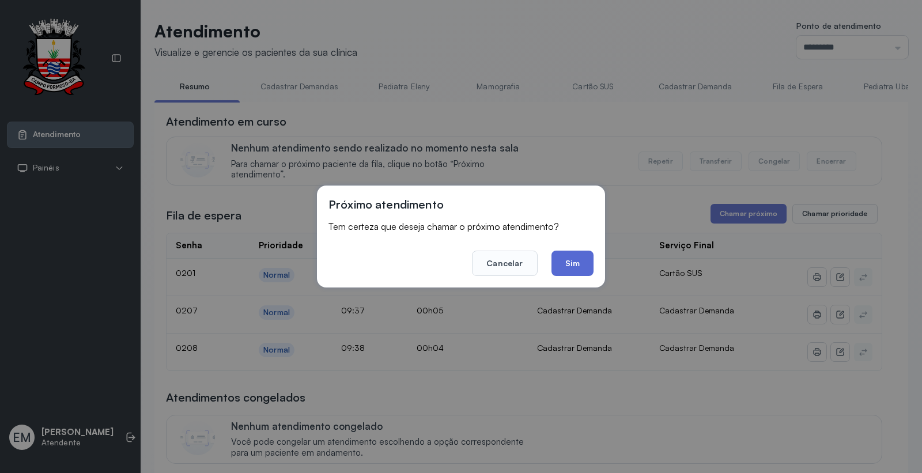
click at [581, 258] on button "Sim" at bounding box center [573, 263] width 42 height 25
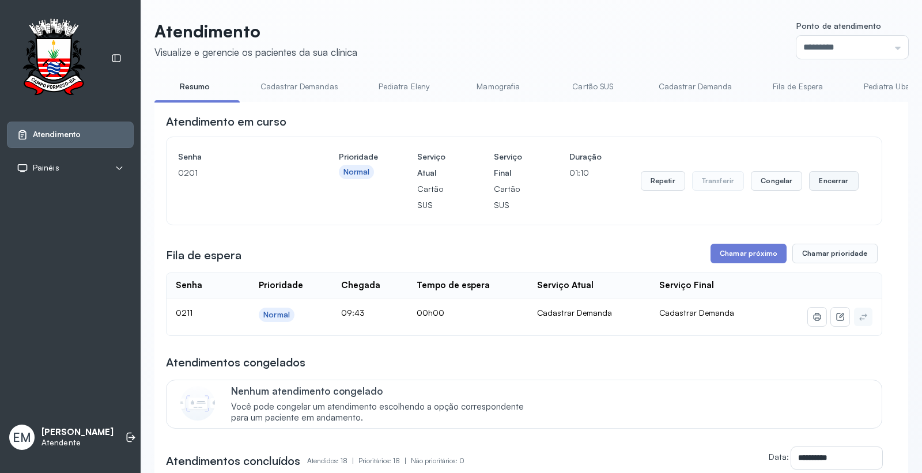
click at [809, 188] on button "Encerrar" at bounding box center [833, 181] width 49 height 20
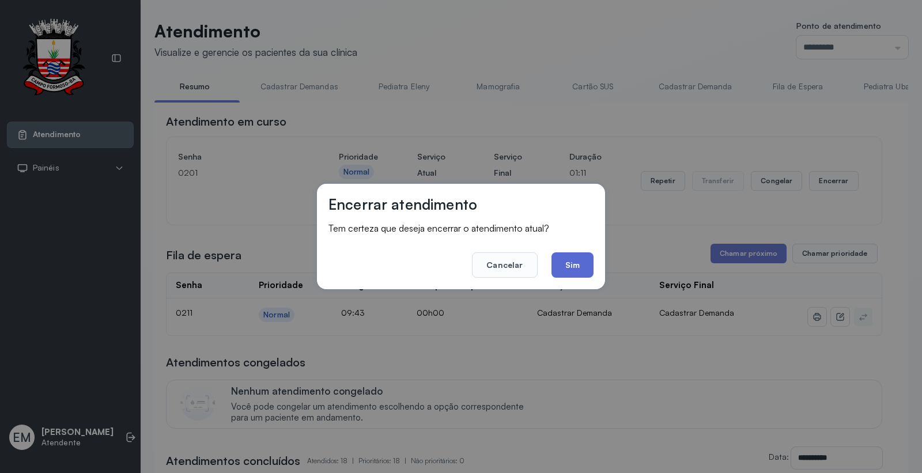
click at [580, 267] on button "Sim" at bounding box center [573, 264] width 42 height 25
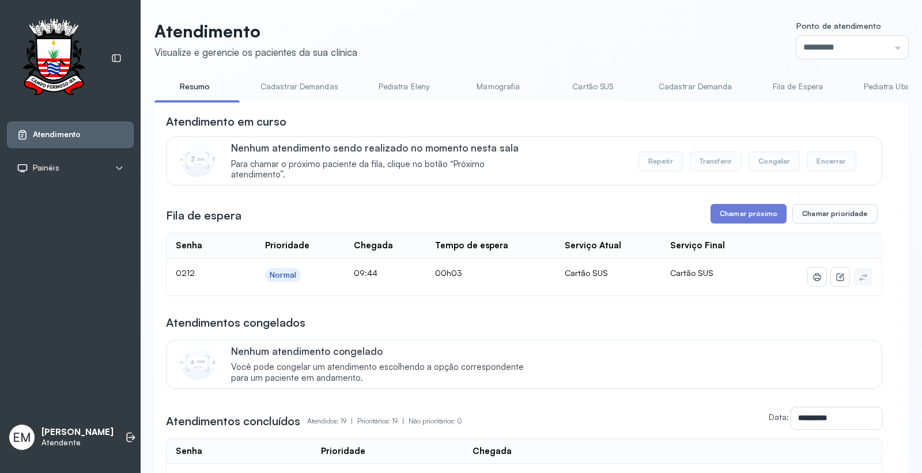
click at [721, 221] on button "Chamar próximo" at bounding box center [749, 214] width 76 height 20
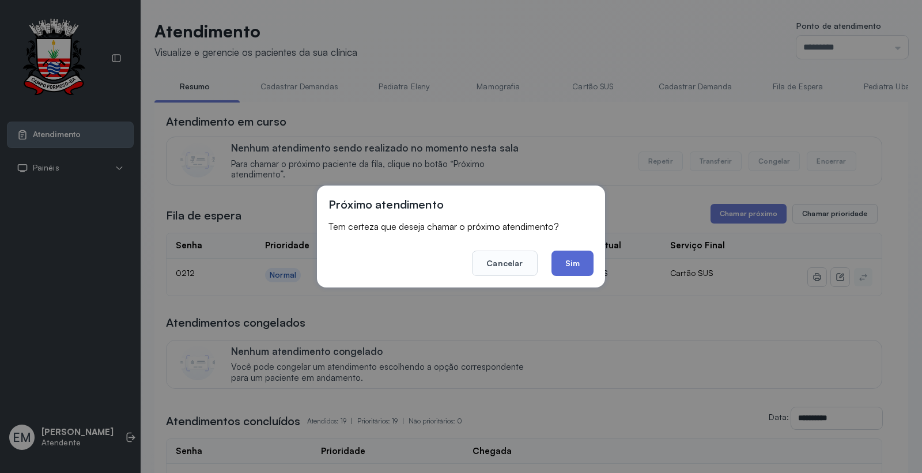
click at [575, 266] on button "Sim" at bounding box center [573, 263] width 42 height 25
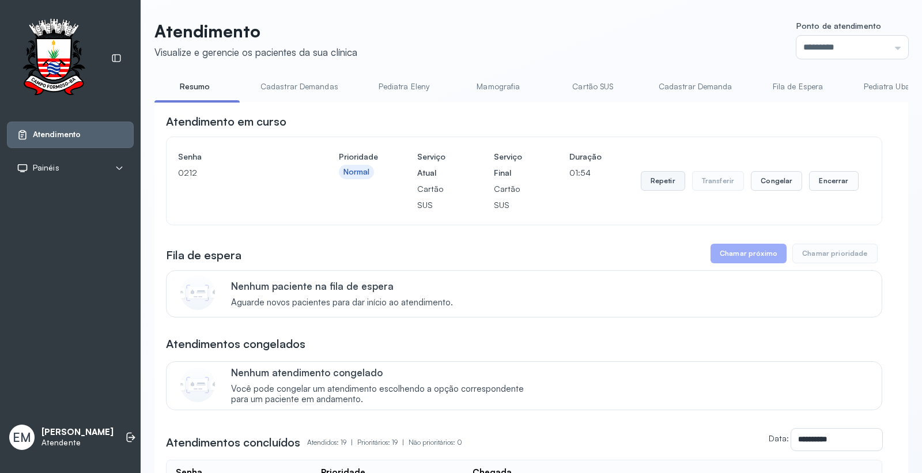
click at [643, 180] on button "Repetir" at bounding box center [663, 181] width 44 height 20
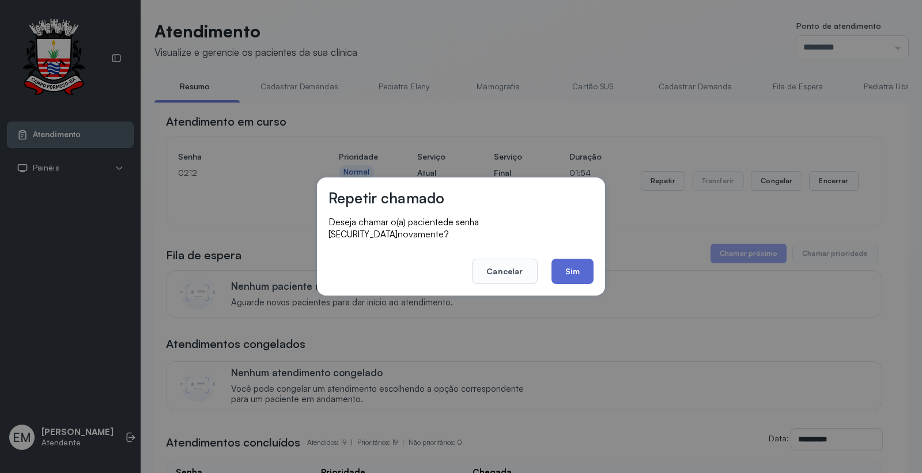
click at [573, 260] on button "Sim" at bounding box center [573, 271] width 42 height 25
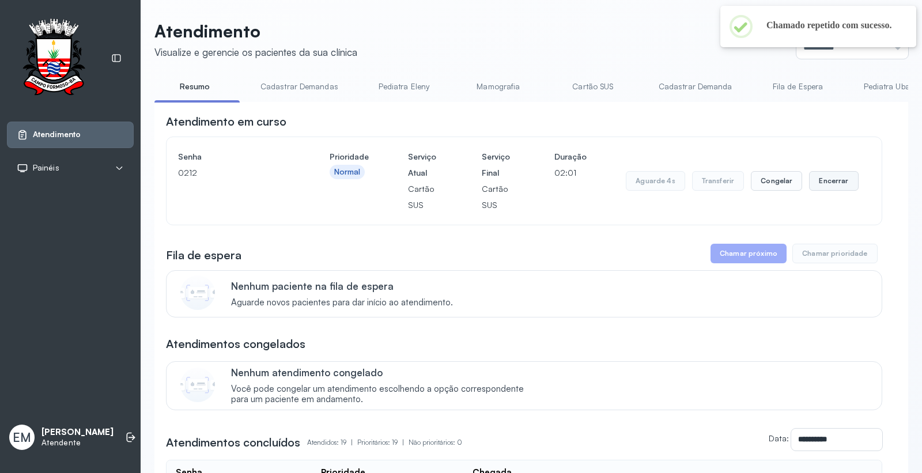
click at [809, 177] on button "Encerrar" at bounding box center [833, 181] width 49 height 20
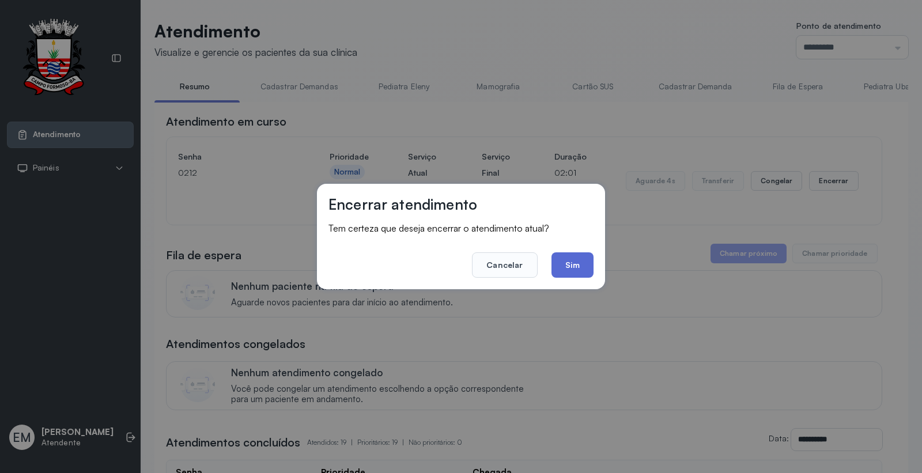
click at [575, 275] on button "Sim" at bounding box center [573, 264] width 42 height 25
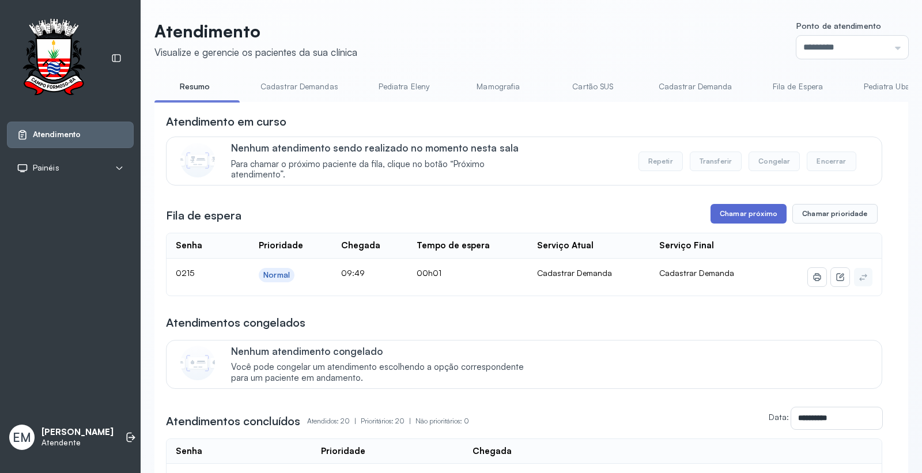
click at [753, 220] on button "Chamar próximo" at bounding box center [749, 214] width 76 height 20
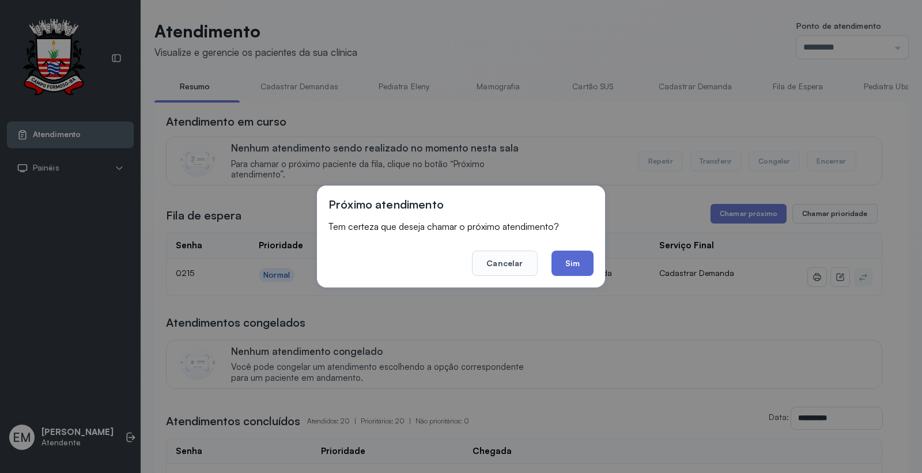
click at [560, 260] on button "Sim" at bounding box center [573, 263] width 42 height 25
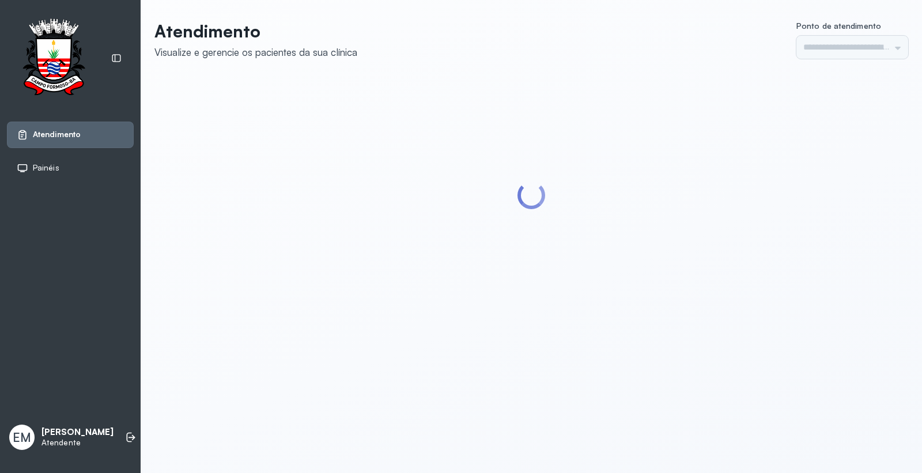
type input "*********"
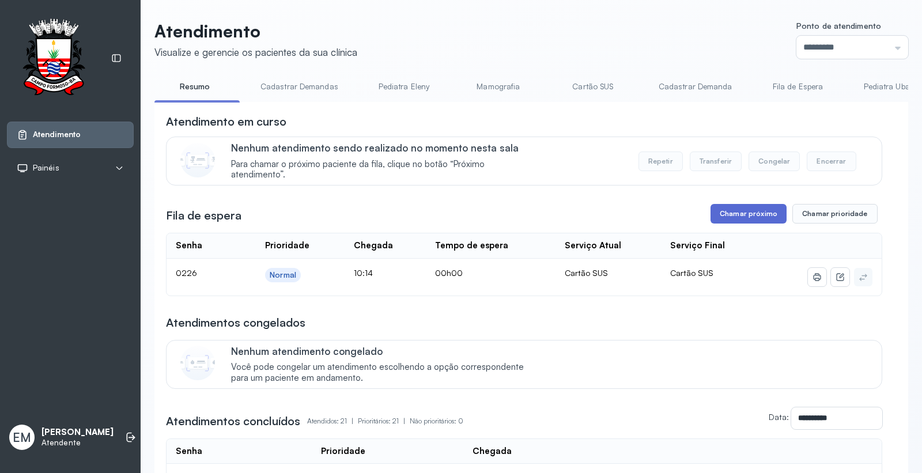
click at [746, 210] on button "Chamar próximo" at bounding box center [749, 214] width 76 height 20
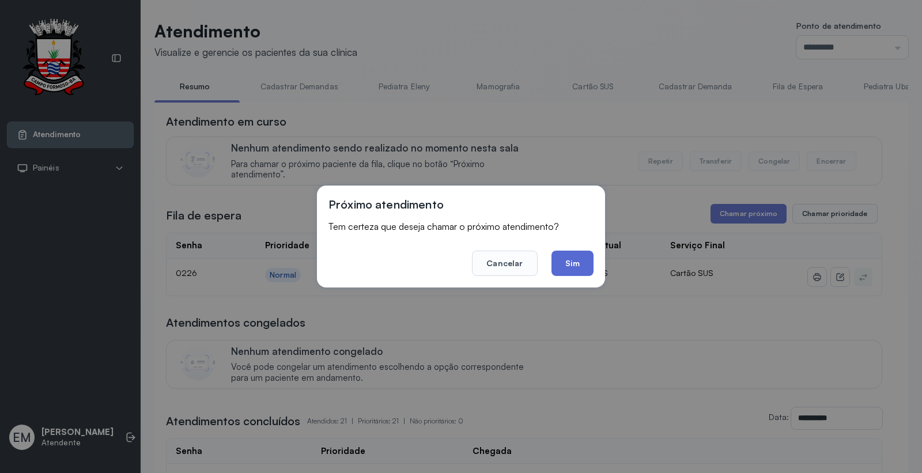
click at [569, 266] on button "Sim" at bounding box center [573, 263] width 42 height 25
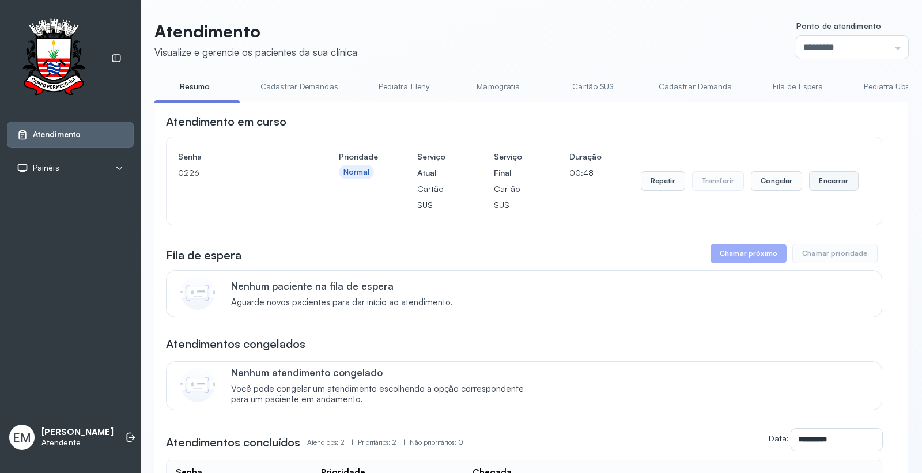
click at [845, 179] on button "Encerrar" at bounding box center [833, 181] width 49 height 20
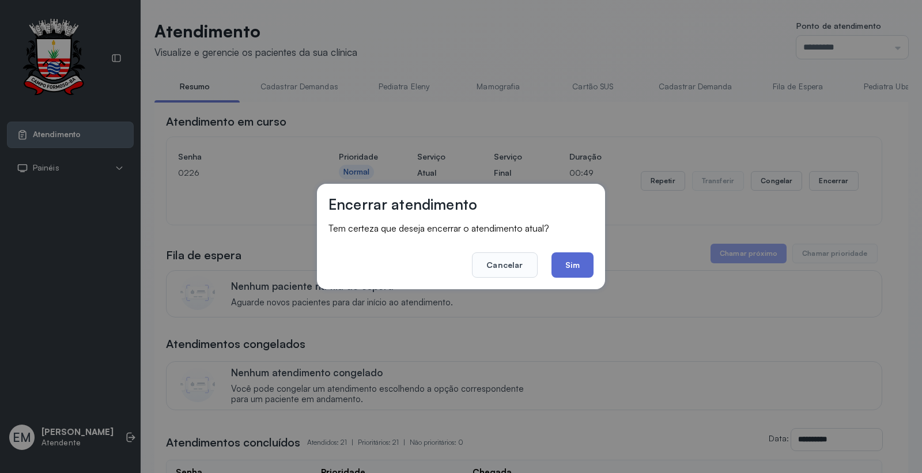
click at [575, 266] on button "Sim" at bounding box center [573, 264] width 42 height 25
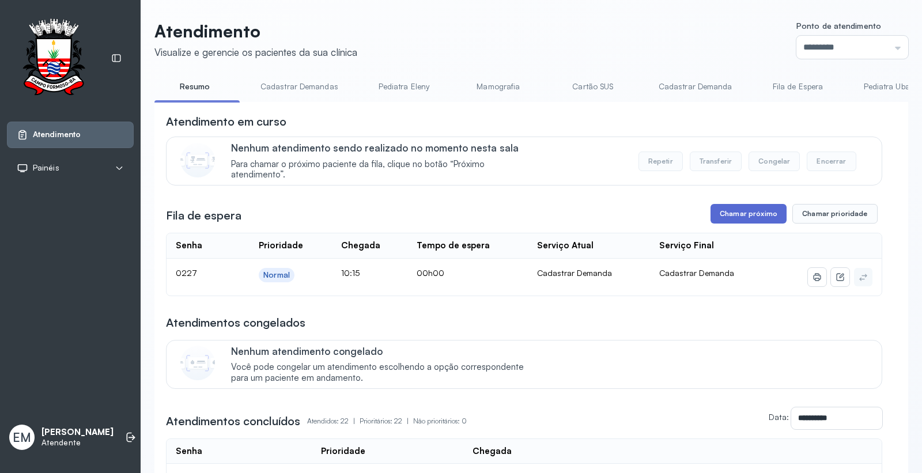
click at [723, 221] on button "Chamar próximo" at bounding box center [749, 214] width 76 height 20
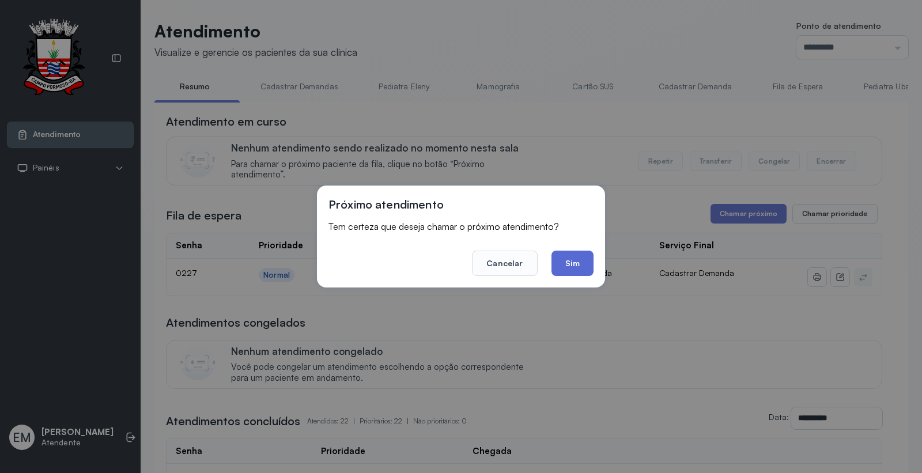
click at [577, 260] on button "Sim" at bounding box center [573, 263] width 42 height 25
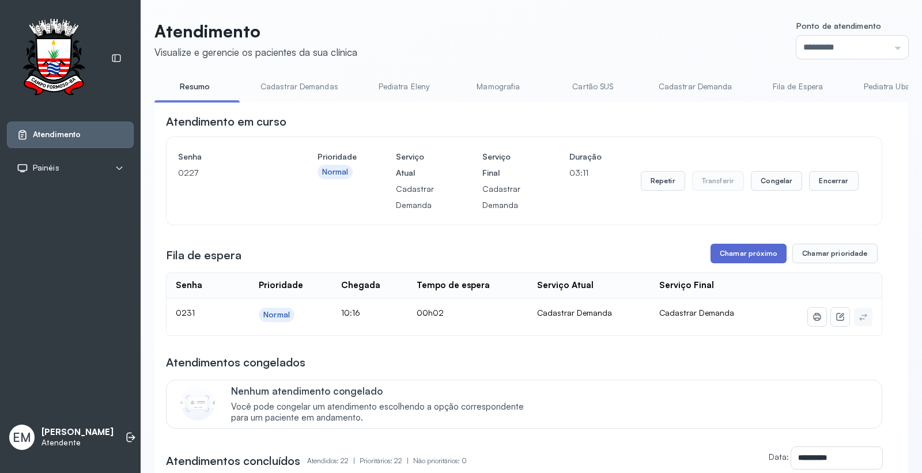
drag, startPoint x: 734, startPoint y: 251, endPoint x: 726, endPoint y: 259, distance: 11.0
click at [726, 259] on button "Chamar próximo" at bounding box center [749, 254] width 76 height 20
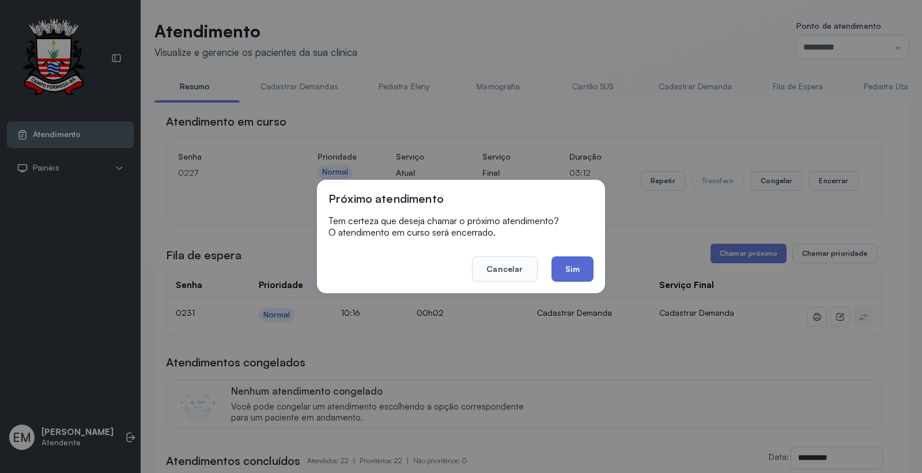
click at [585, 265] on button "Sim" at bounding box center [573, 268] width 42 height 25
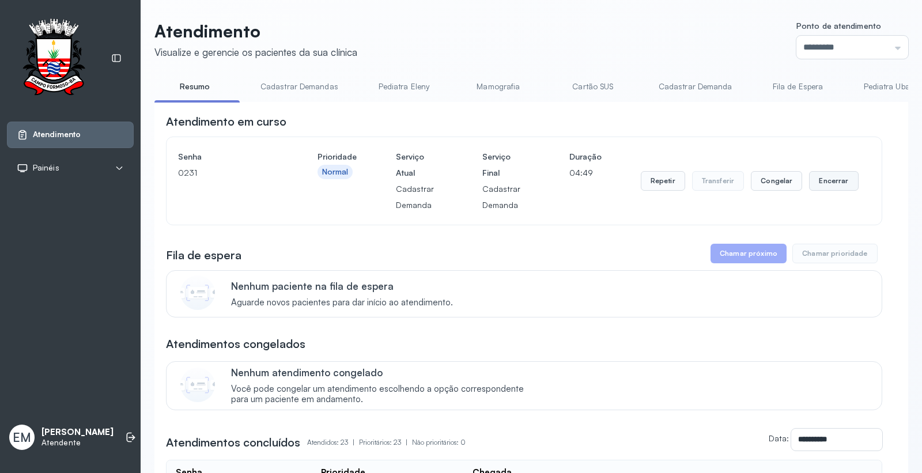
click at [826, 181] on button "Encerrar" at bounding box center [833, 181] width 49 height 20
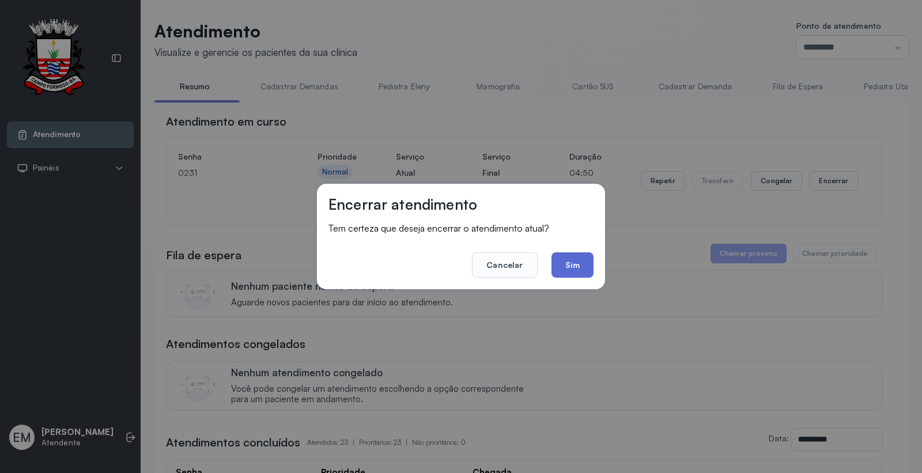
click at [560, 258] on button "Sim" at bounding box center [573, 264] width 42 height 25
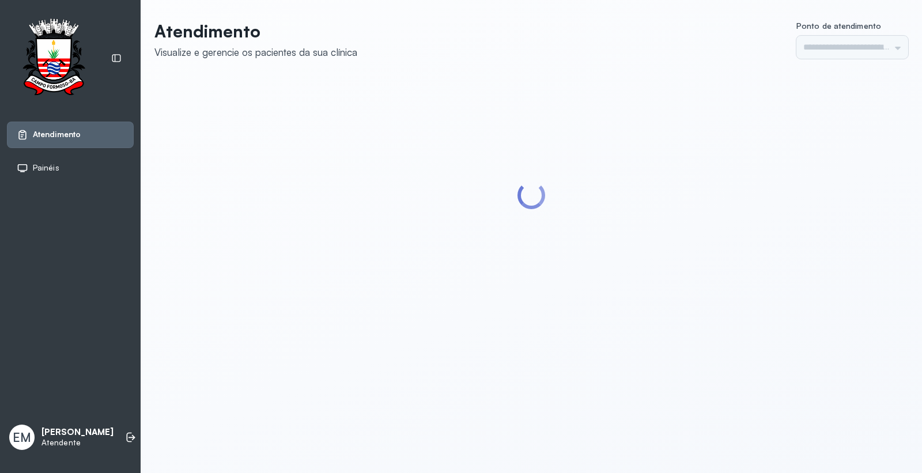
type input "*********"
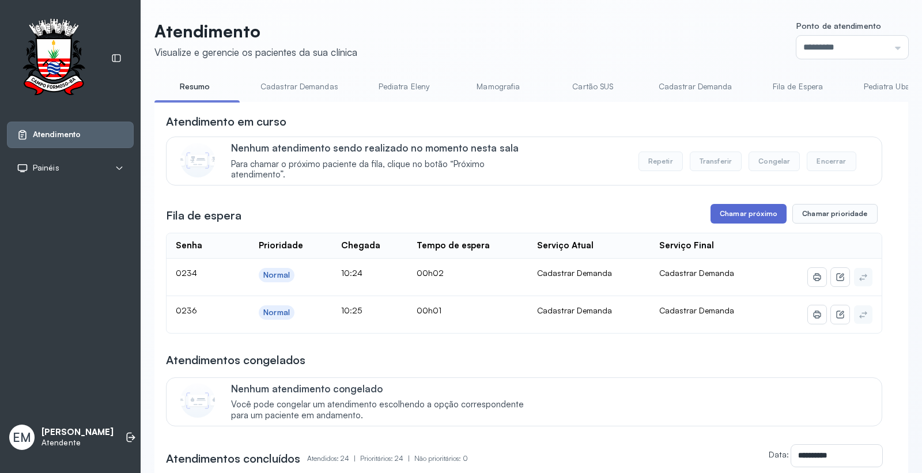
click at [750, 211] on button "Chamar próximo" at bounding box center [749, 214] width 76 height 20
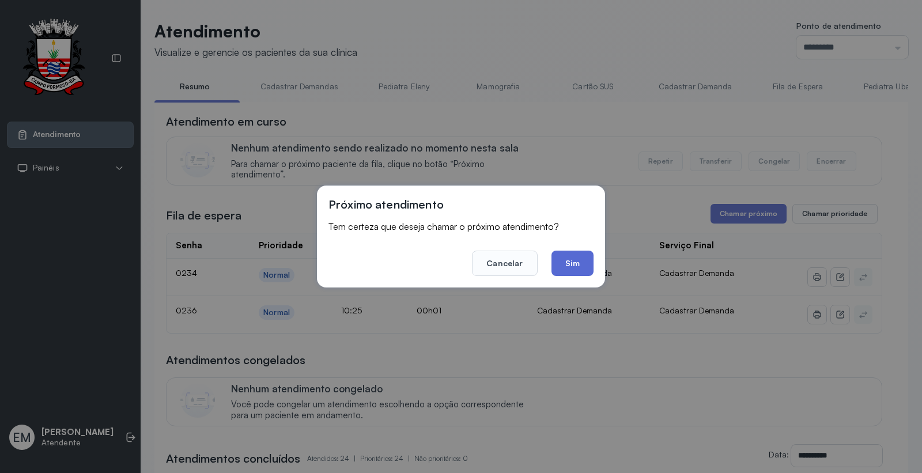
click at [585, 251] on button "Sim" at bounding box center [573, 263] width 42 height 25
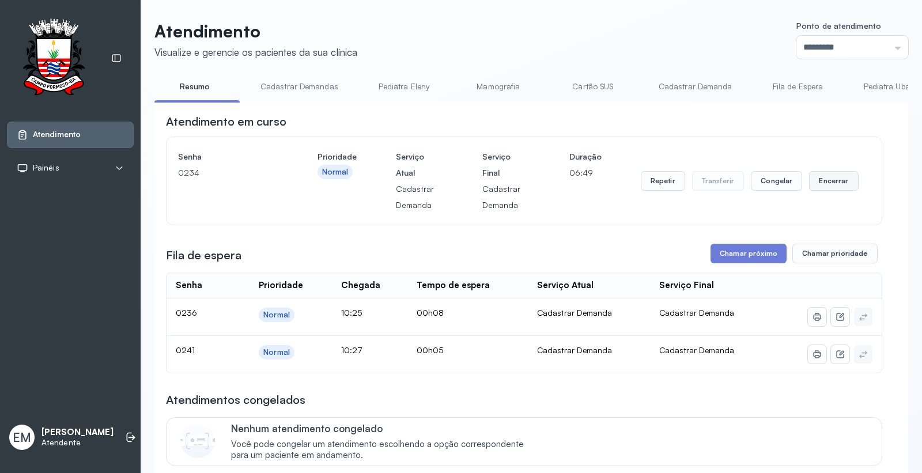
click at [810, 175] on button "Encerrar" at bounding box center [833, 181] width 49 height 20
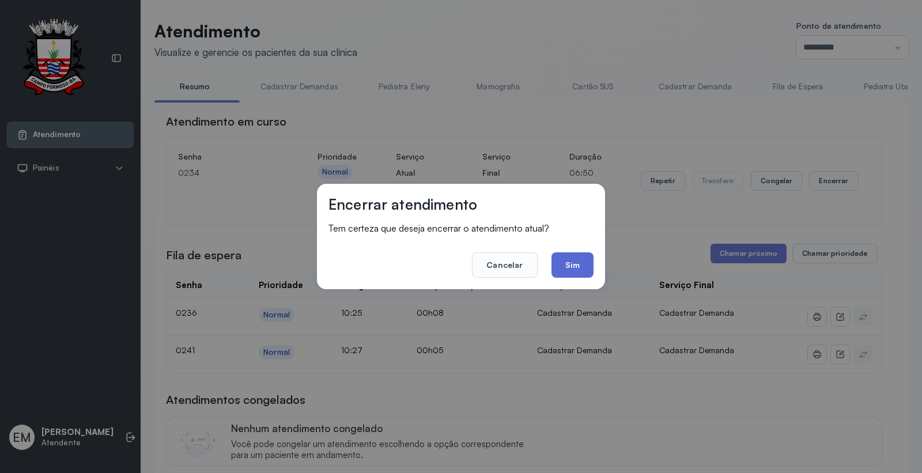
click at [586, 255] on button "Sim" at bounding box center [573, 264] width 42 height 25
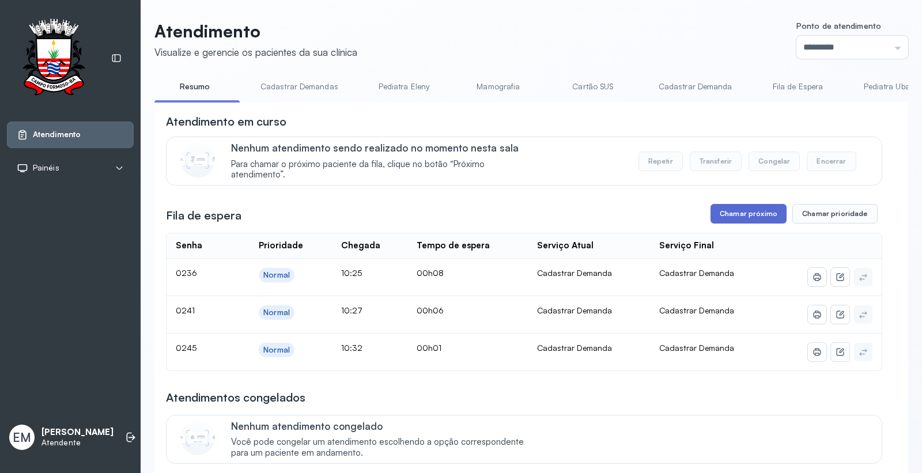
click at [730, 218] on button "Chamar próximo" at bounding box center [749, 214] width 76 height 20
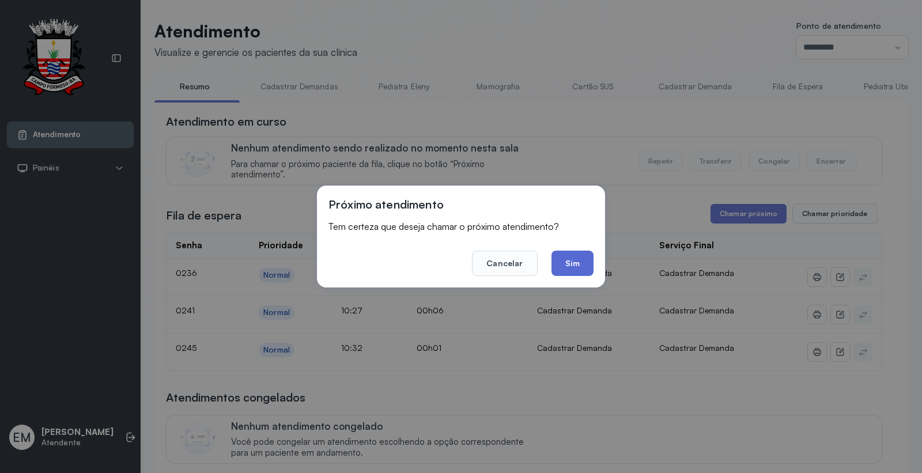
click at [585, 268] on button "Sim" at bounding box center [573, 263] width 42 height 25
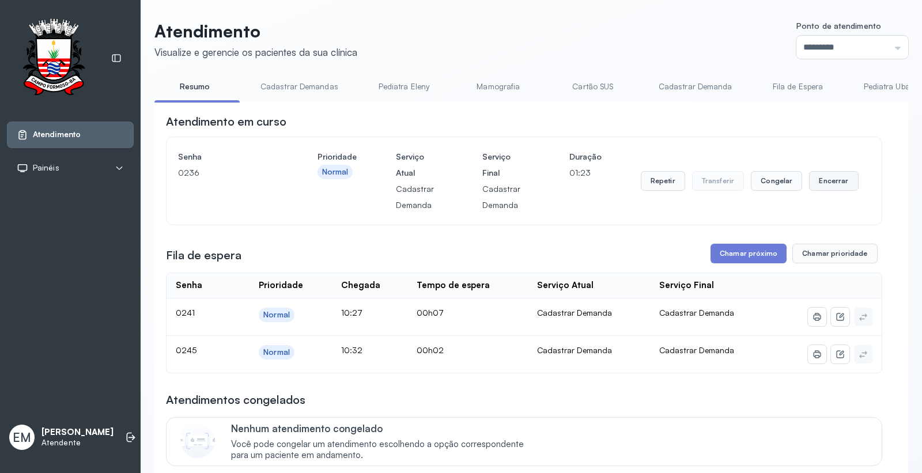
click at [837, 175] on button "Encerrar" at bounding box center [833, 181] width 49 height 20
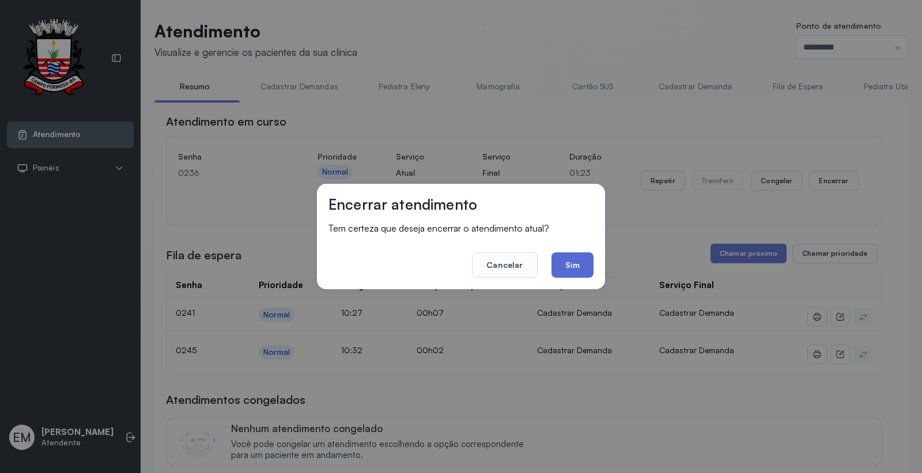
click at [588, 268] on button "Sim" at bounding box center [573, 264] width 42 height 25
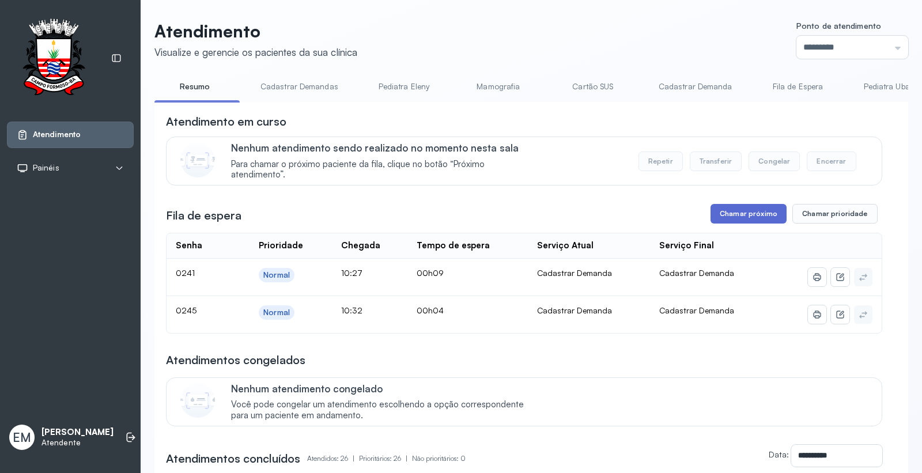
click at [774, 214] on button "Chamar próximo" at bounding box center [749, 214] width 76 height 20
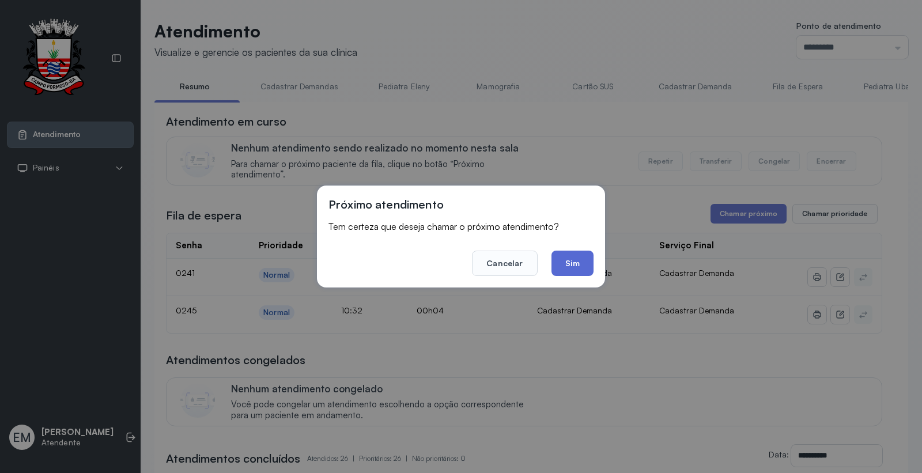
click at [565, 269] on button "Sim" at bounding box center [573, 263] width 42 height 25
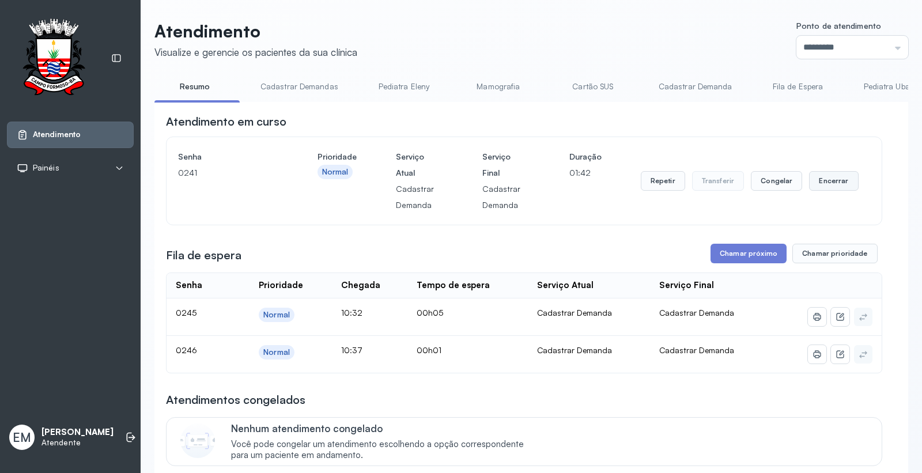
click at [828, 185] on button "Encerrar" at bounding box center [833, 181] width 49 height 20
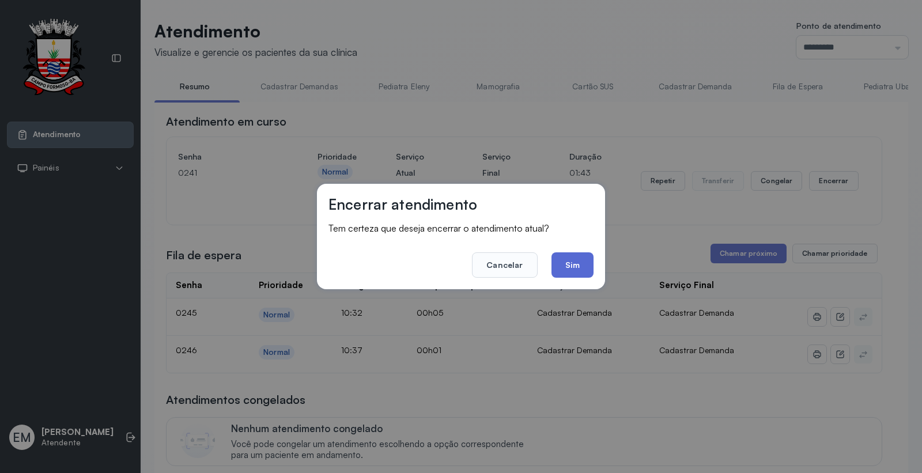
click at [571, 255] on button "Sim" at bounding box center [573, 264] width 42 height 25
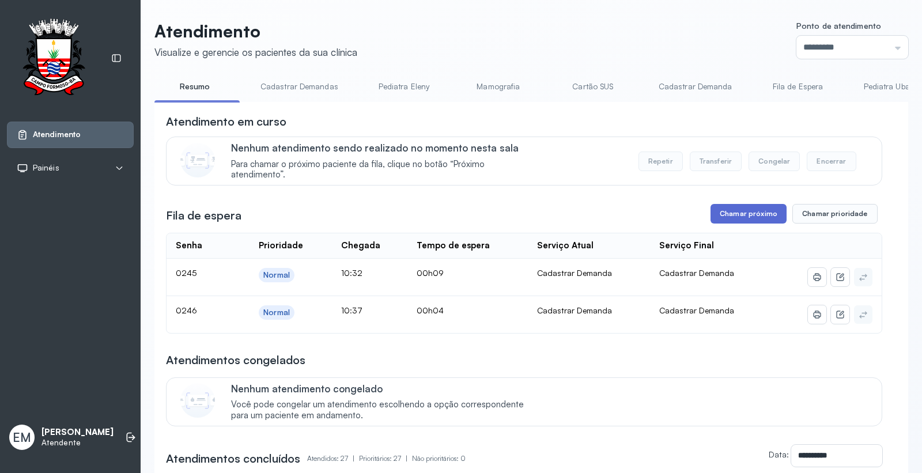
click at [711, 221] on button "Chamar próximo" at bounding box center [749, 214] width 76 height 20
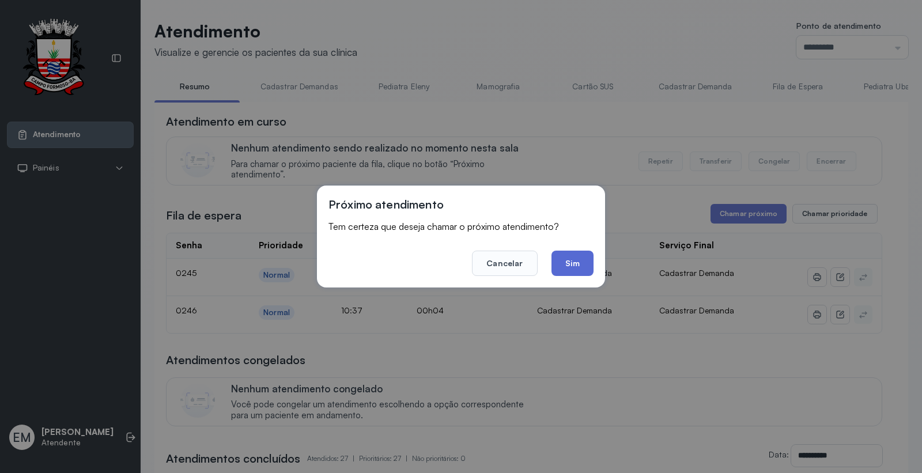
click at [571, 254] on button "Sim" at bounding box center [573, 263] width 42 height 25
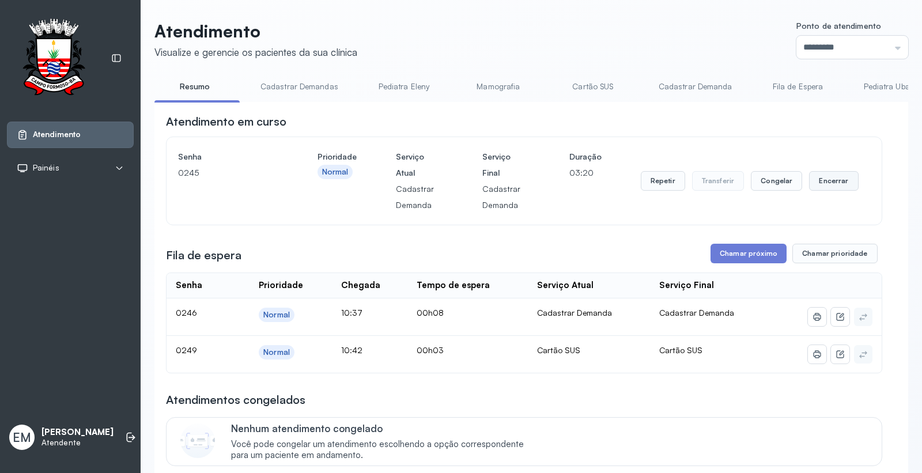
click at [813, 182] on button "Encerrar" at bounding box center [833, 181] width 49 height 20
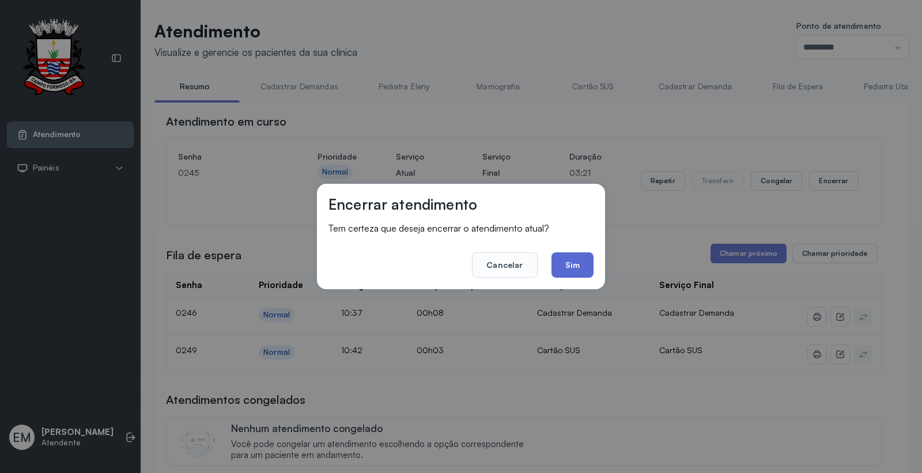
click at [572, 265] on button "Sim" at bounding box center [573, 264] width 42 height 25
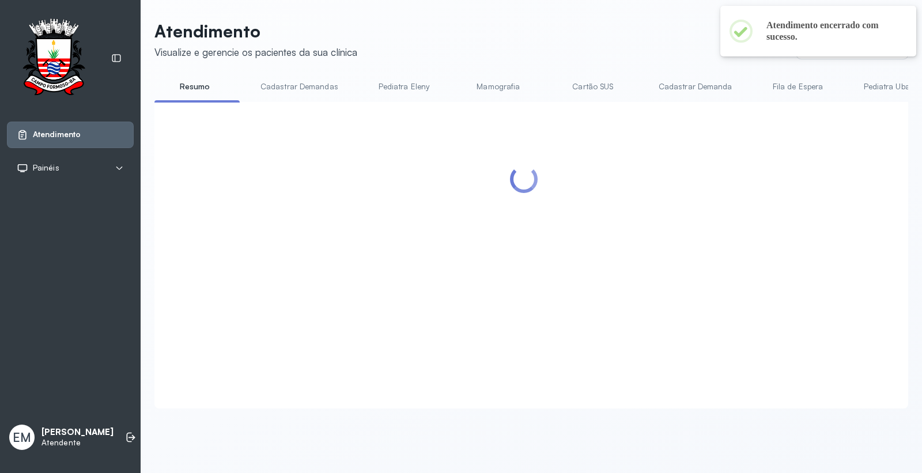
click at [584, 84] on link "Cartão SUS" at bounding box center [593, 86] width 81 height 19
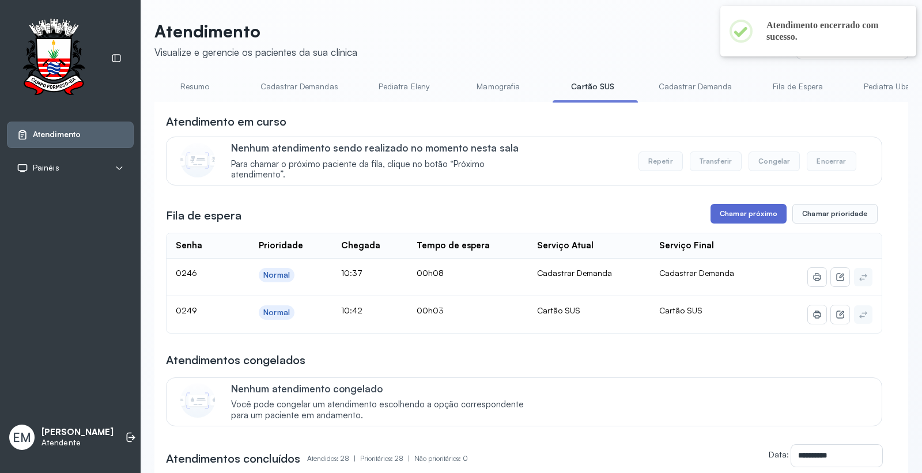
click at [725, 212] on button "Chamar próximo" at bounding box center [749, 214] width 76 height 20
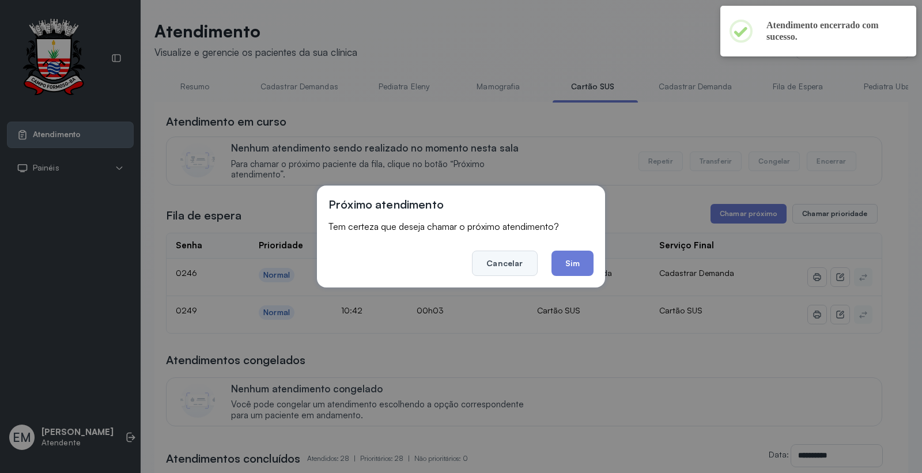
click at [504, 269] on button "Cancelar" at bounding box center [504, 263] width 65 height 25
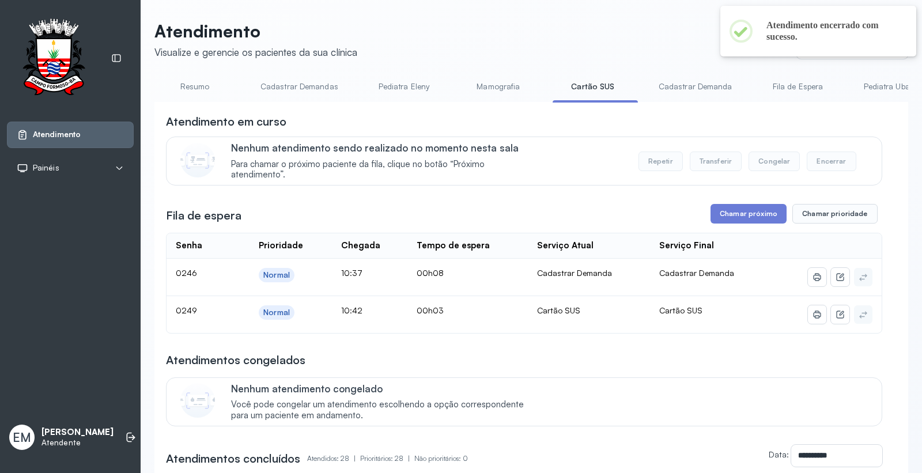
click at [610, 86] on link "Cartão SUS" at bounding box center [593, 86] width 81 height 19
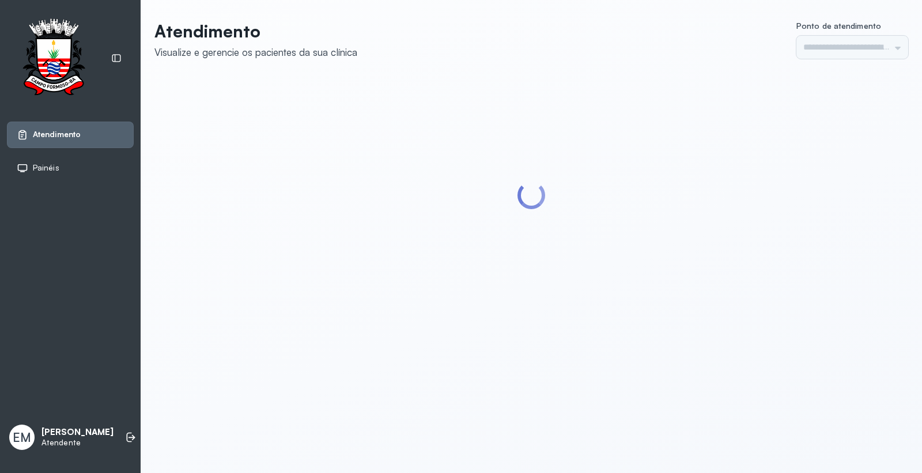
type input "*********"
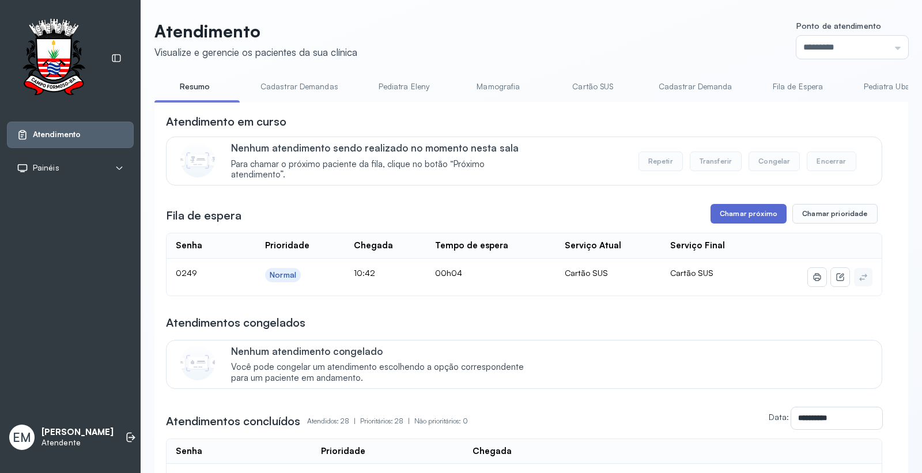
click at [768, 221] on button "Chamar próximo" at bounding box center [749, 214] width 76 height 20
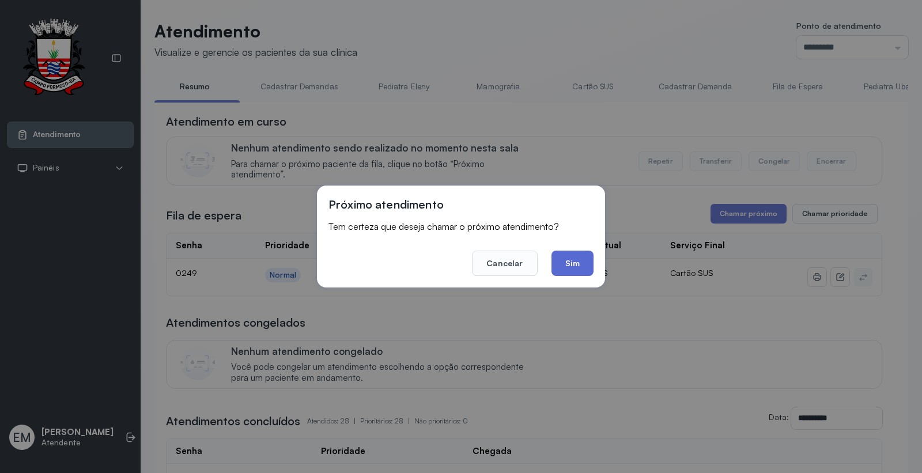
click at [583, 260] on button "Sim" at bounding box center [573, 263] width 42 height 25
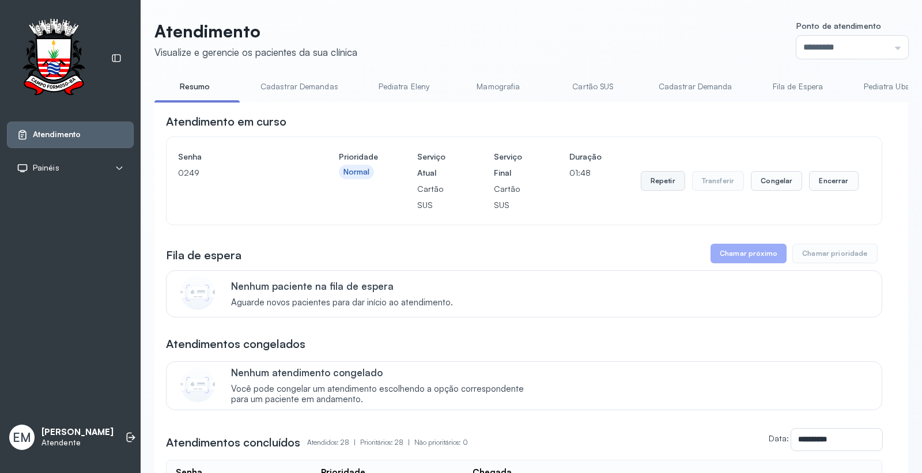
click at [648, 181] on button "Repetir" at bounding box center [663, 181] width 44 height 20
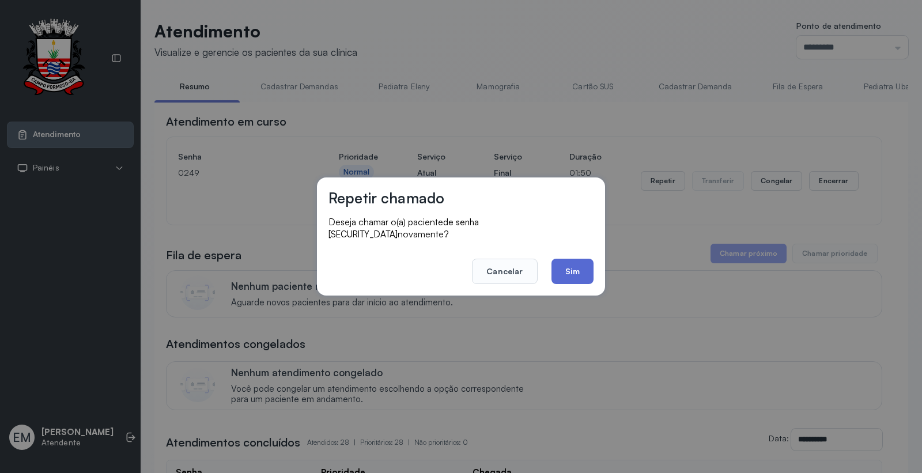
click at [561, 264] on button "Sim" at bounding box center [573, 271] width 42 height 25
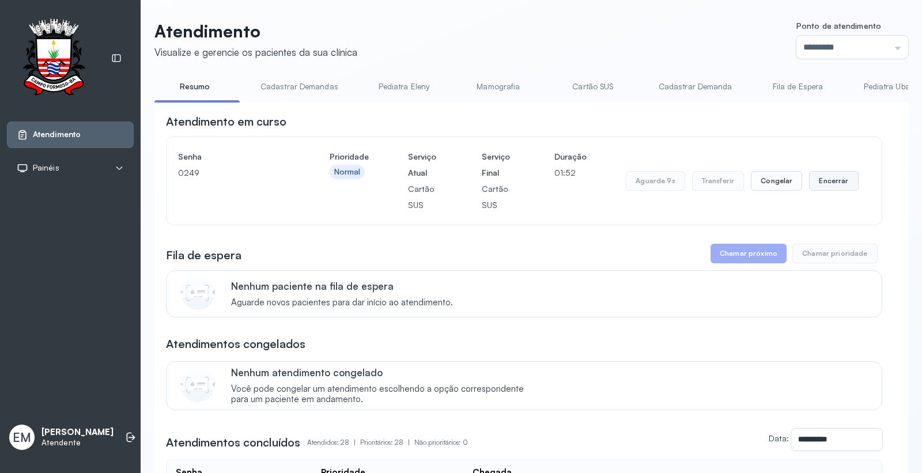
click at [834, 182] on button "Encerrar" at bounding box center [833, 181] width 49 height 20
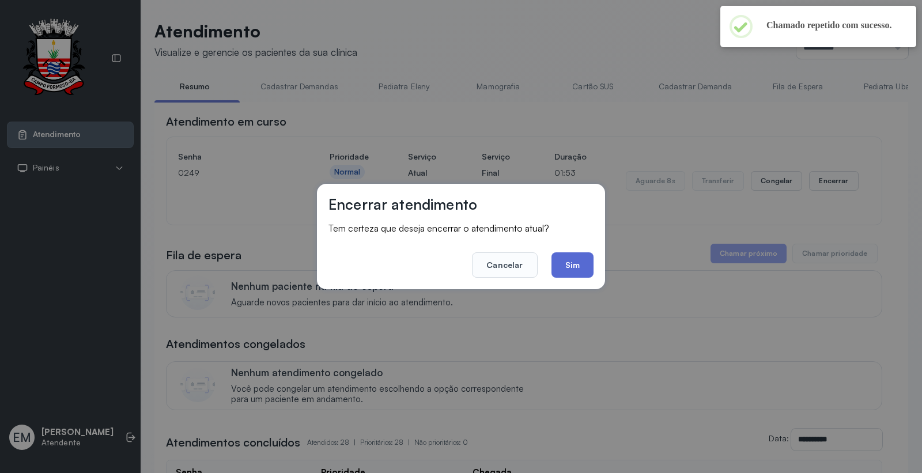
click at [573, 263] on button "Sim" at bounding box center [573, 264] width 42 height 25
